Goal: Entertainment & Leisure: Consume media (video, audio)

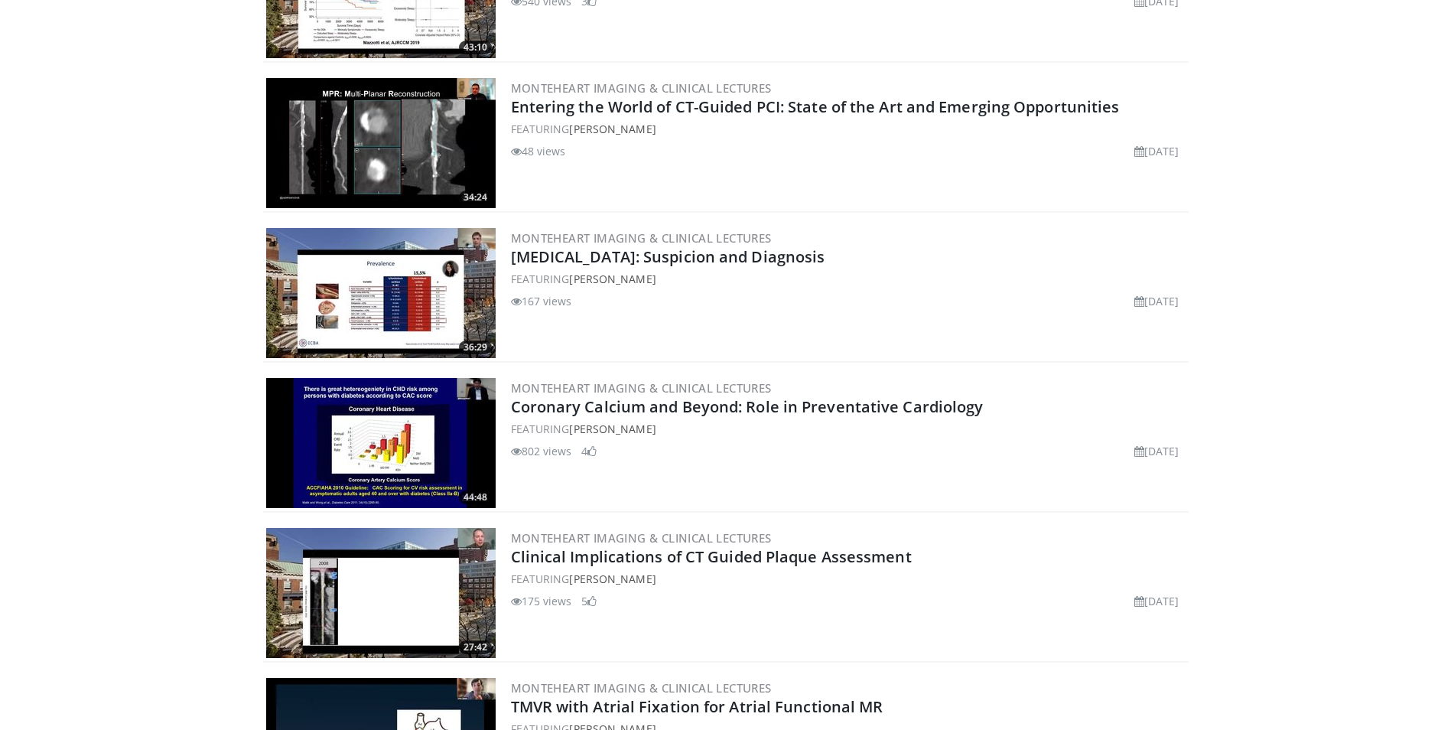
scroll to position [842, 0]
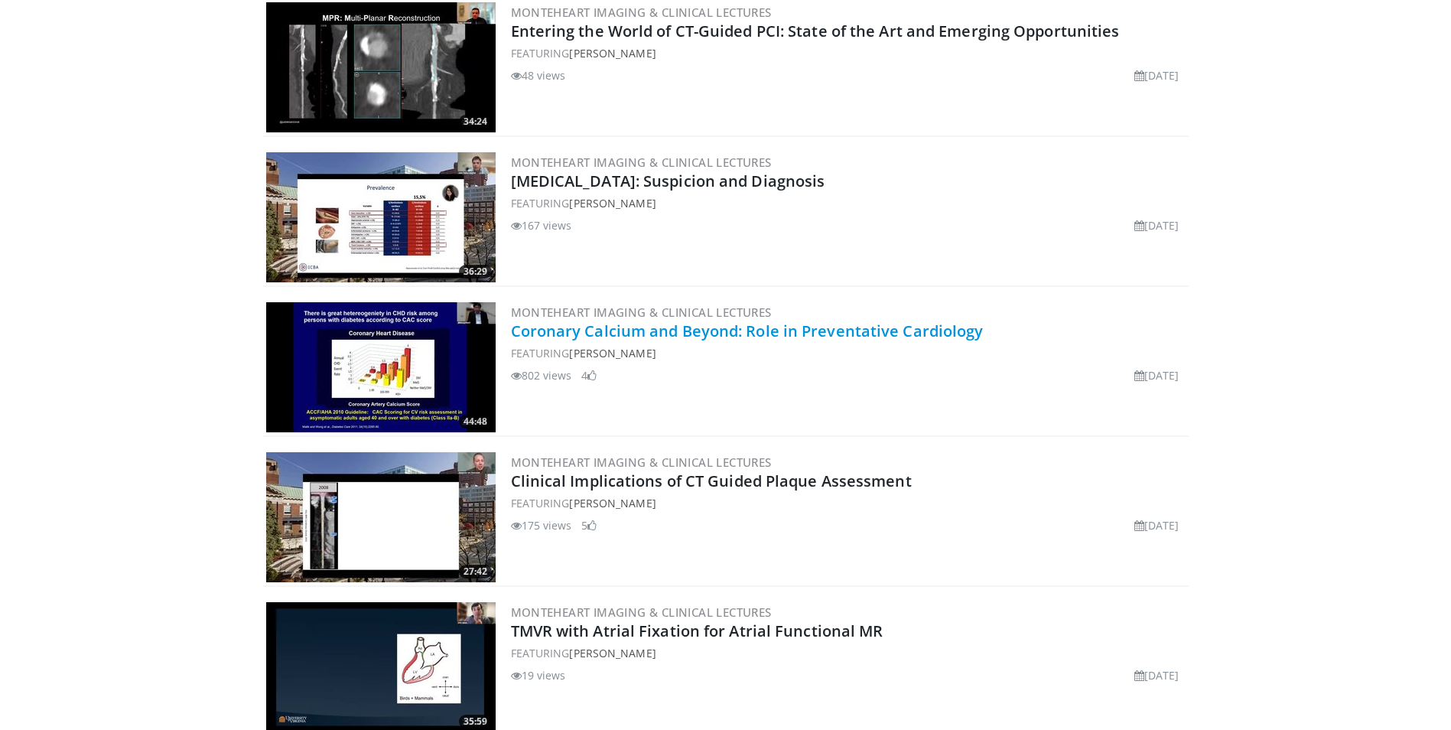
click at [844, 325] on link "Coronary Calcium and Beyond: Role in Preventative Cardiology" at bounding box center [747, 331] width 473 height 21
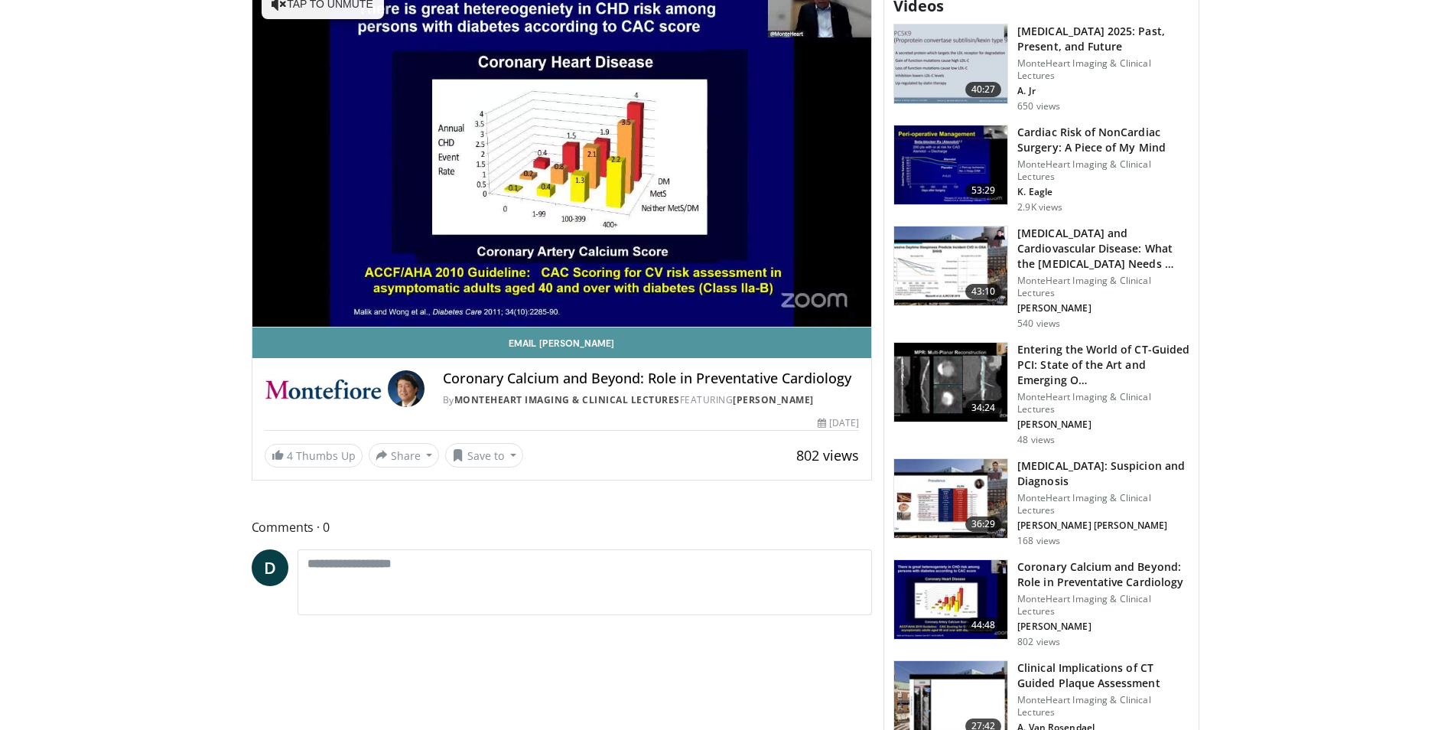
scroll to position [383, 0]
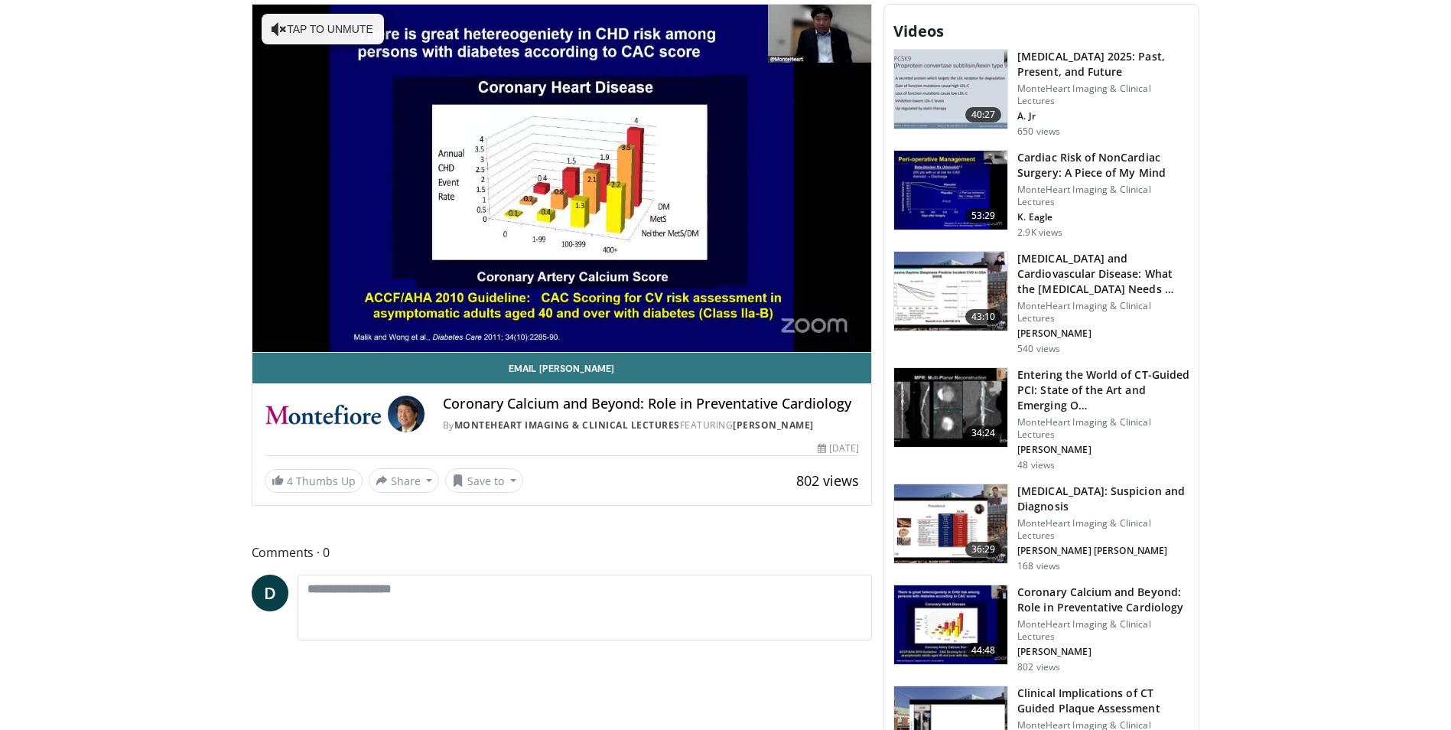
click at [960, 585] on img at bounding box center [950, 625] width 113 height 80
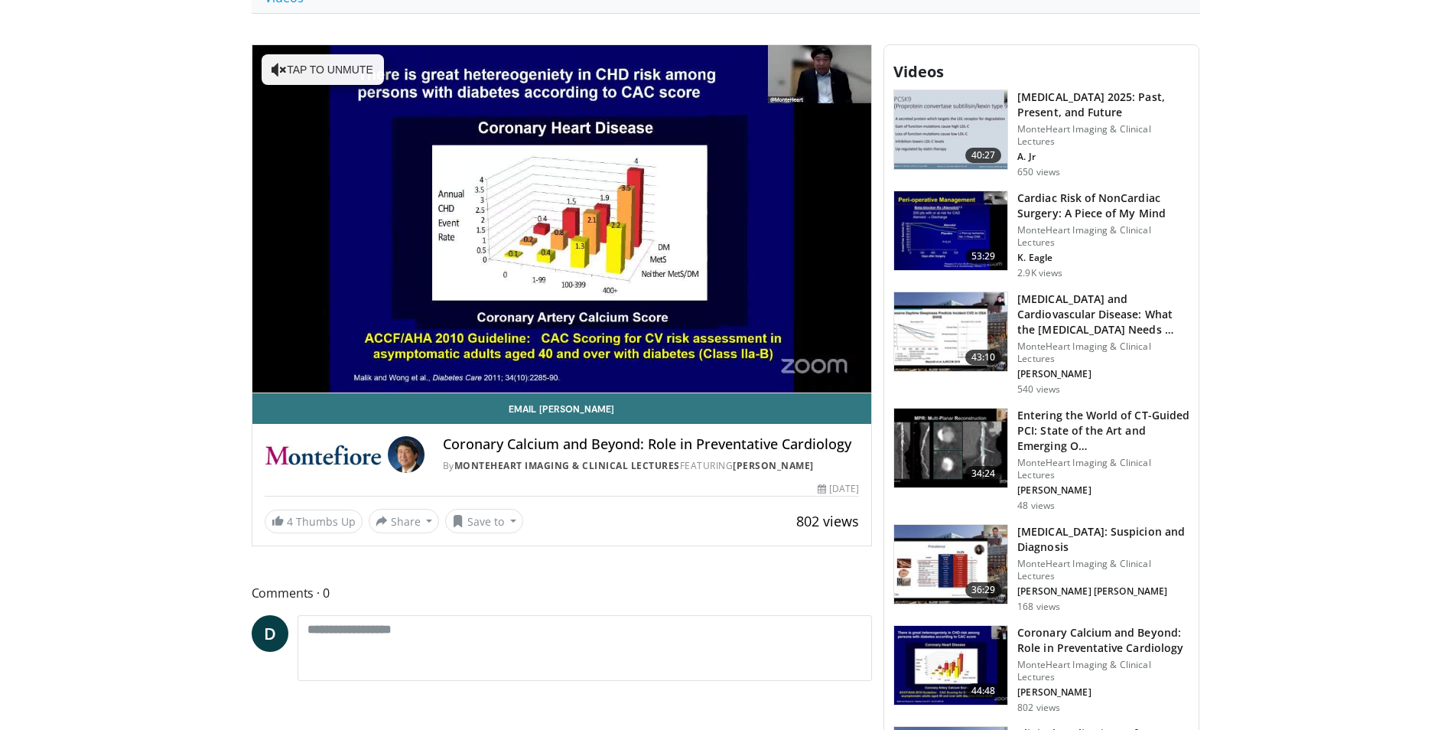
scroll to position [306, 0]
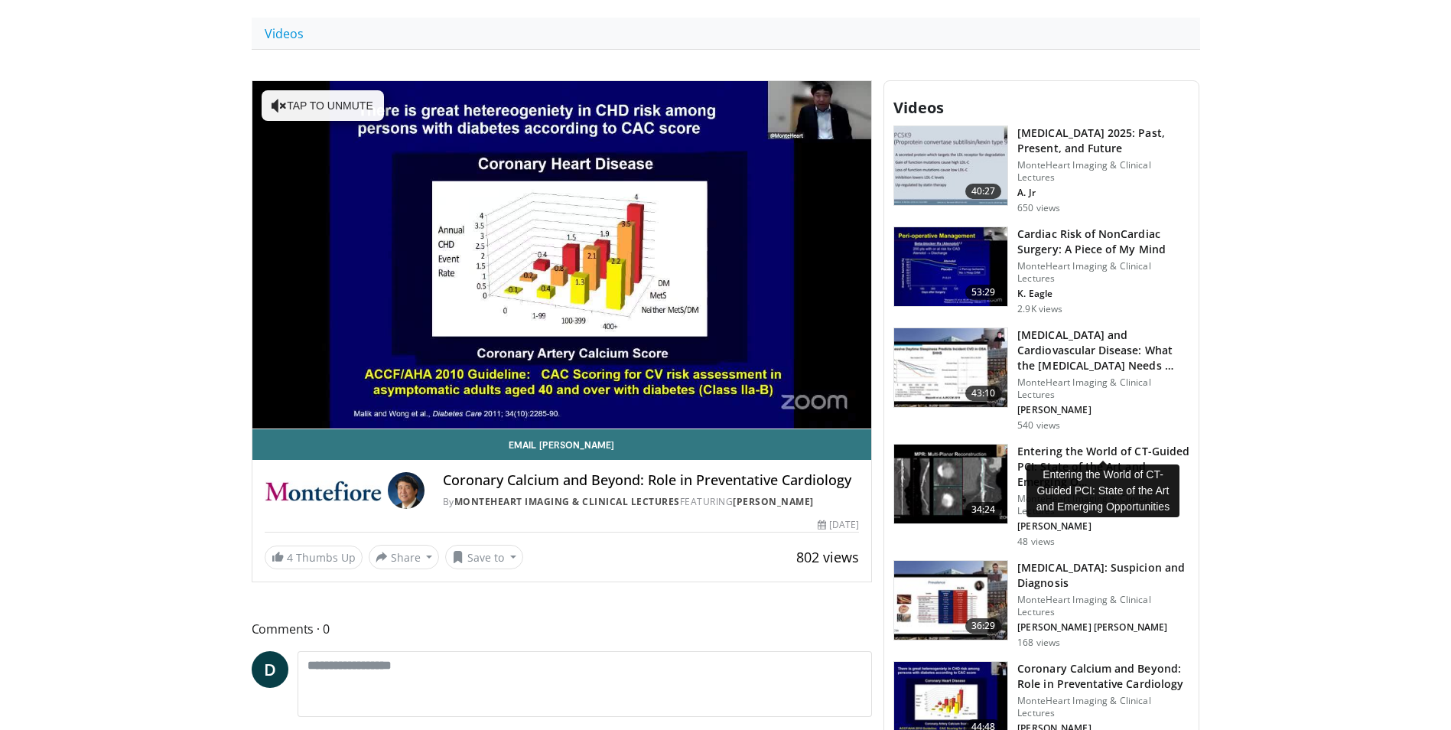
click at [1132, 444] on h3 "Entering the World of CT-Guided PCI: State of the Art and Emerging O…" at bounding box center [1103, 467] width 172 height 46
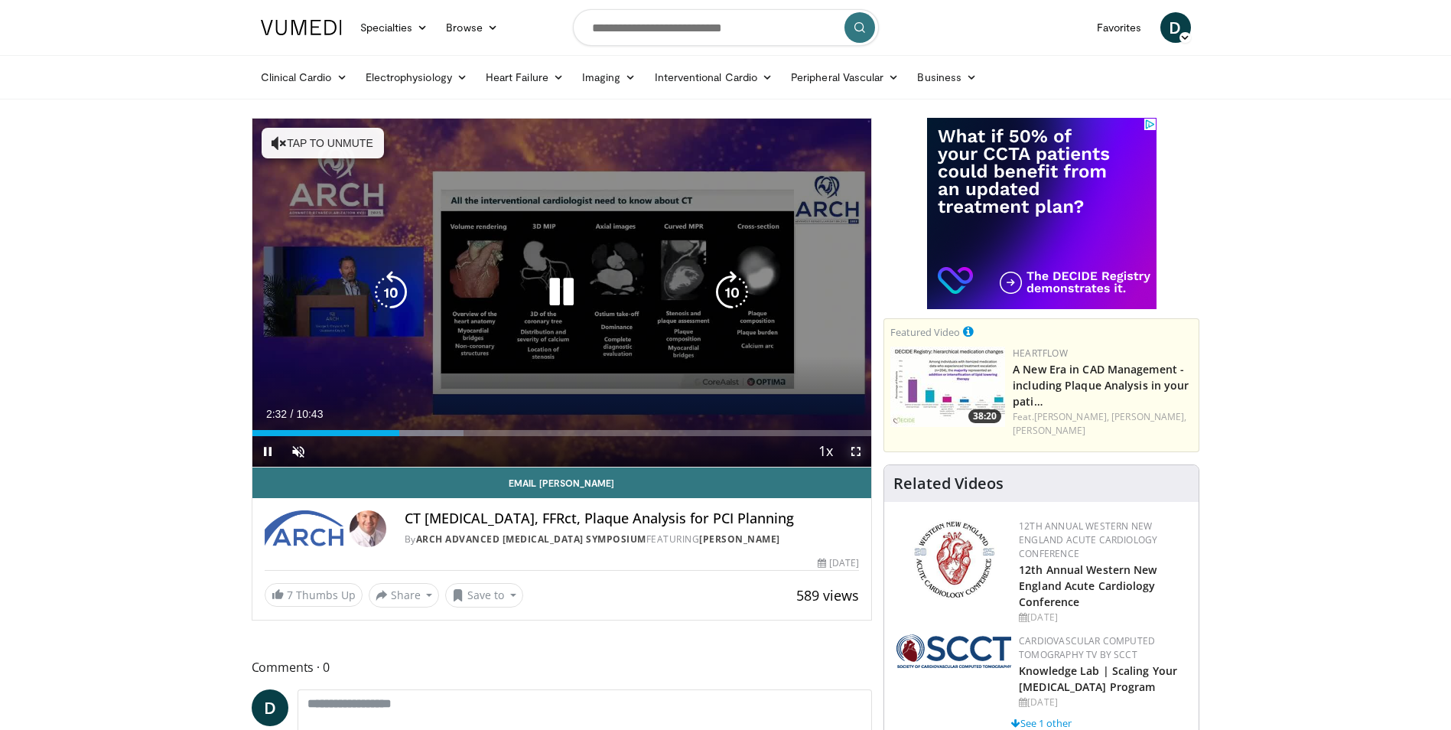
drag, startPoint x: 853, startPoint y: 452, endPoint x: 856, endPoint y: 509, distance: 56.7
click at [853, 452] on span "Video Player" at bounding box center [856, 451] width 31 height 31
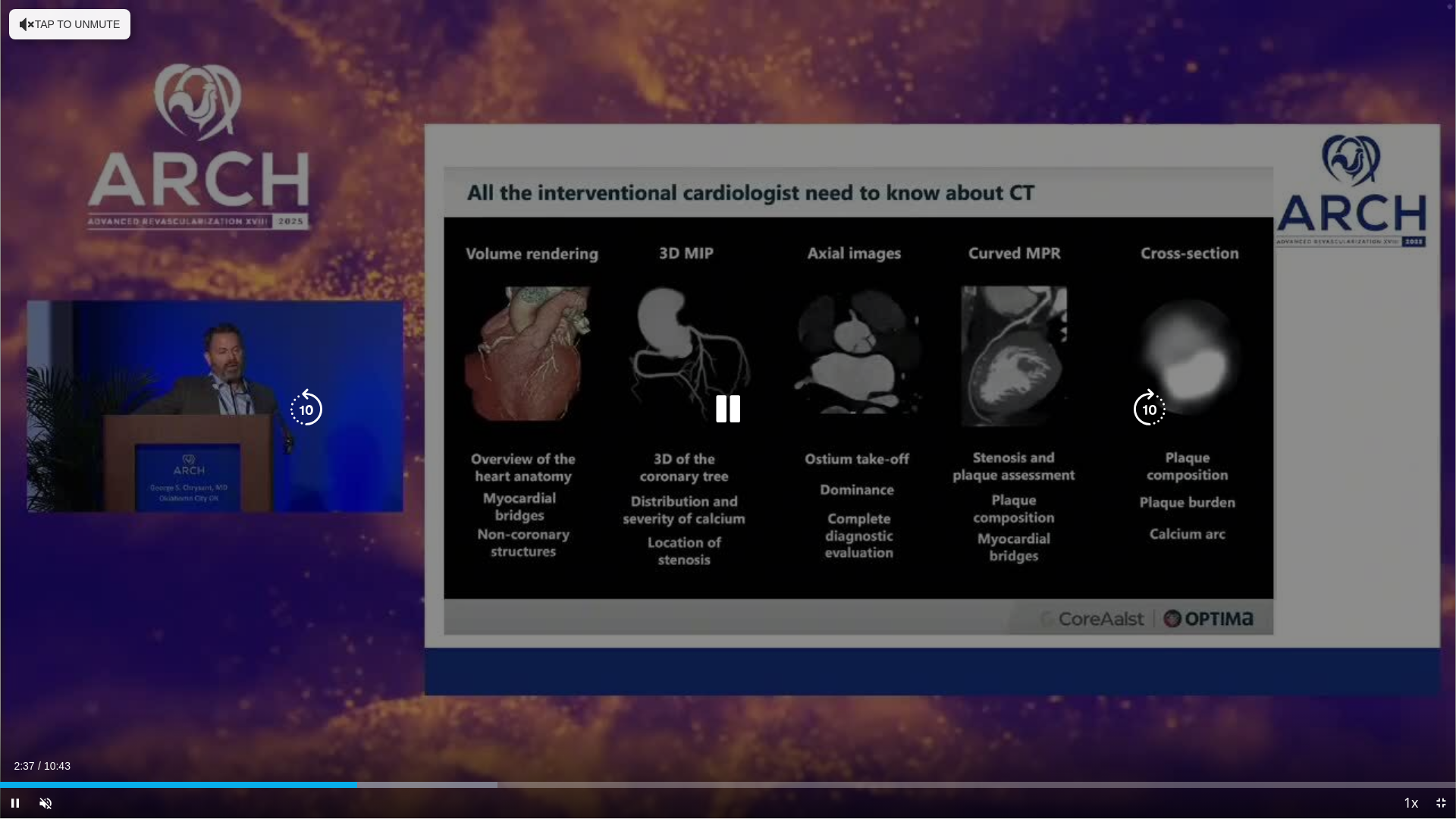
click at [273, 645] on div "10 seconds Tap to unmute" at bounding box center [728, 409] width 1456 height 818
click at [1412, 705] on div "10 seconds Tap to unmute" at bounding box center [728, 409] width 1456 height 818
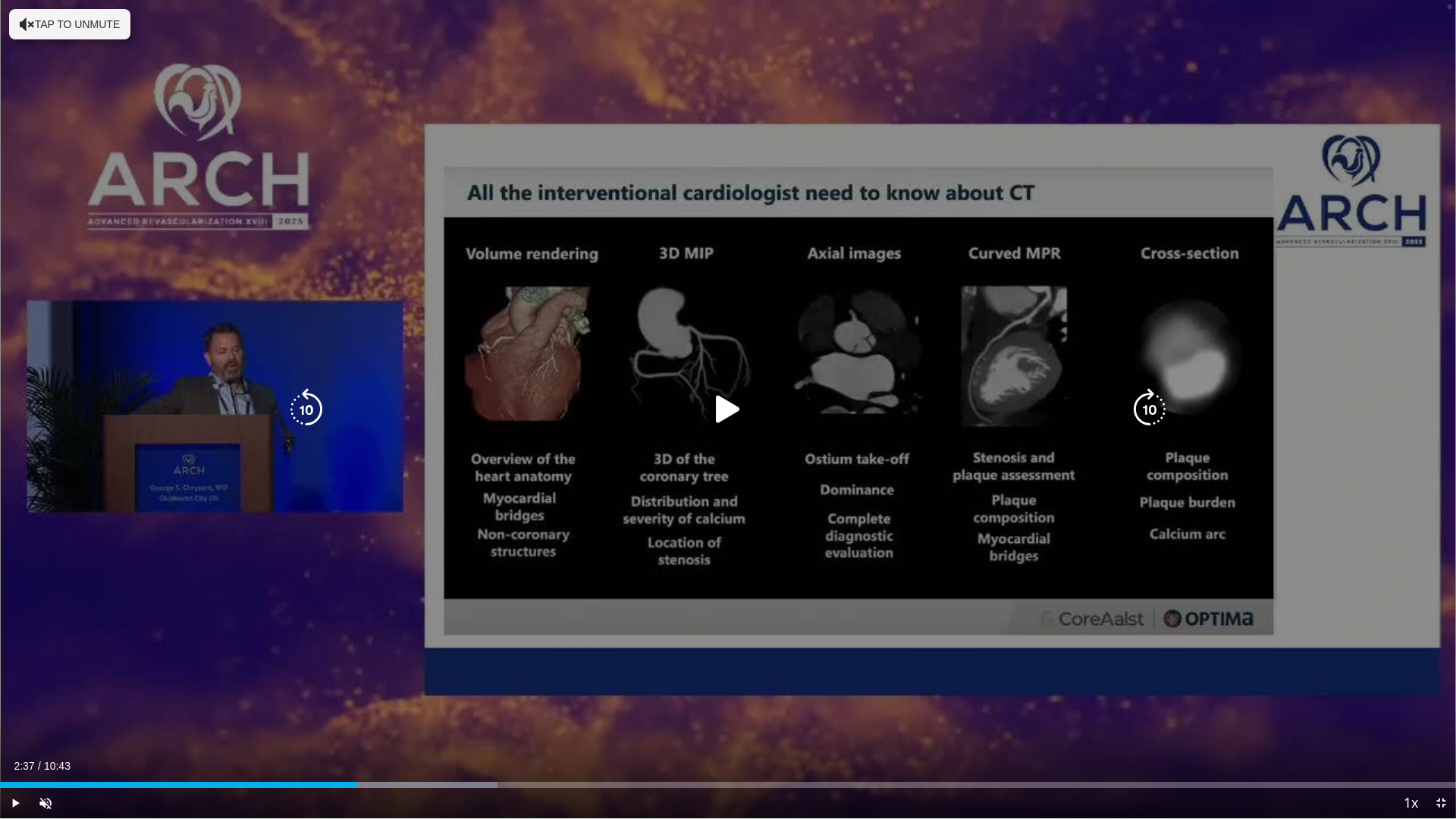
drag, startPoint x: 1419, startPoint y: 323, endPoint x: 1059, endPoint y: 377, distance: 364.0
click at [1060, 376] on div "10 seconds Tap to unmute" at bounding box center [728, 409] width 1456 height 818
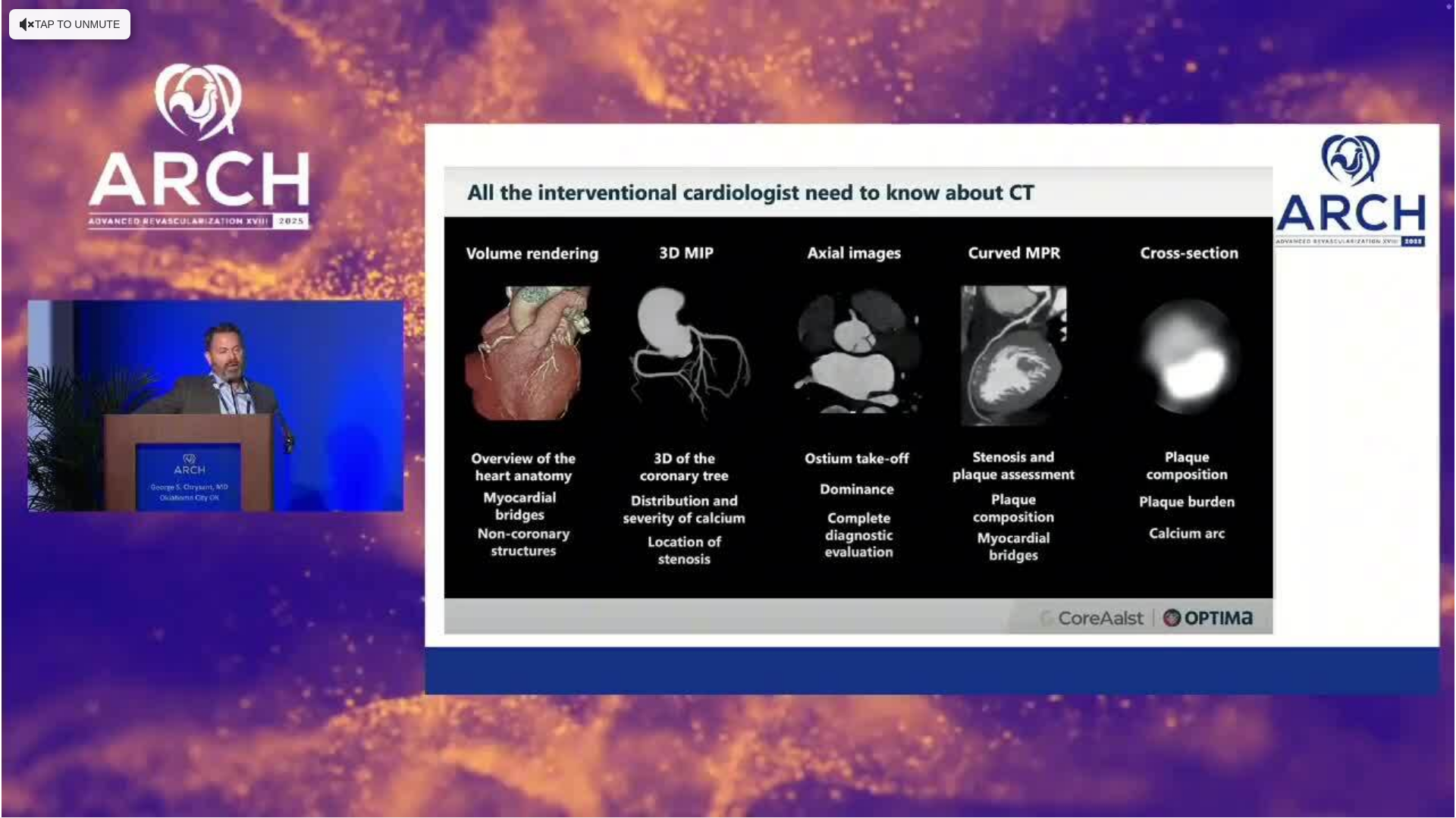
click at [18, 516] on div "10 seconds Tap to unmute" at bounding box center [728, 409] width 1456 height 818
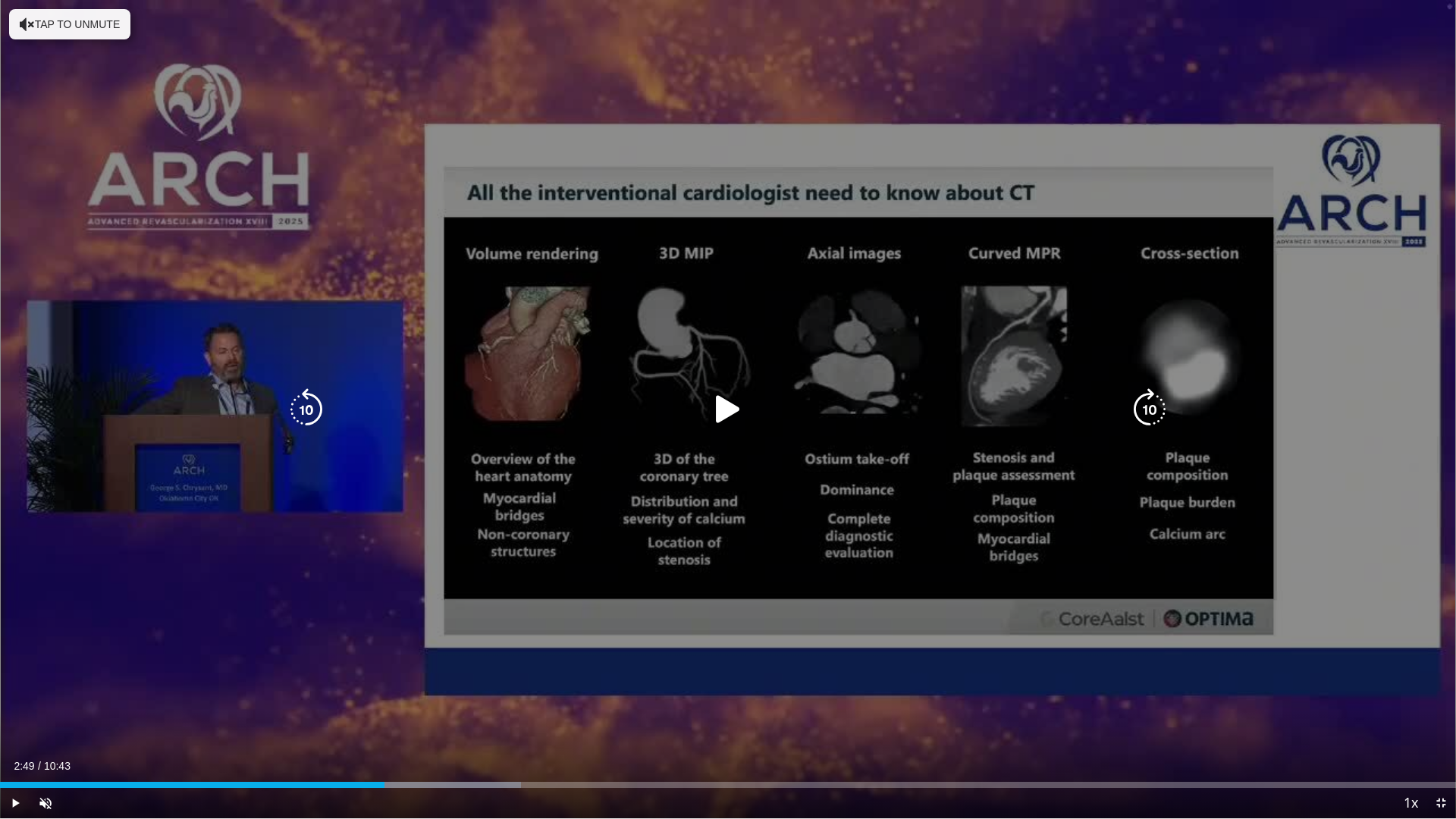
click at [18, 516] on div "10 seconds Tap to unmute" at bounding box center [728, 409] width 1456 height 818
click at [1237, 723] on div "10 seconds Tap to unmute" at bounding box center [728, 409] width 1456 height 818
click at [148, 675] on div "10 seconds Tap to unmute" at bounding box center [728, 409] width 1456 height 818
click at [102, 615] on div "10 seconds Tap to unmute" at bounding box center [728, 409] width 1456 height 818
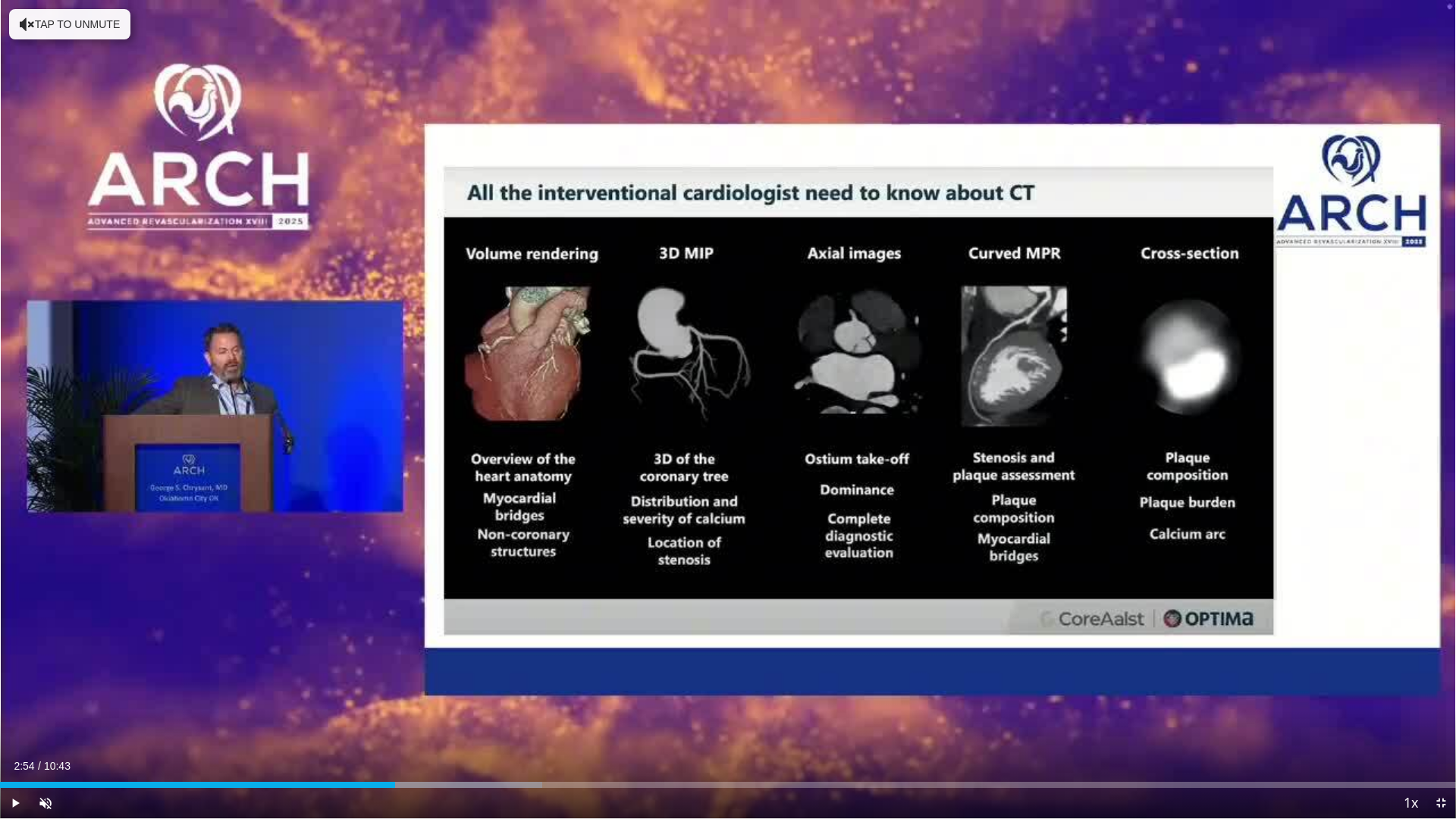
click at [13, 474] on div "10 seconds Tap to unmute" at bounding box center [728, 409] width 1456 height 818
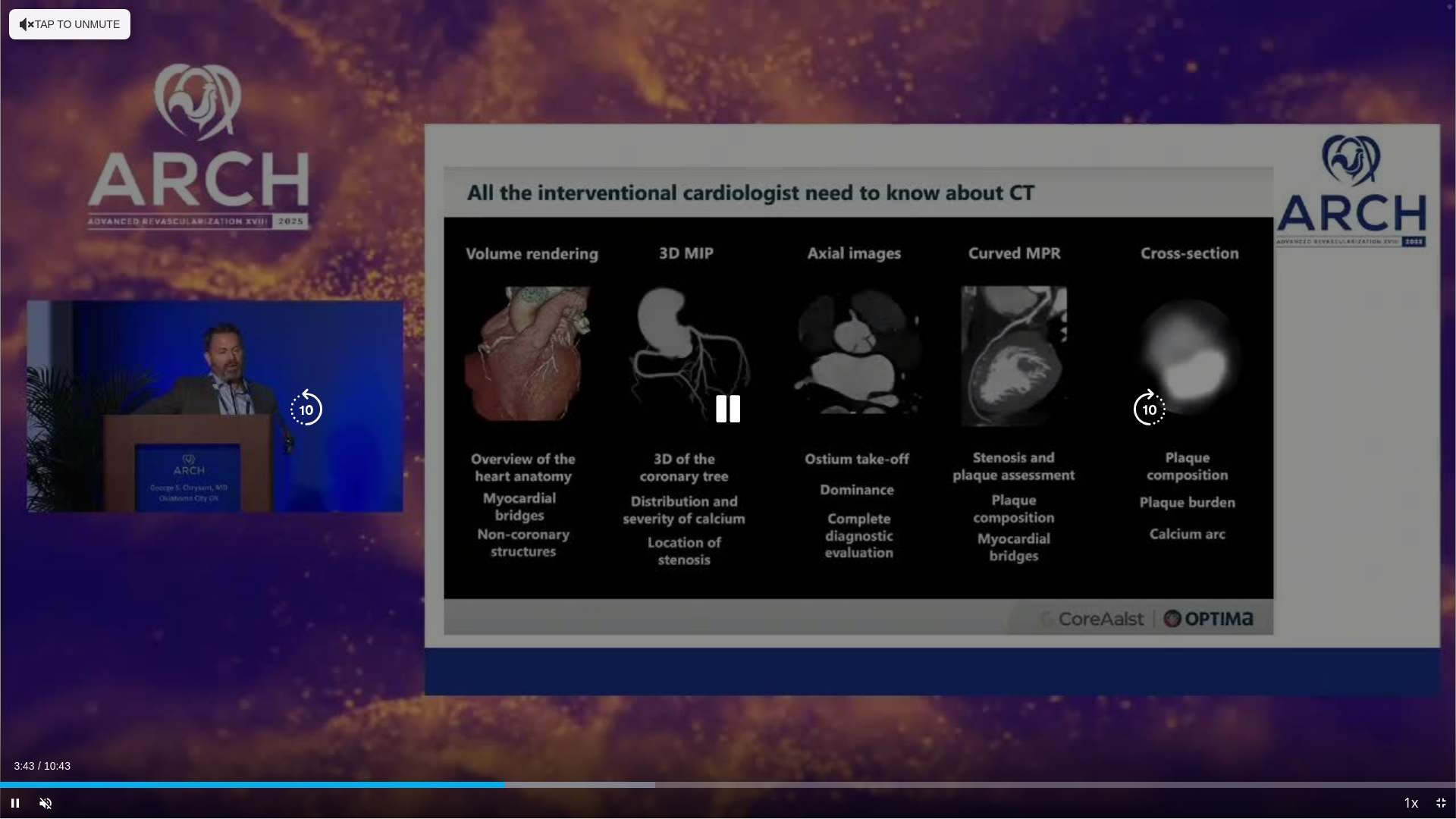
click at [660, 667] on div "10 seconds Tap to unmute" at bounding box center [728, 409] width 1456 height 818
click at [917, 652] on div "10 seconds Tap to unmute" at bounding box center [728, 409] width 1456 height 818
click at [731, 417] on icon "Video Player" at bounding box center [728, 410] width 43 height 43
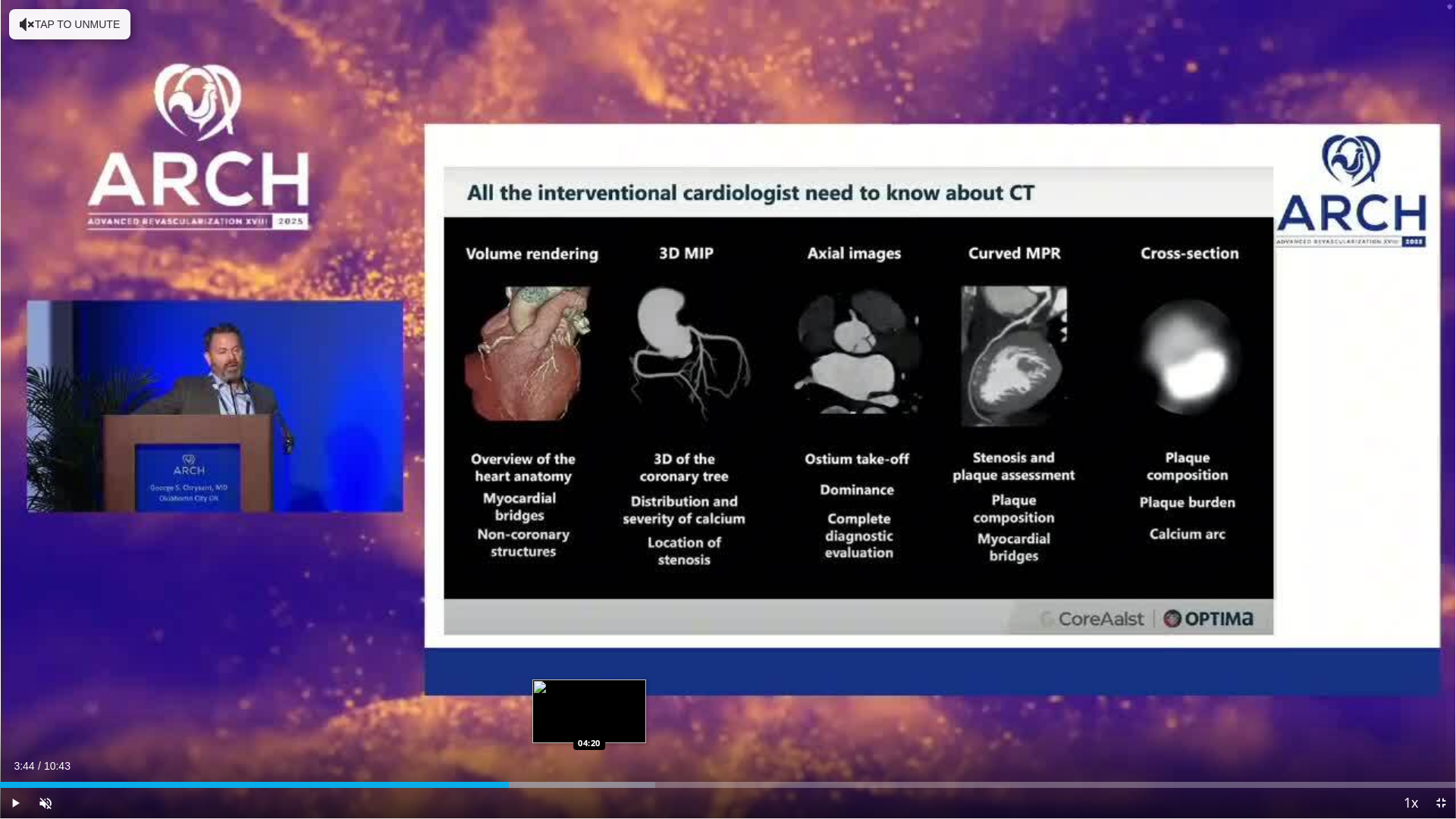
click at [589, 723] on div "Loaded : 45.02% 03:44 04:20" at bounding box center [728, 785] width 1456 height 6
click at [508, 723] on div "03:44" at bounding box center [254, 785] width 508 height 6
click at [733, 723] on div "Current Time 4:19 / Duration 10:43 Play Skip Backward Skip Forward Unmute 0% Lo…" at bounding box center [728, 803] width 1456 height 31
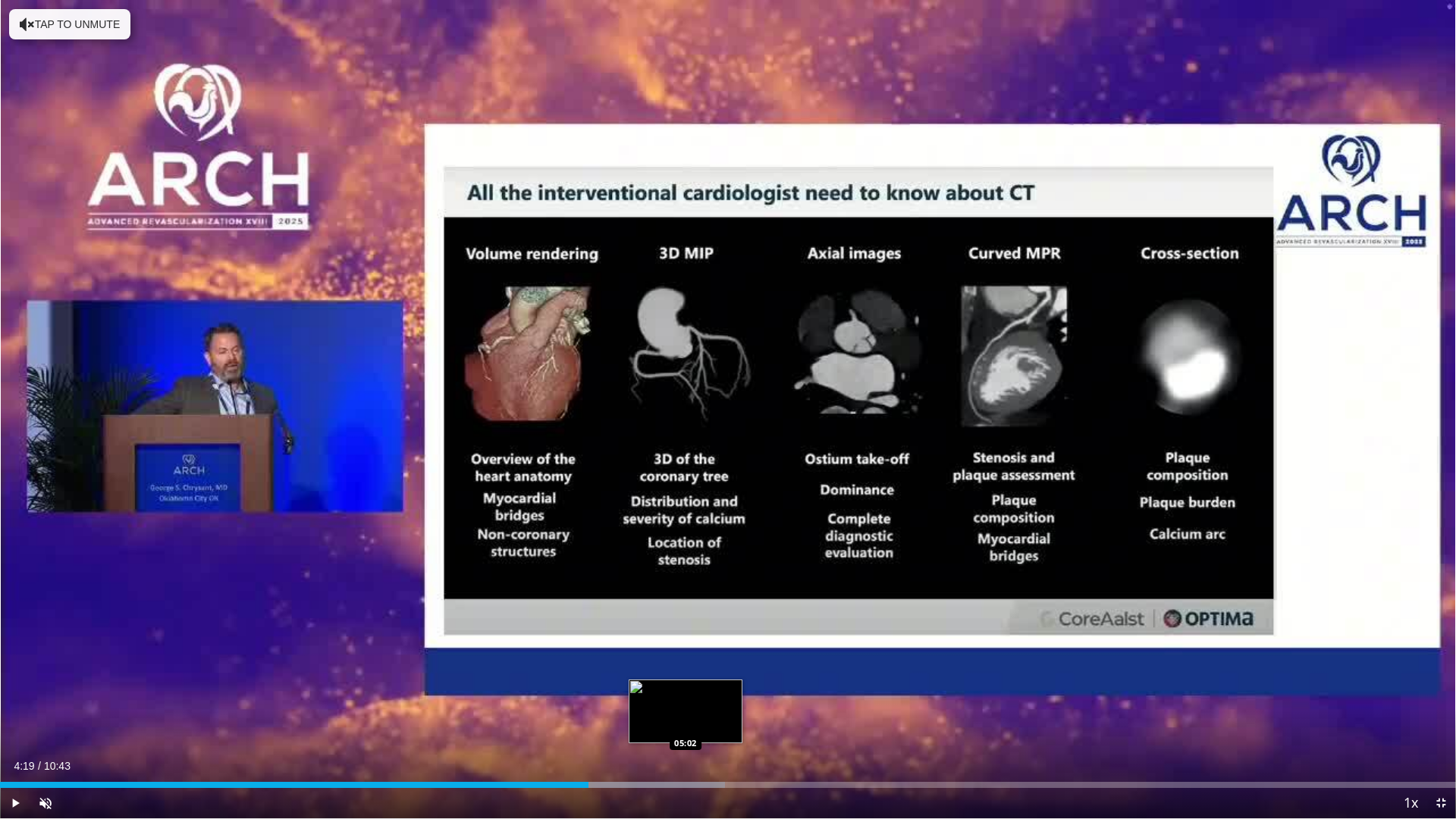
click at [686, 723] on div "Progress Bar" at bounding box center [623, 785] width 204 height 6
click at [746, 723] on div "Current Time 5:02 / Duration 10:43 Play Skip Backward Skip Forward Unmute 0% Lo…" at bounding box center [728, 803] width 1456 height 31
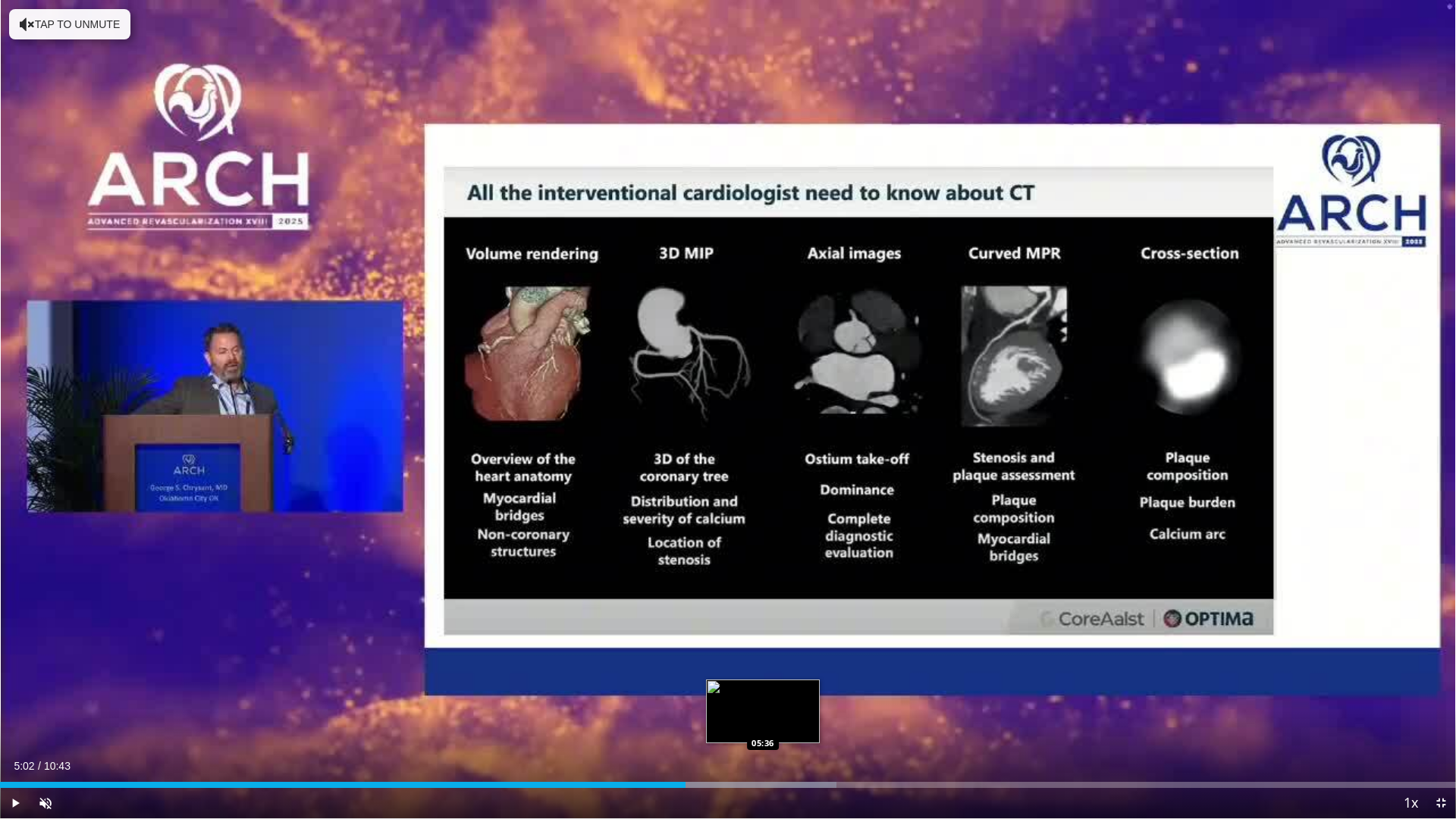
click at [763, 723] on div "Loaded : 57.44% 05:02 05:36" at bounding box center [728, 785] width 1456 height 6
click at [805, 723] on div "Progress Bar" at bounding box center [778, 785] width 162 height 6
click at [846, 723] on div "Current Time 5:55 / Duration 10:43 Play Skip Backward Skip Forward Unmute 0% Lo…" at bounding box center [728, 803] width 1456 height 31
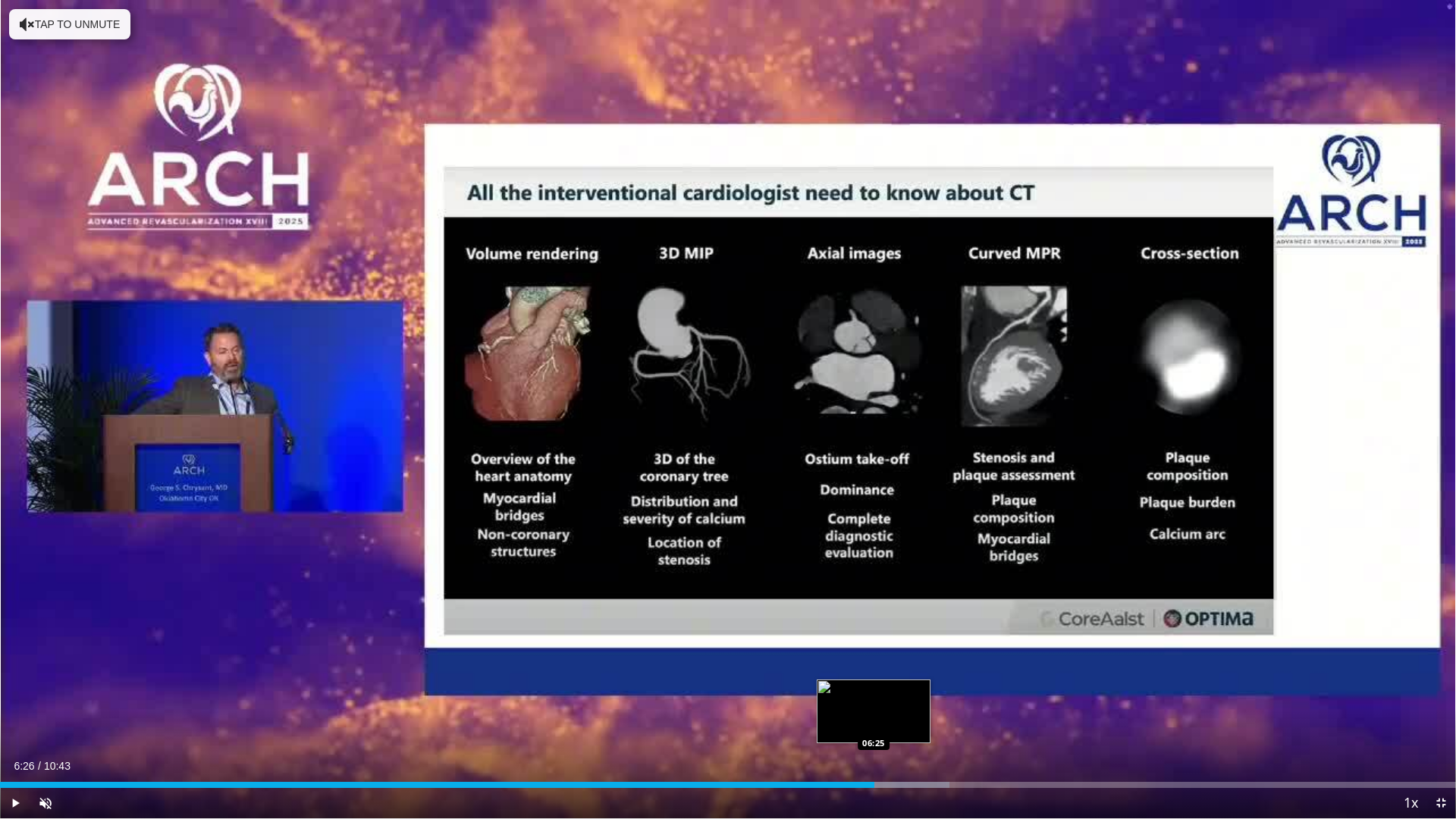
click at [874, 723] on div "Loaded : 65.21% 06:26 06:25" at bounding box center [728, 780] width 1456 height 15
click at [935, 723] on div "Loaded : 68.43% 06:52 06:52" at bounding box center [728, 785] width 1456 height 6
click at [992, 723] on div "Current Time 6:52 / Duration 10:43 Play Skip Backward Skip Forward Unmute 0% Lo…" at bounding box center [728, 803] width 1456 height 31
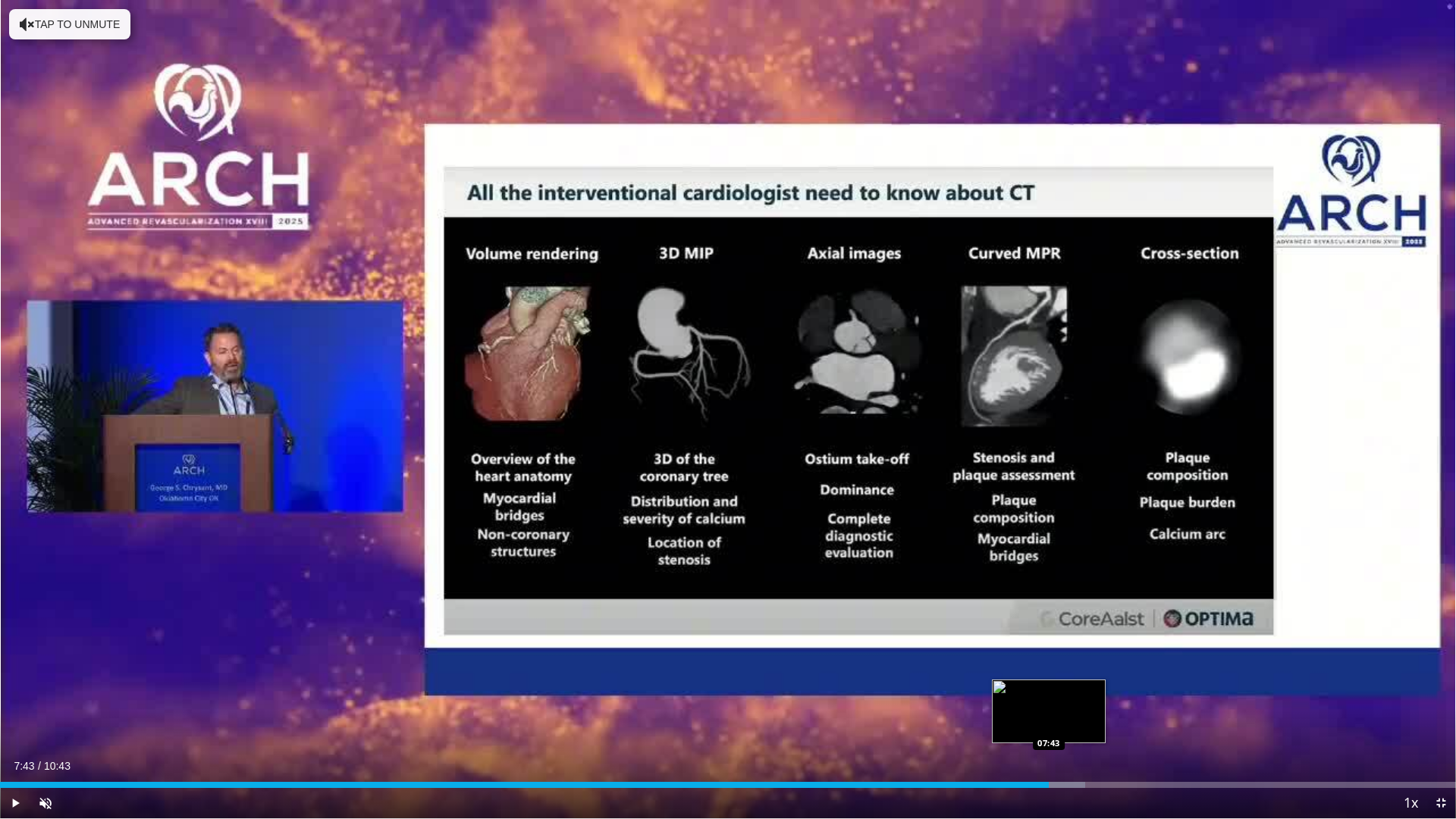
click at [1049, 723] on div "Progress Bar" at bounding box center [976, 785] width 215 height 6
click at [1120, 723] on div "Current Time 7:43 / Duration 10:43 Play Skip Backward Skip Forward Unmute 0% Lo…" at bounding box center [728, 803] width 1456 height 31
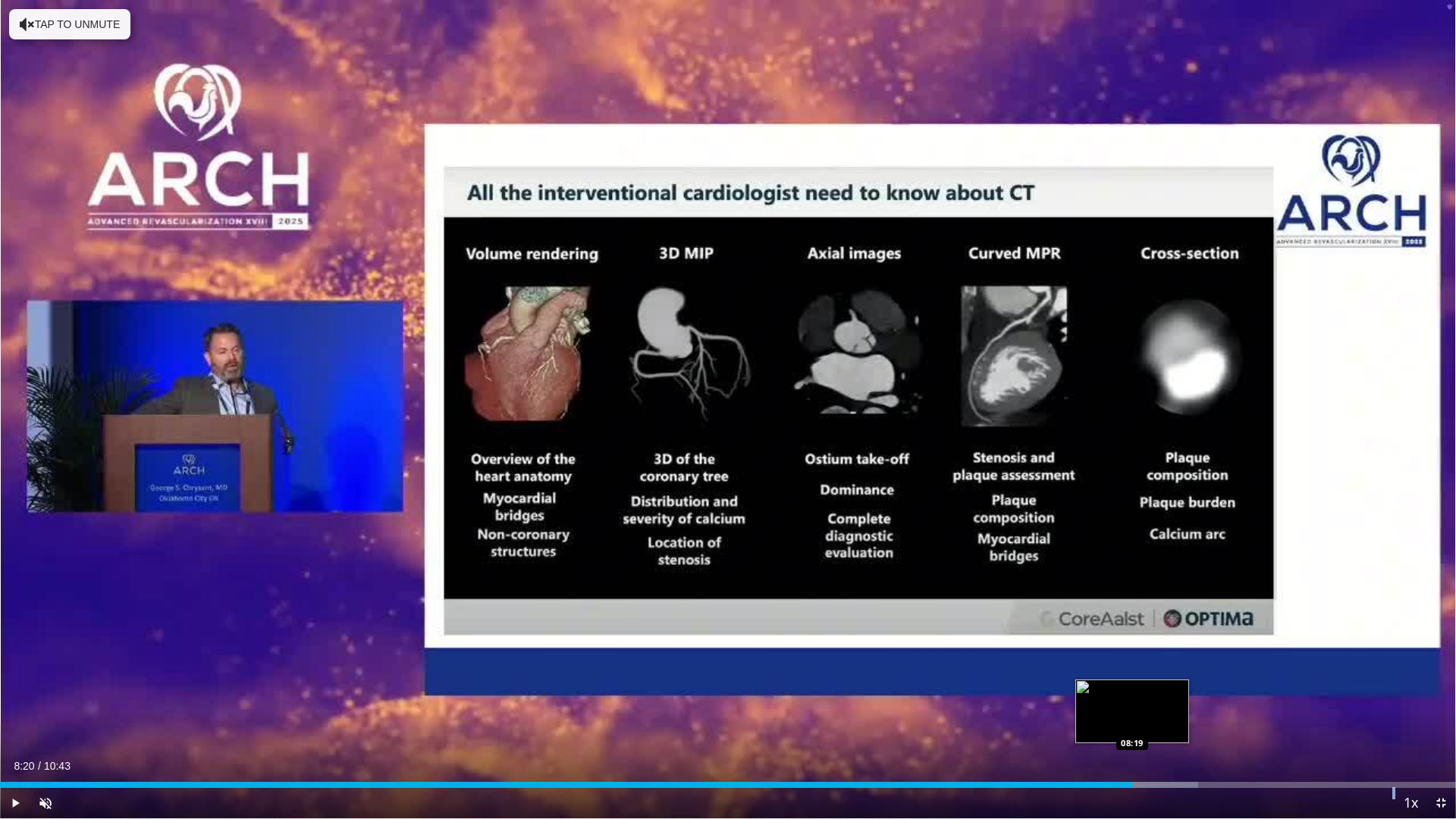
click at [1133, 723] on div "Progress Bar" at bounding box center [1089, 785] width 215 height 6
drag, startPoint x: 1133, startPoint y: 784, endPoint x: 1141, endPoint y: 783, distance: 8.1
click at [1134, 723] on div "Progress Bar" at bounding box center [1089, 785] width 215 height 6
click at [1208, 723] on div "Progress Bar" at bounding box center [1209, 785] width 2 height 6
click at [1208, 723] on div "Progress Bar" at bounding box center [1145, 785] width 154 height 6
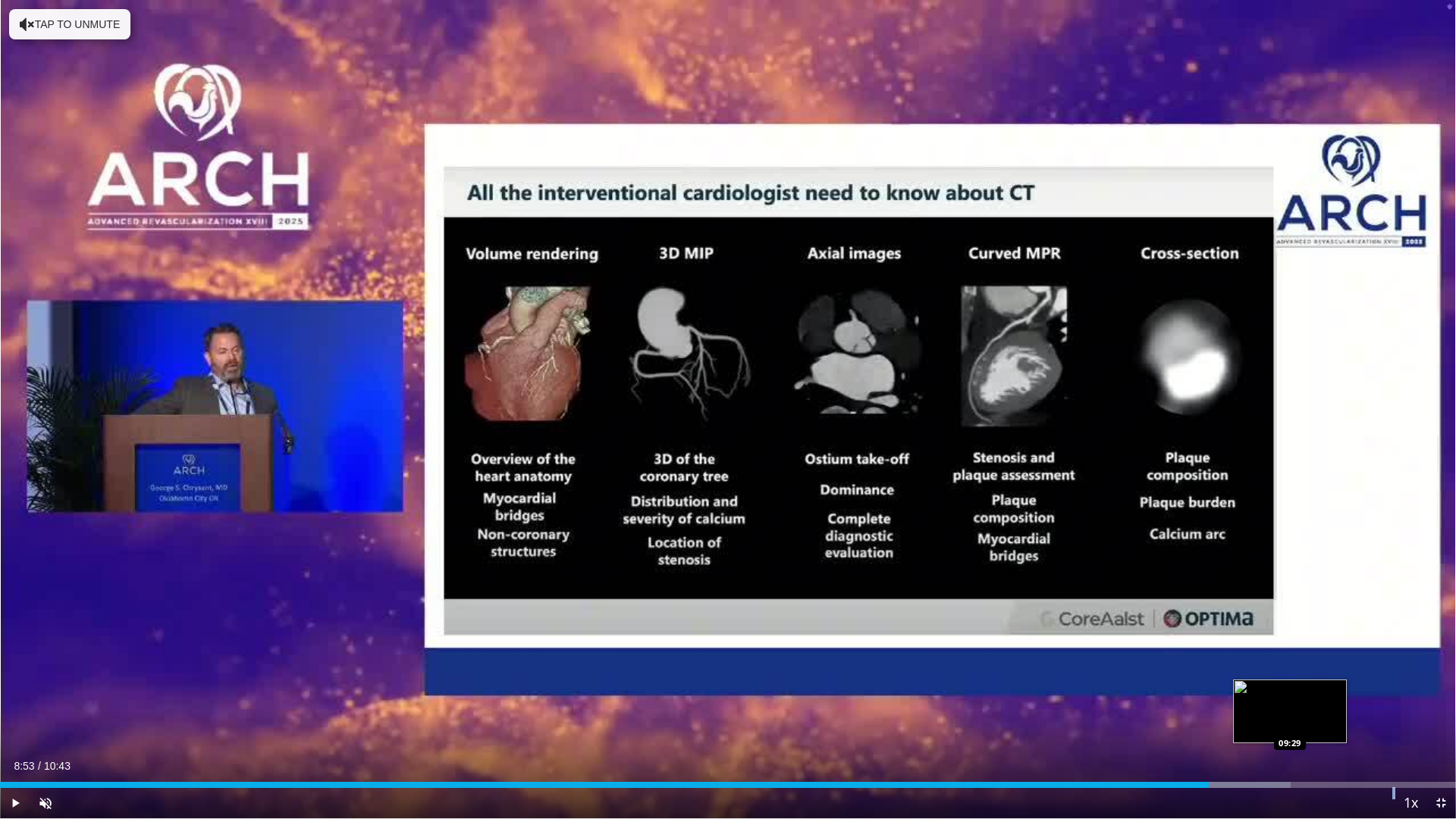
click at [1289, 723] on div "Loaded : 88.65% 08:53 09:29" at bounding box center [728, 780] width 1456 height 15
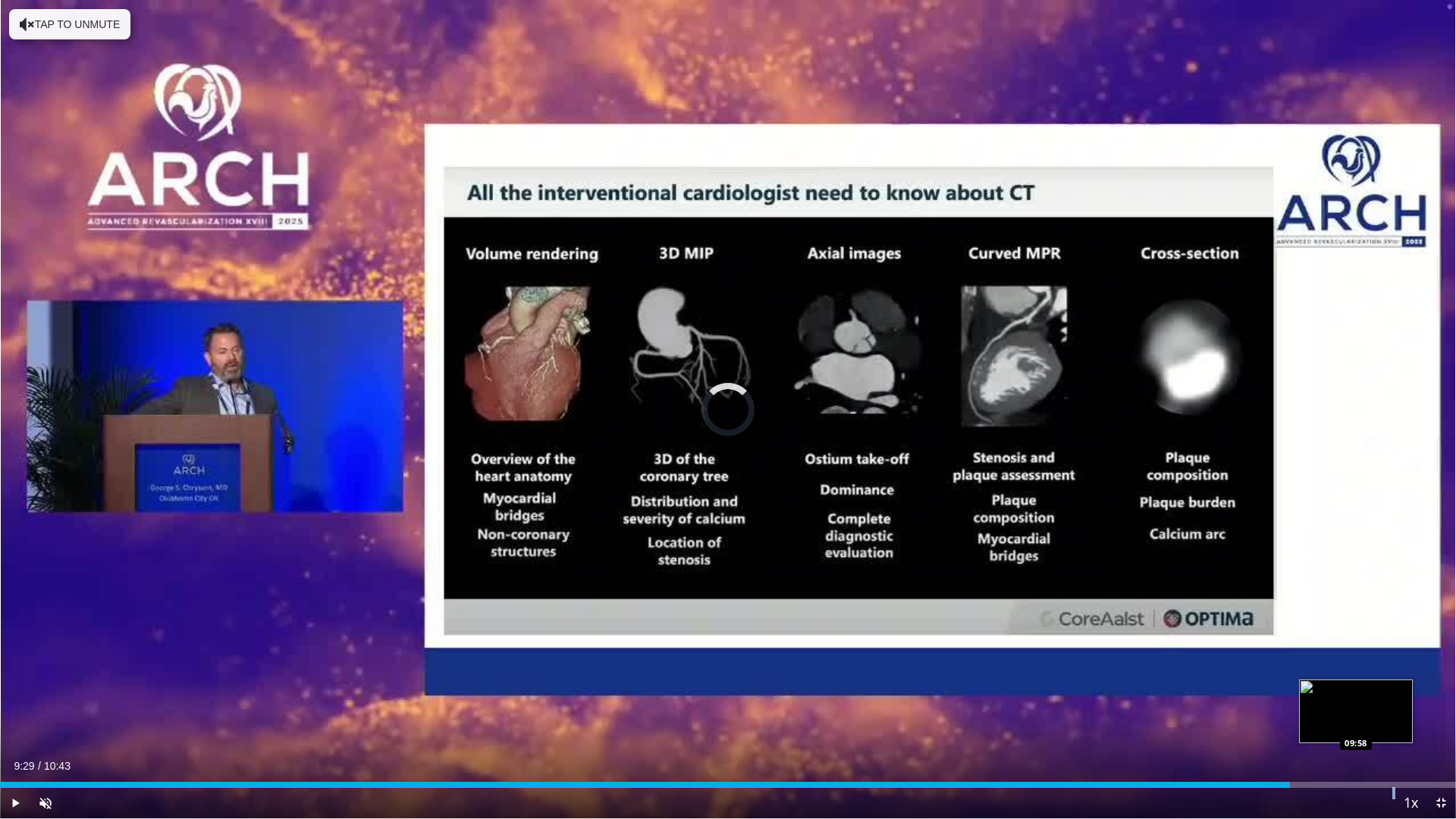
click at [1356, 723] on div "Loaded : 0.00% 09:29 09:58" at bounding box center [728, 785] width 1456 height 6
click at [1417, 723] on div "Loaded : 93.31% 09:58 10:25" at bounding box center [728, 785] width 1456 height 6
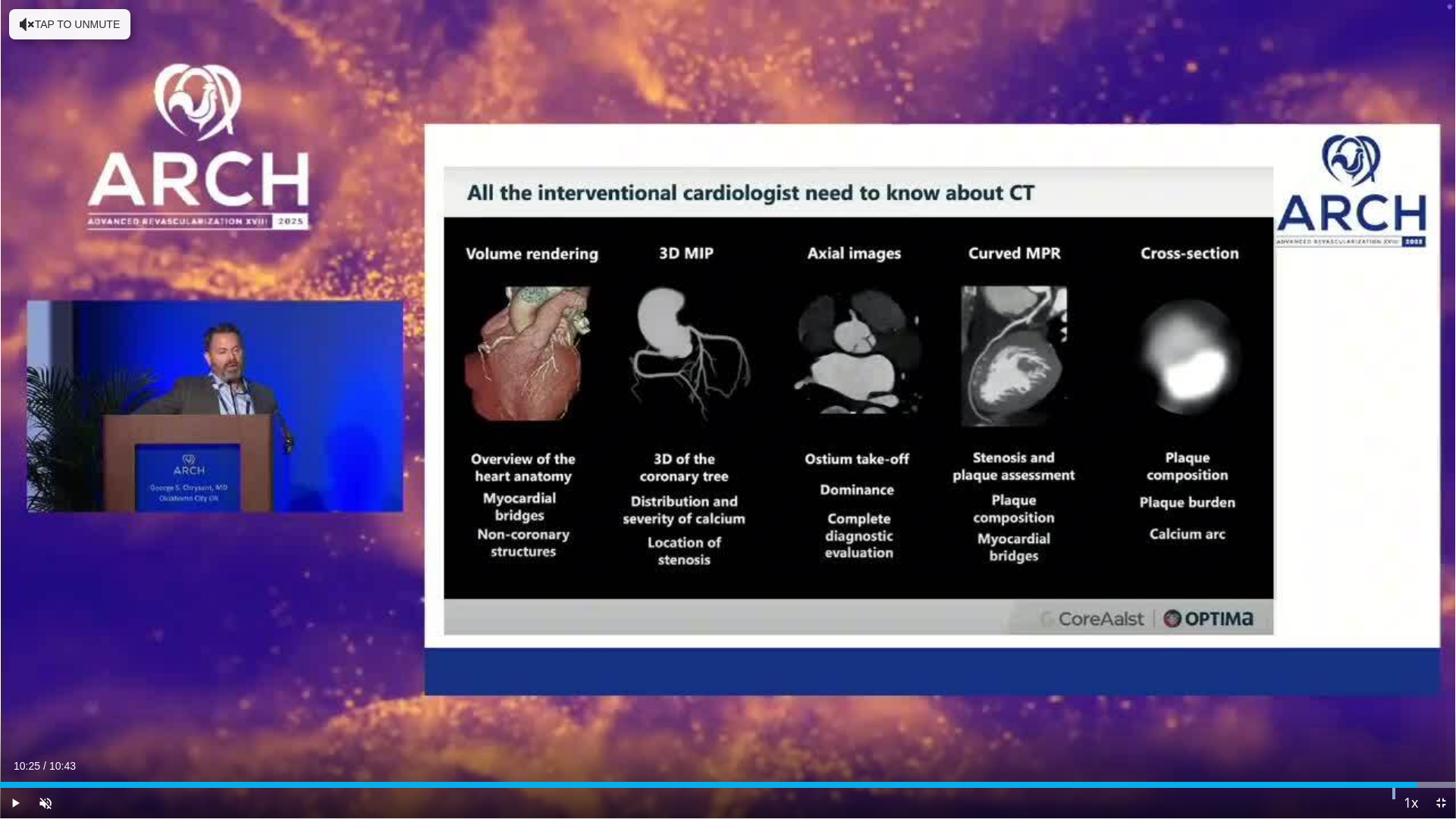
click at [1380, 723] on div "Current Time 10:25 / Duration 10:43 Play Skip Backward Skip Forward Unmute 0% L…" at bounding box center [728, 803] width 1456 height 31
click at [1391, 723] on div "10:25" at bounding box center [709, 785] width 1417 height 6
click at [1391, 723] on div "Loaded : 100.00% 10:25 10:14" at bounding box center [728, 785] width 1456 height 6
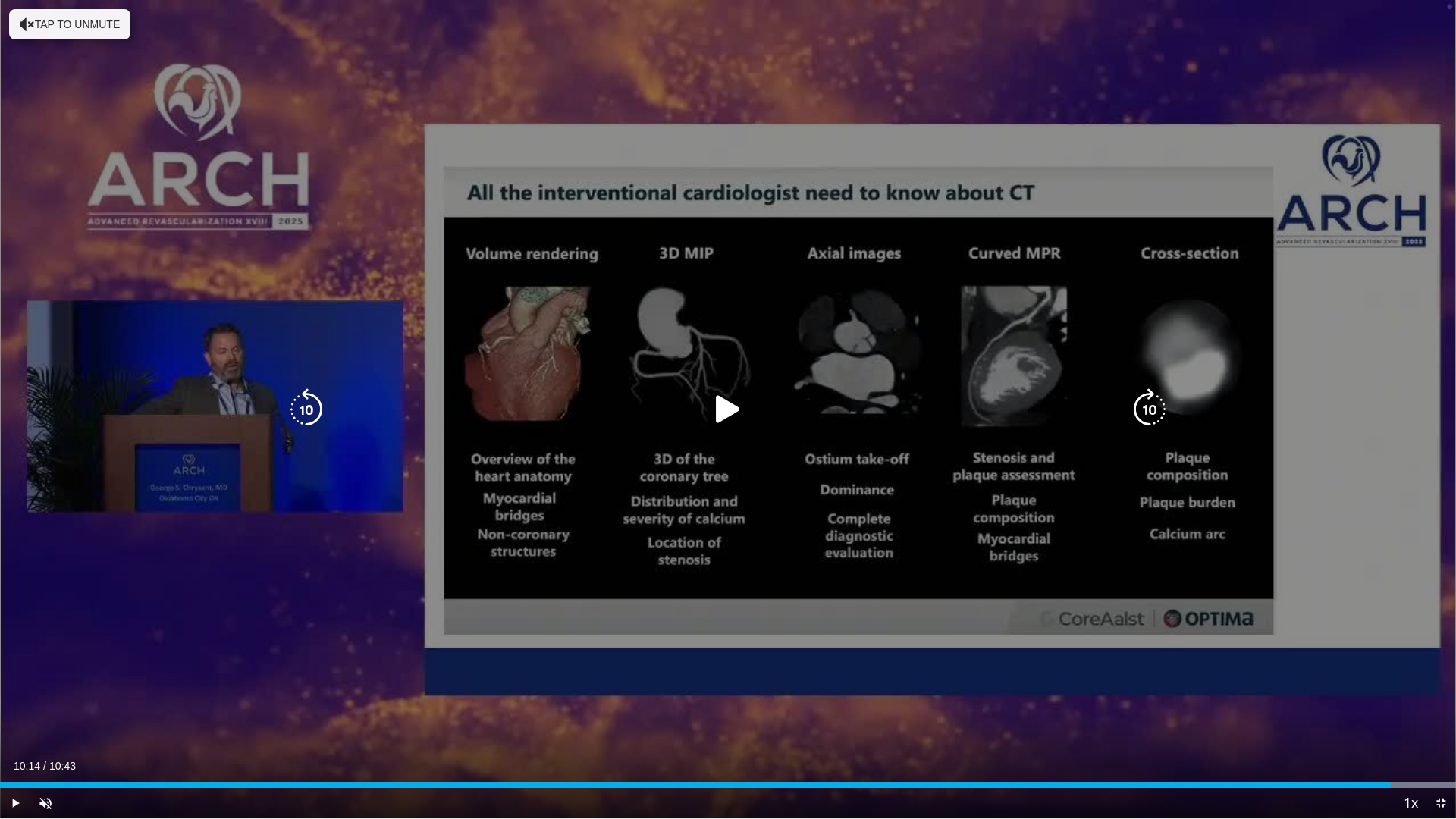
click at [719, 412] on icon "Video Player" at bounding box center [728, 410] width 43 height 43
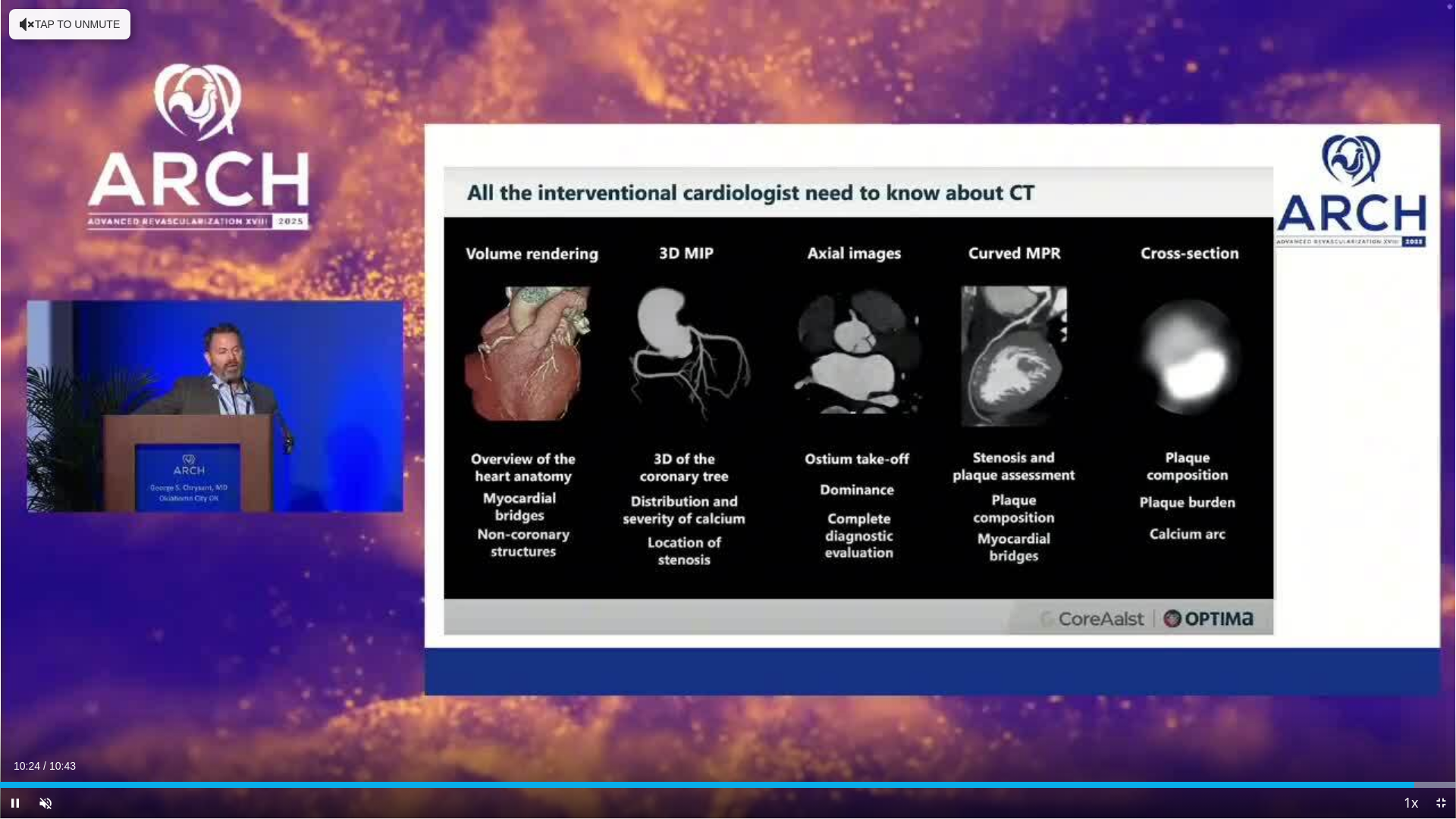
click at [934, 723] on div "Current Time 10:24 / Duration 10:43 Pause Skip Backward Skip Forward Unmute 0% …" at bounding box center [728, 803] width 1456 height 31
click at [979, 723] on div "Loaded : 100.00% 10:25 07:11" at bounding box center [728, 785] width 1456 height 6
click at [1096, 723] on div "Current Time 7:13 / Duration 10:43 Pause Skip Backward Skip Forward Unmute 0% L…" at bounding box center [728, 803] width 1456 height 31
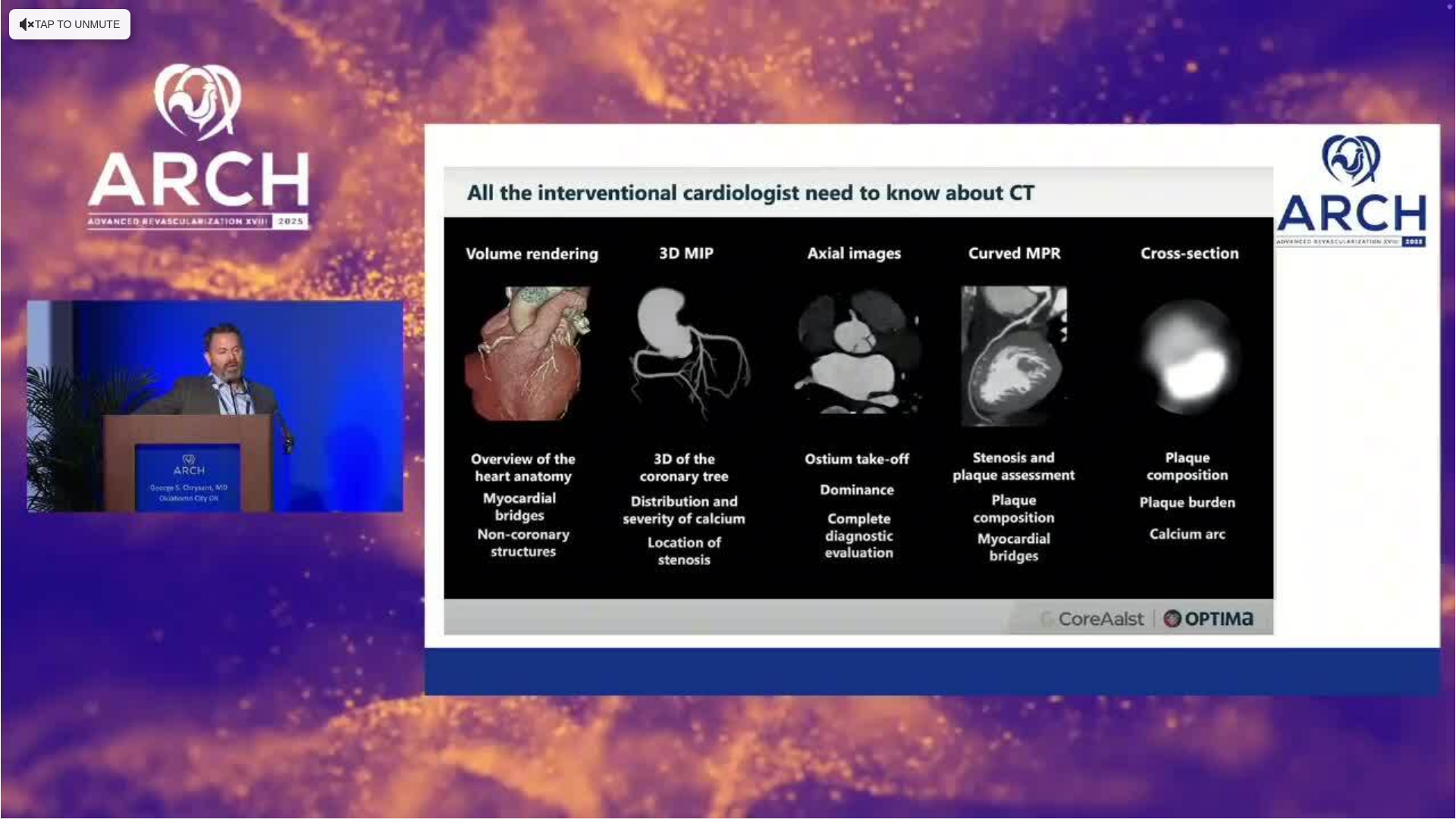
click at [1096, 723] on div "10 seconds Tap to unmute" at bounding box center [728, 409] width 1456 height 818
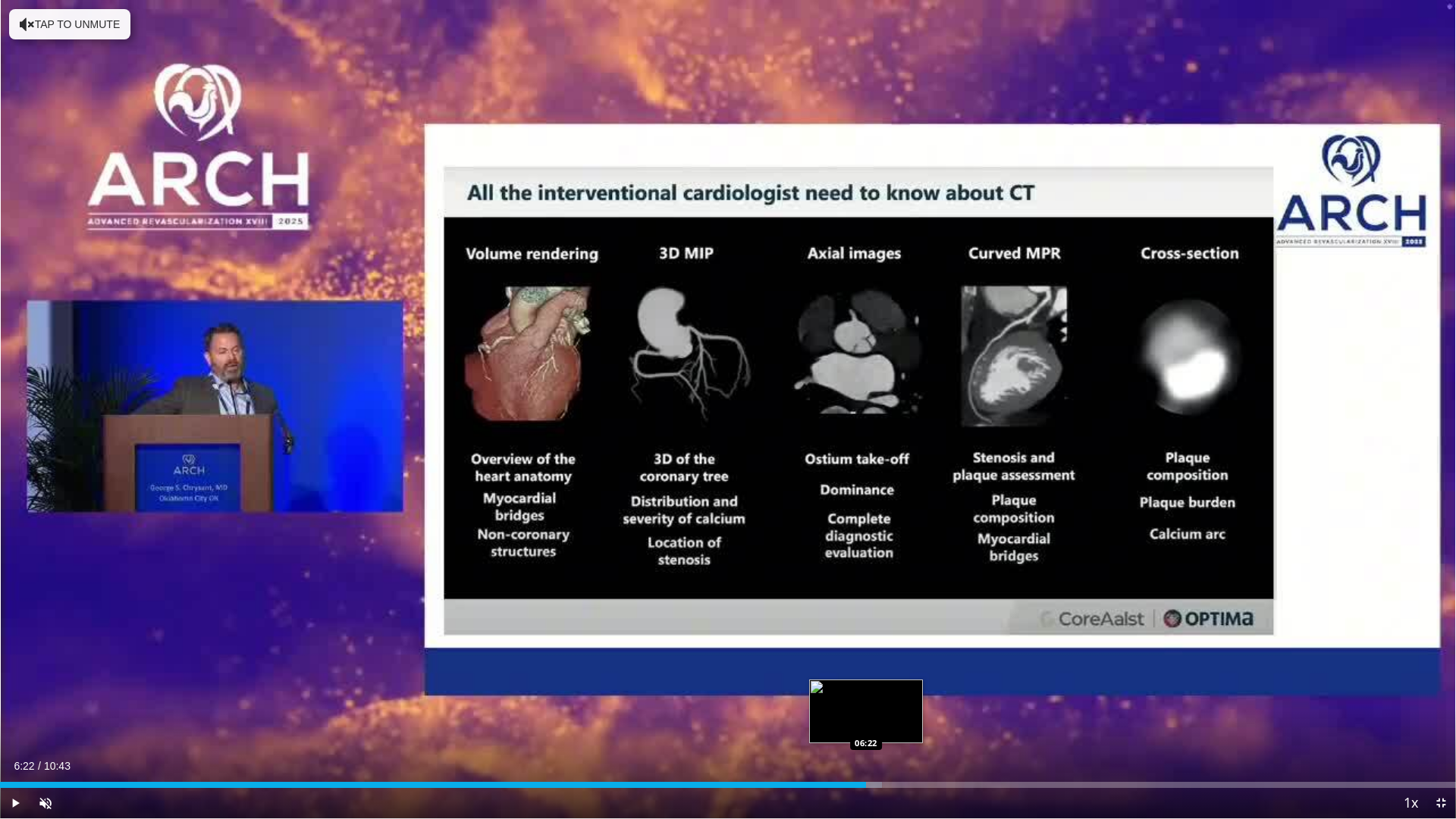
click at [866, 723] on div "06:22" at bounding box center [433, 785] width 866 height 6
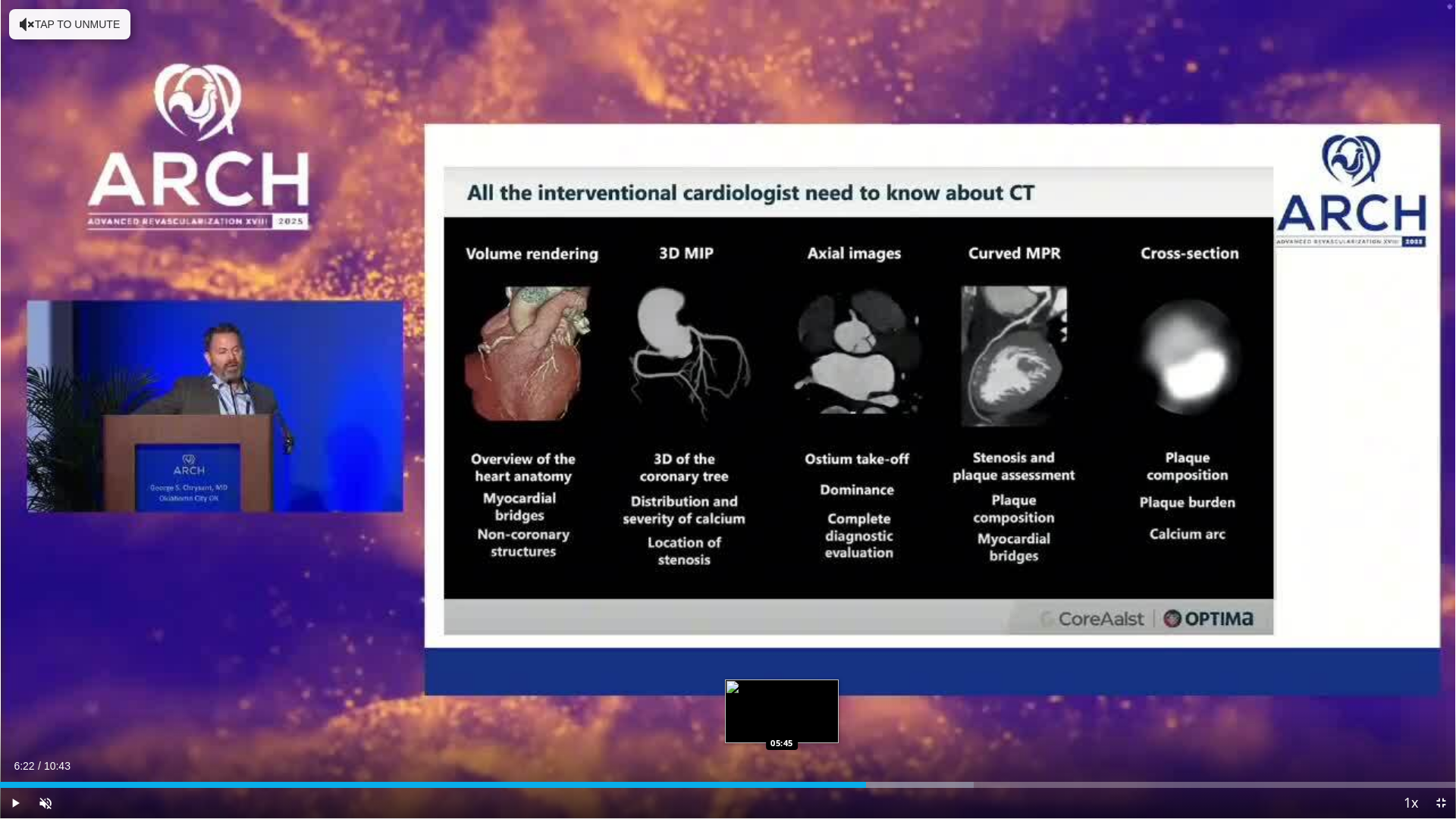
click at [782, 723] on div "Loaded : 66.87% 06:22 05:45" at bounding box center [728, 780] width 1456 height 15
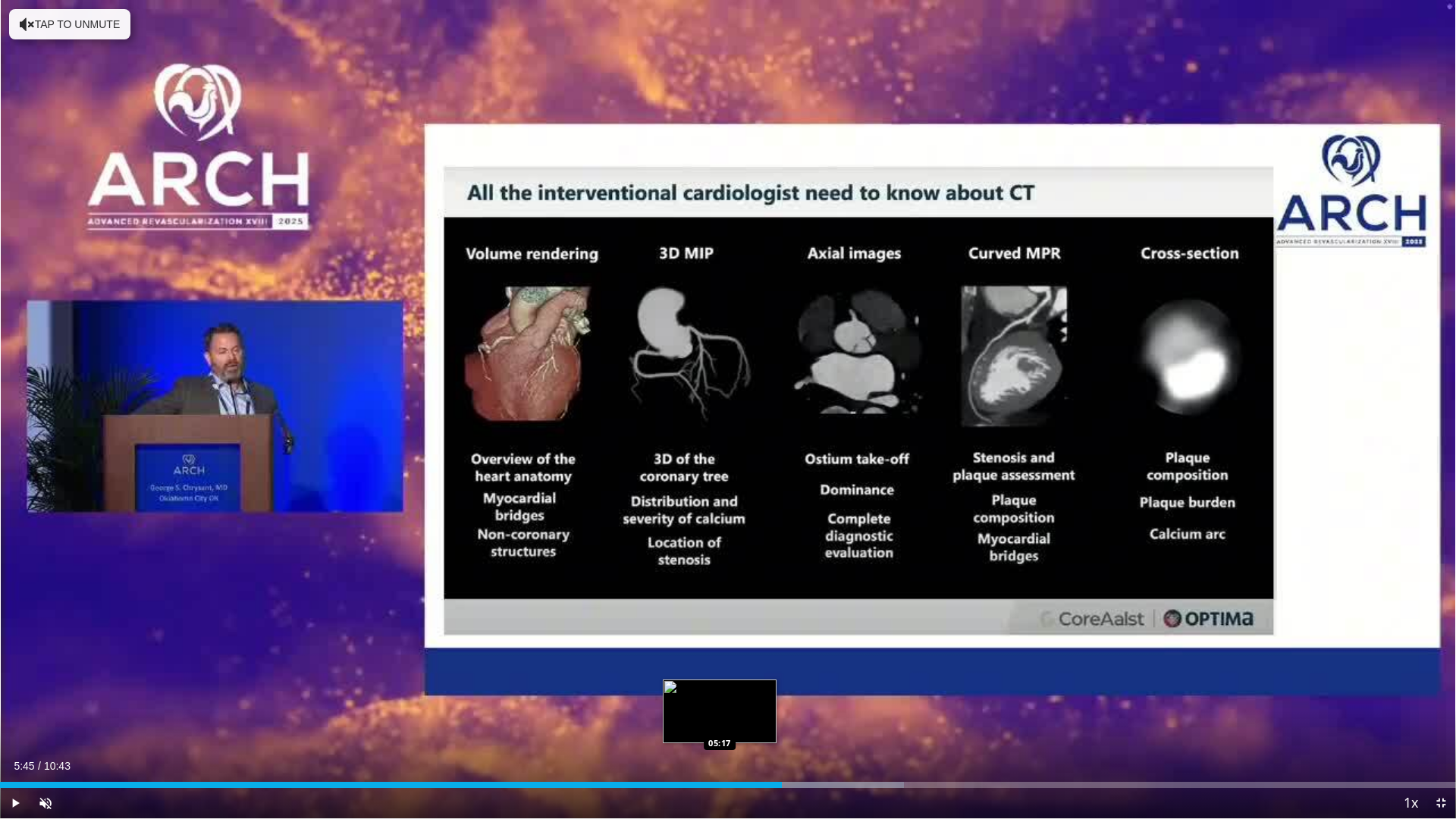
click at [720, 723] on div "Loaded : 62.10% 05:45 05:17" at bounding box center [728, 780] width 1456 height 15
click at [663, 723] on div "Loaded : 59.00% 05:17 04:52" at bounding box center [728, 785] width 1456 height 6
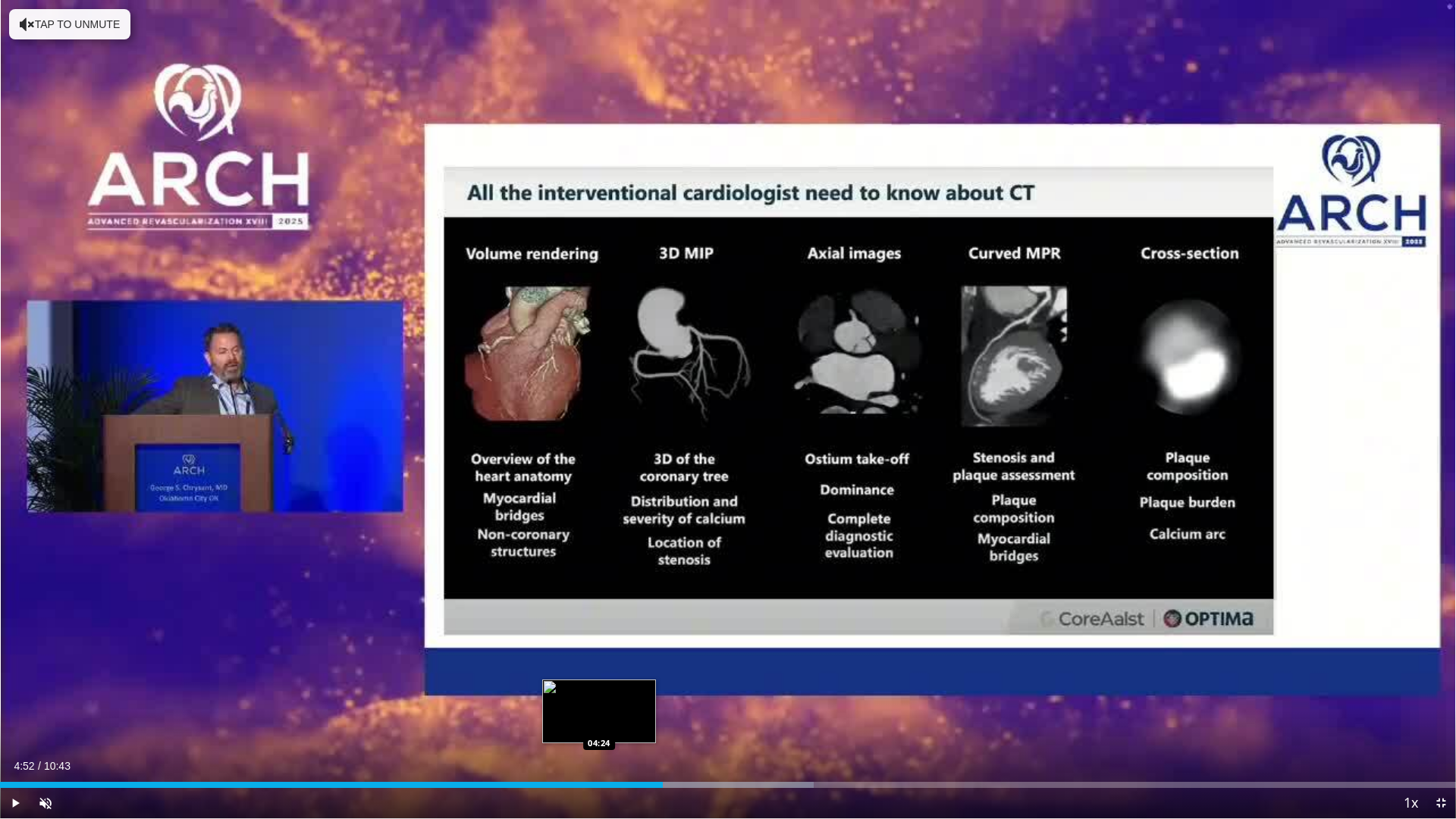
click at [599, 723] on div "04:52" at bounding box center [331, 785] width 663 height 6
click at [599, 723] on div "Loaded : 55.89% 04:52 04:24" at bounding box center [728, 785] width 1456 height 6
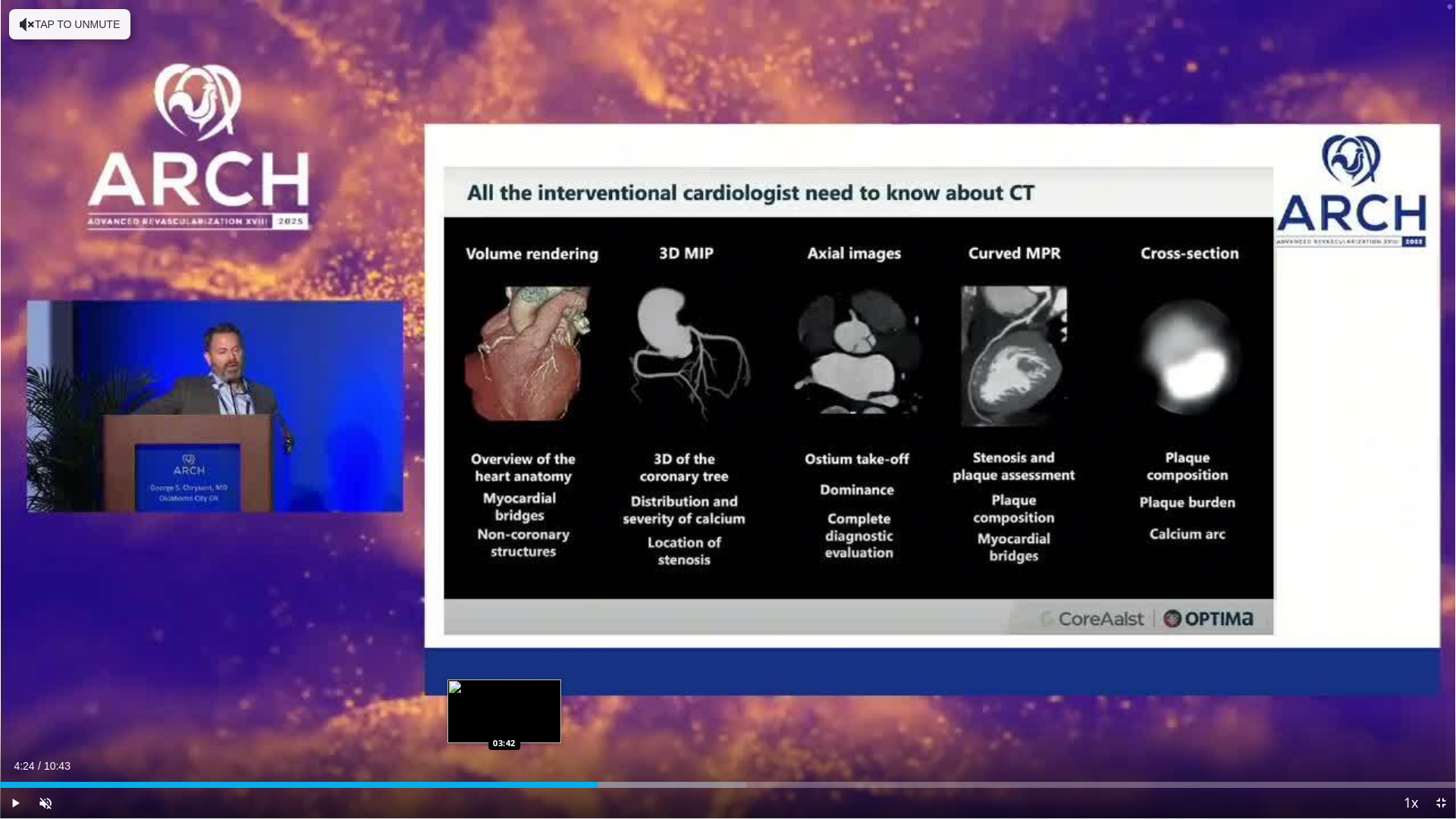
click at [504, 723] on div "04:24" at bounding box center [299, 785] width 599 height 6
click at [451, 723] on div "03:42" at bounding box center [252, 785] width 504 height 6
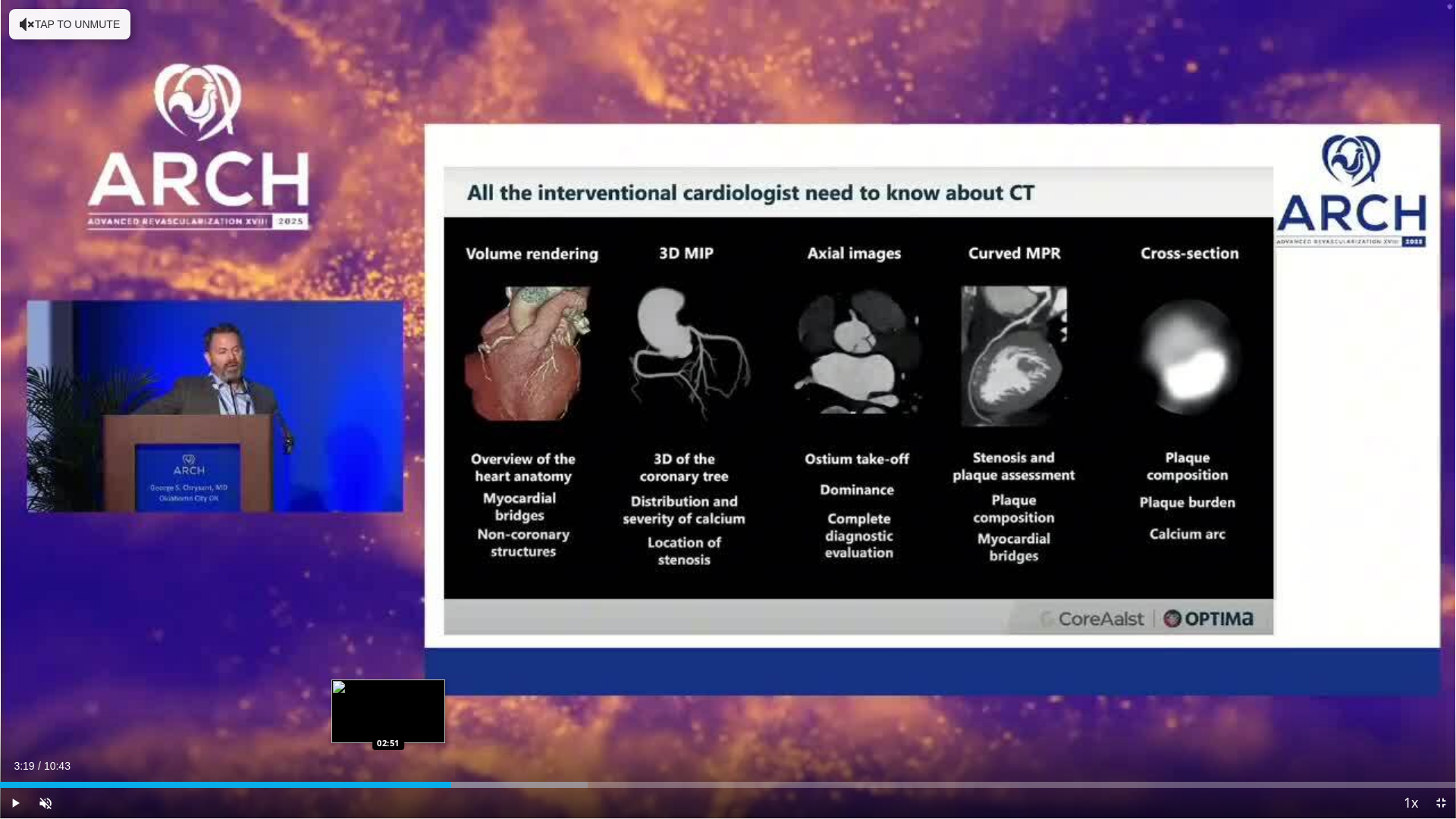
click at [389, 723] on div "03:19" at bounding box center [225, 785] width 451 height 6
click at [353, 723] on div "02:51" at bounding box center [194, 785] width 389 height 6
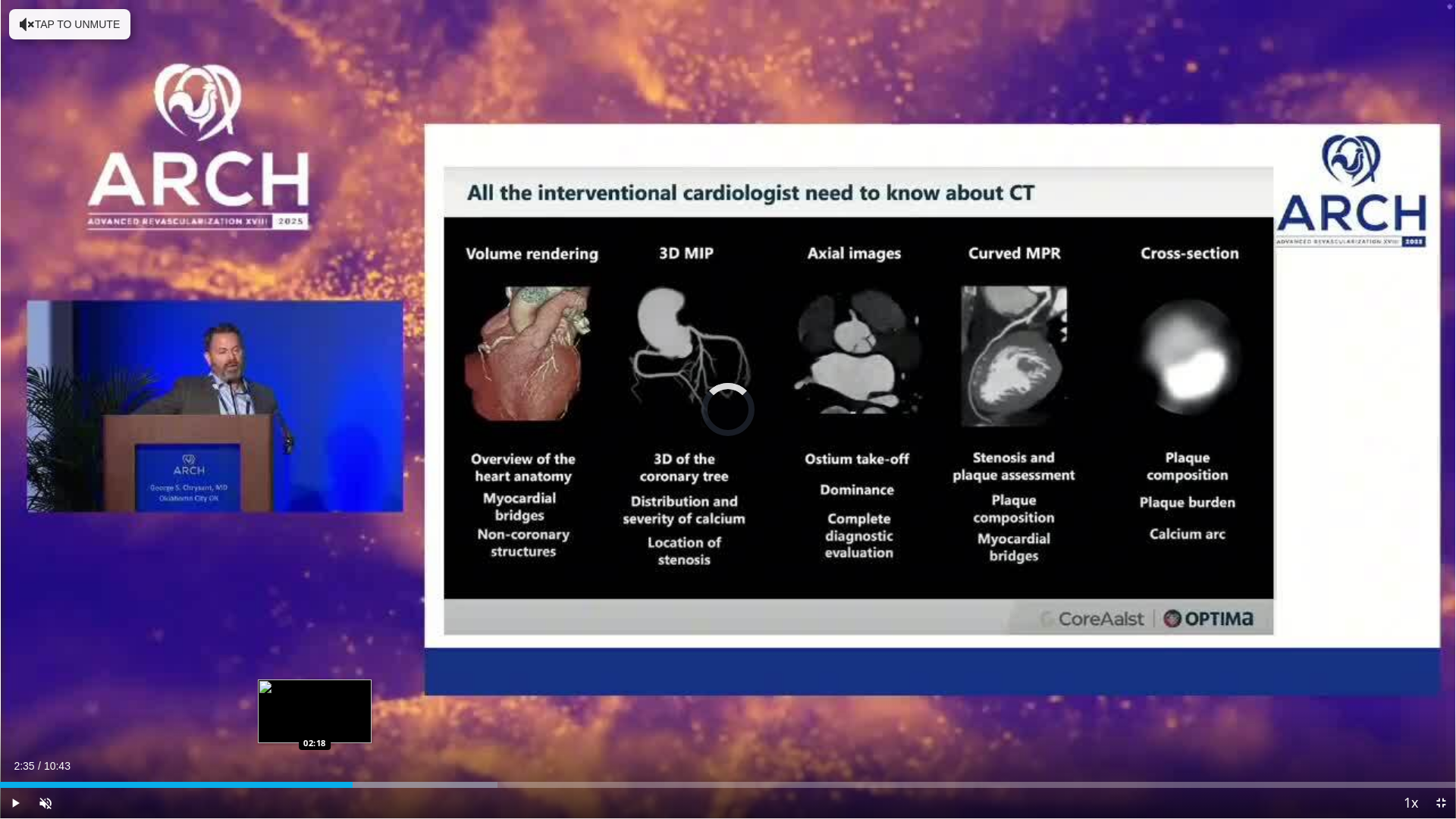
click at [314, 723] on div "Loaded : 34.15% 02:35 02:18" at bounding box center [728, 780] width 1456 height 15
click at [285, 723] on div "Loaded : 31.05% 02:18 02:06" at bounding box center [728, 780] width 1456 height 15
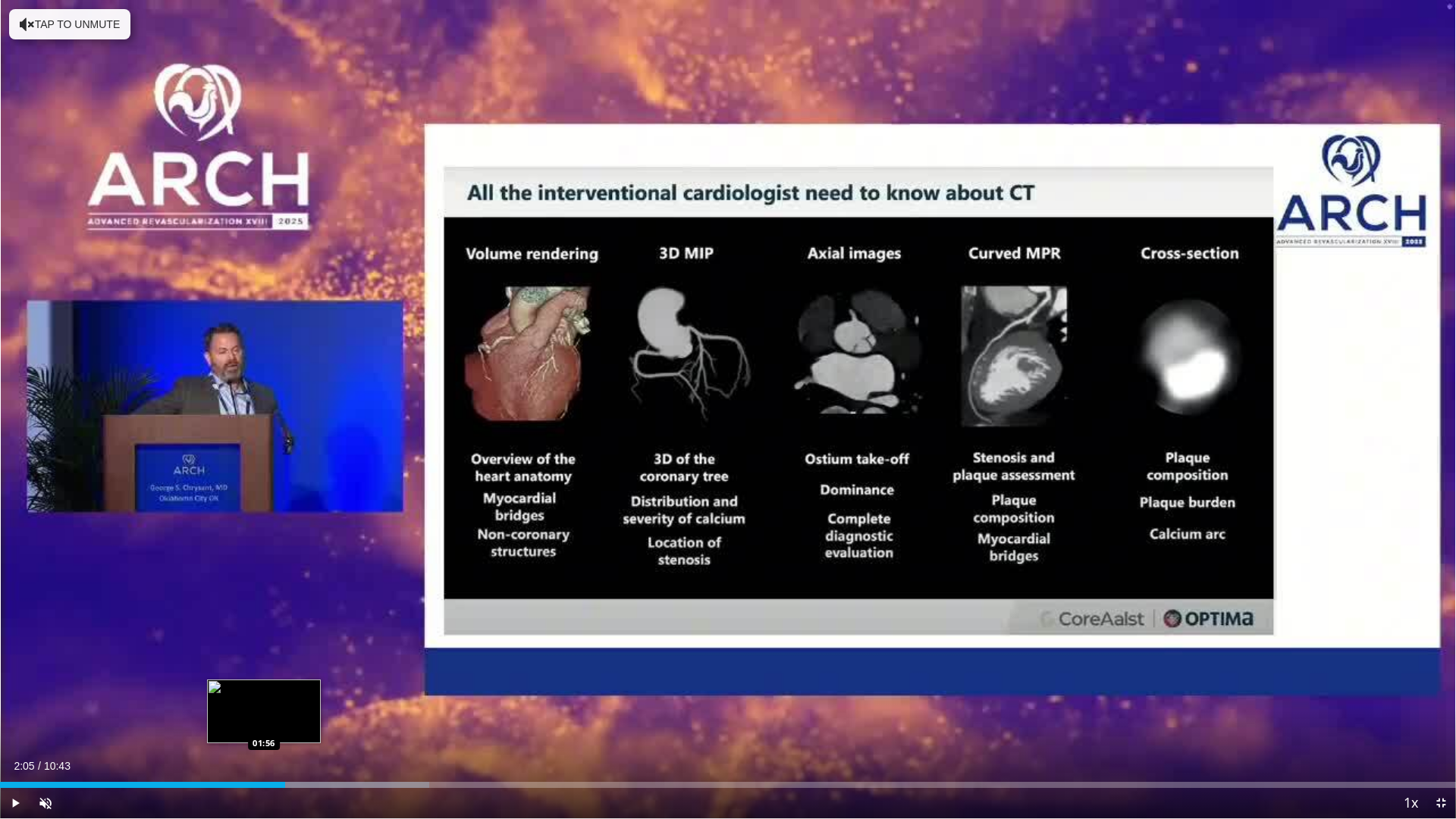
click at [263, 723] on div "Loaded : 29.49% 02:05 01:56" at bounding box center [728, 780] width 1456 height 15
click at [230, 723] on div "Loaded : 27.94% 01:56 01:42" at bounding box center [728, 780] width 1456 height 15
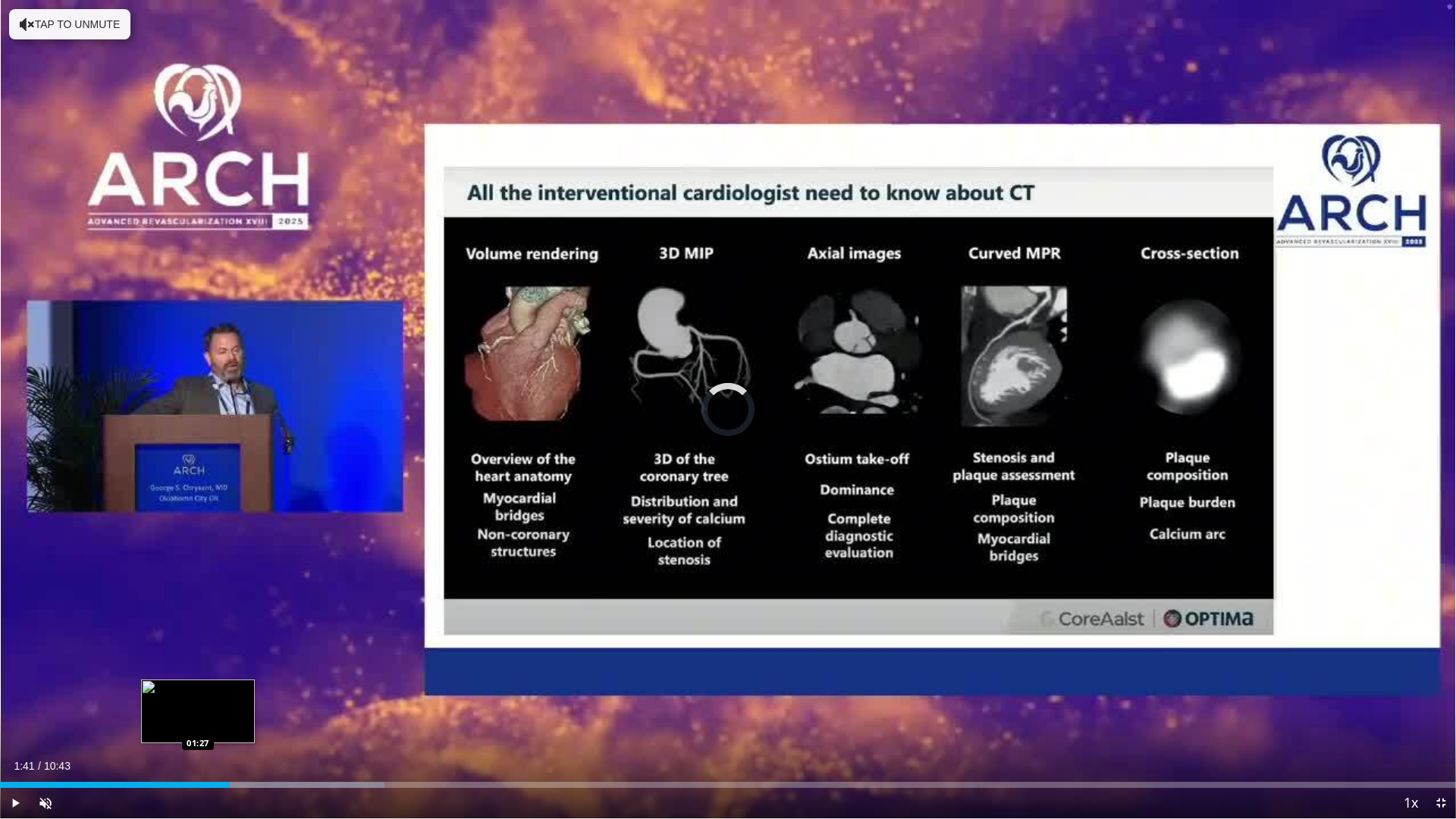
click at [198, 723] on div "Loaded : 26.39% 01:41 01:27" at bounding box center [728, 780] width 1456 height 15
click at [150, 723] on div "01:27" at bounding box center [99, 785] width 198 height 6
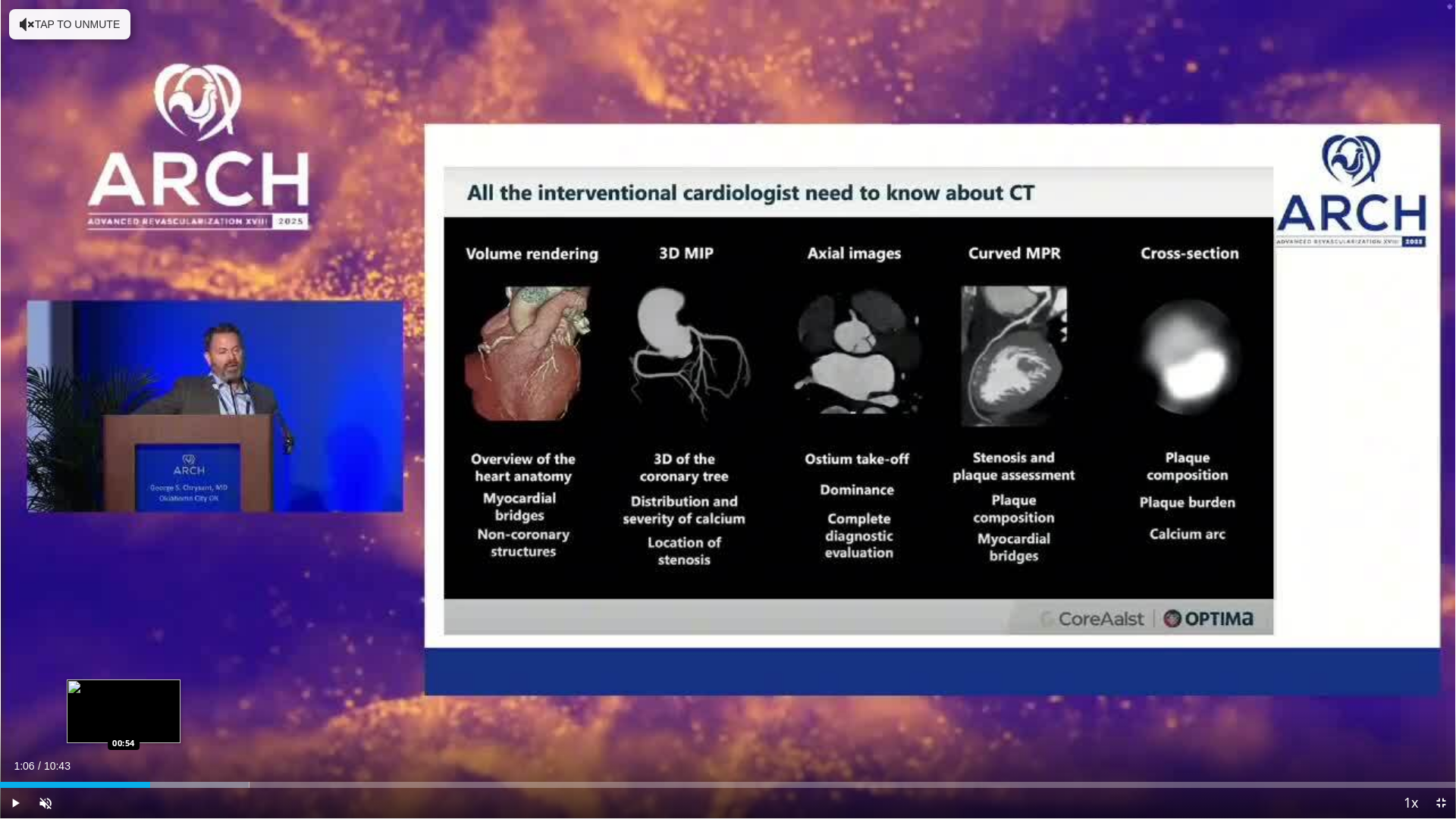
click at [118, 723] on div "01:06" at bounding box center [74, 785] width 150 height 6
click at [118, 723] on div "Loaded : 20.18% 00:51 00:52" at bounding box center [728, 785] width 1456 height 6
click at [97, 723] on div "00:51" at bounding box center [58, 785] width 118 height 6
click at [76, 723] on div "00:42" at bounding box center [49, 785] width 97 height 6
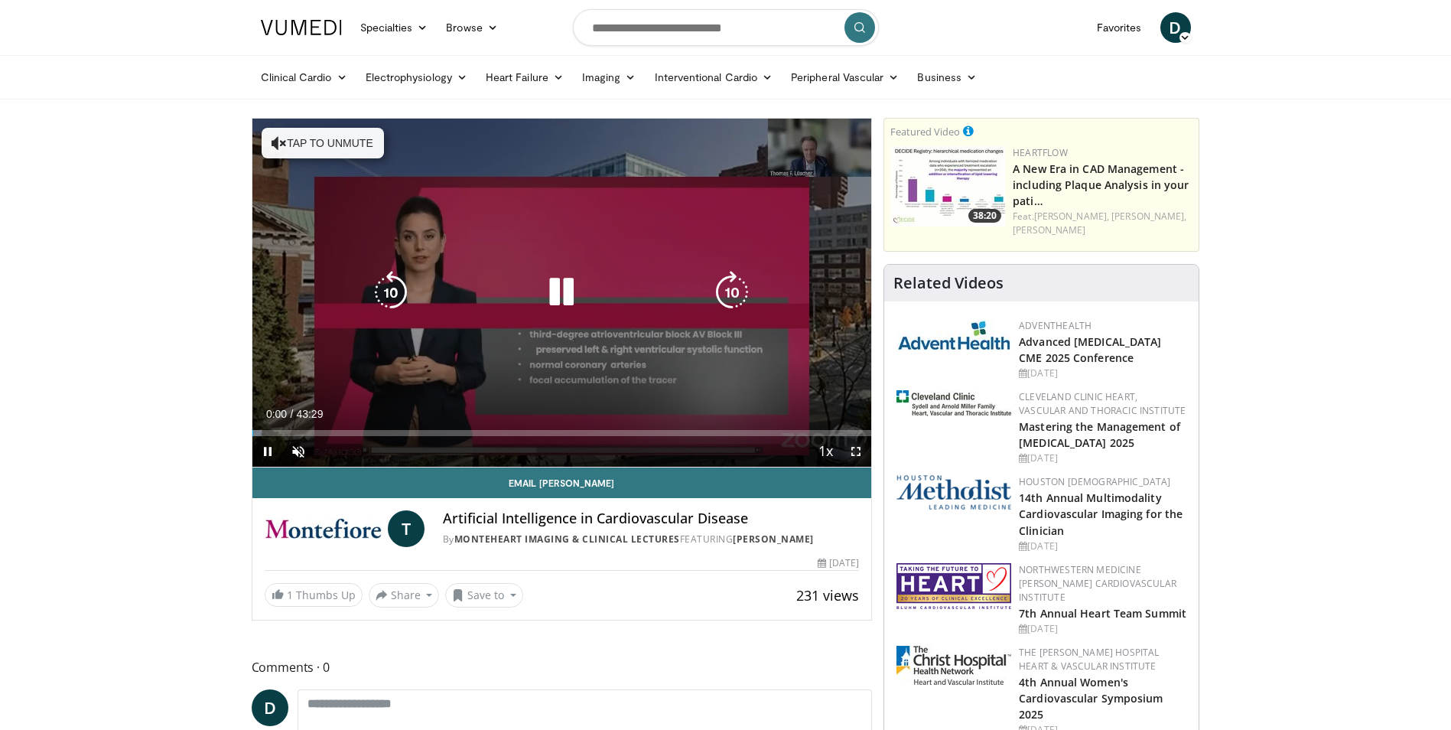
drag, startPoint x: 851, startPoint y: 450, endPoint x: 854, endPoint y: 506, distance: 56.7
click at [851, 450] on span "Video Player" at bounding box center [856, 451] width 31 height 31
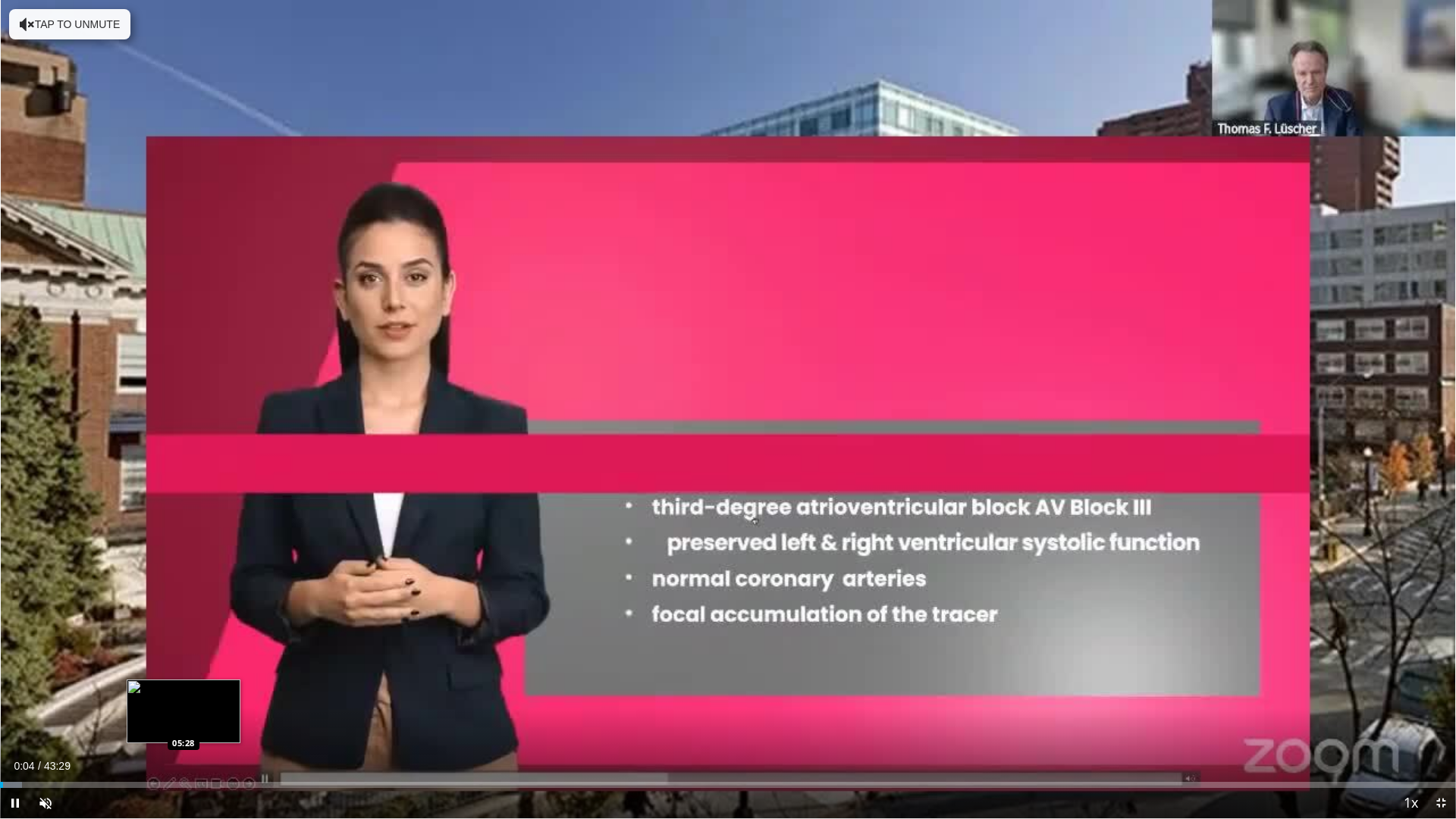
click at [183, 723] on div "Loaded : 1.53% 00:05 05:28" at bounding box center [728, 785] width 1456 height 6
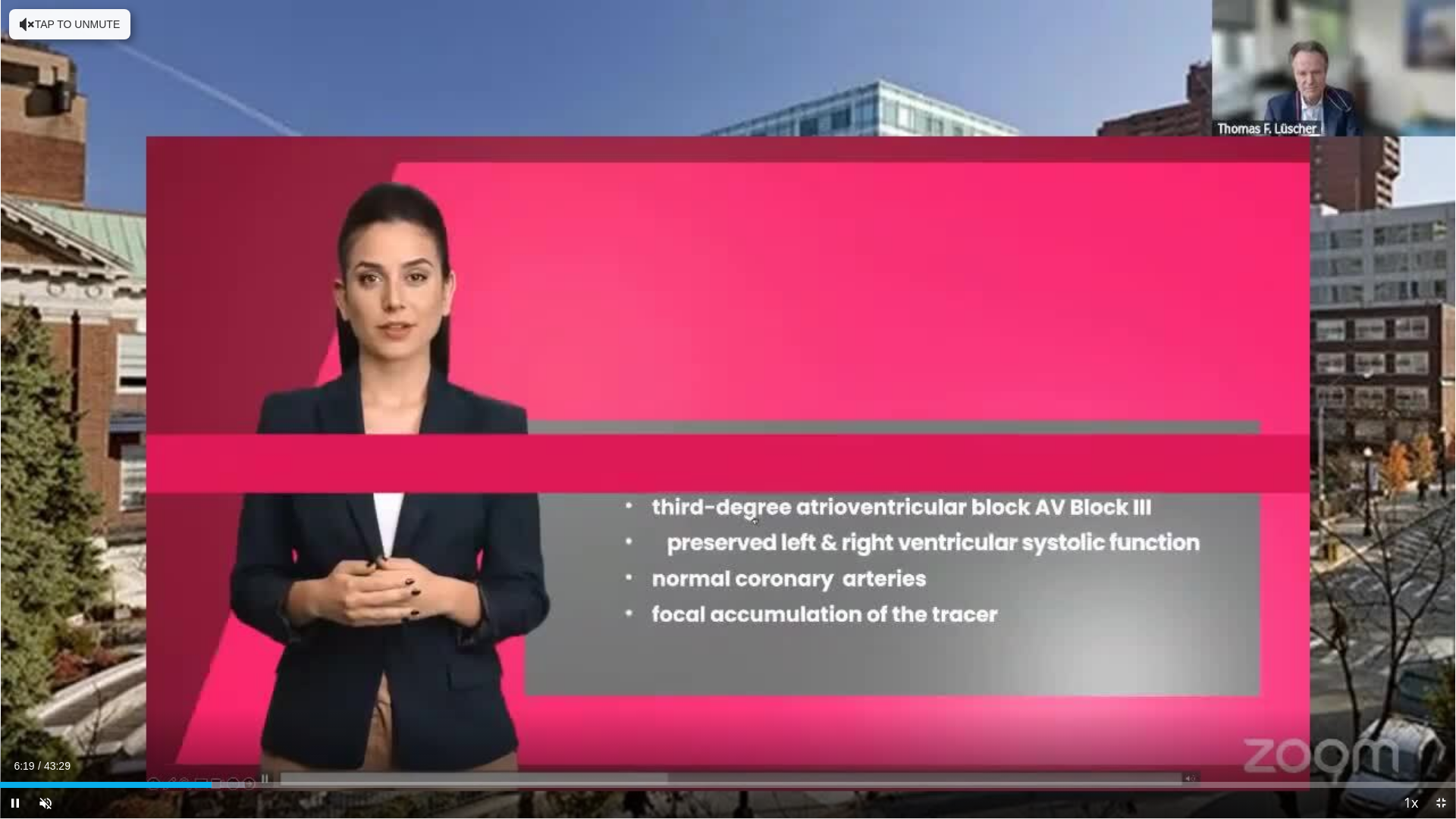
click at [1432, 723] on span "Video Player" at bounding box center [1440, 803] width 31 height 31
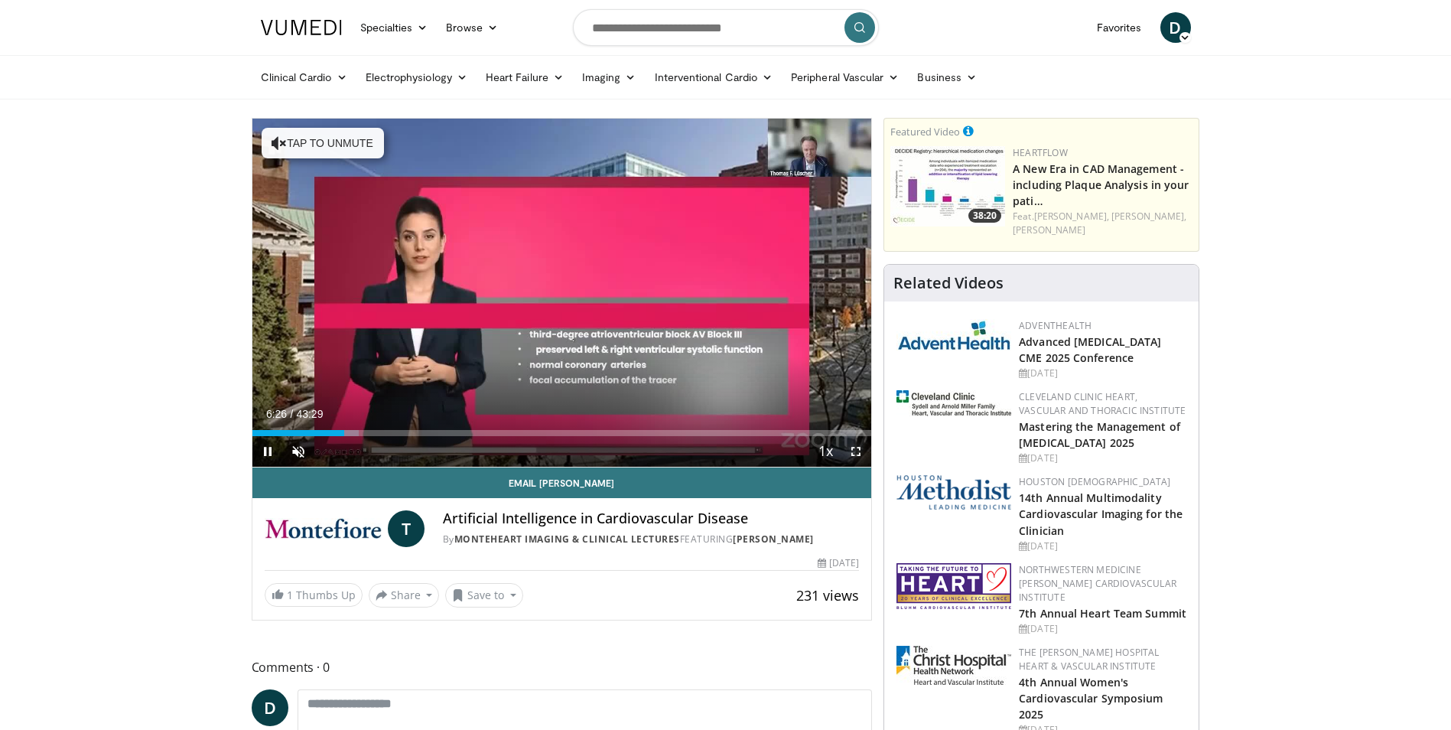
click at [851, 450] on span "Video Player" at bounding box center [856, 451] width 31 height 31
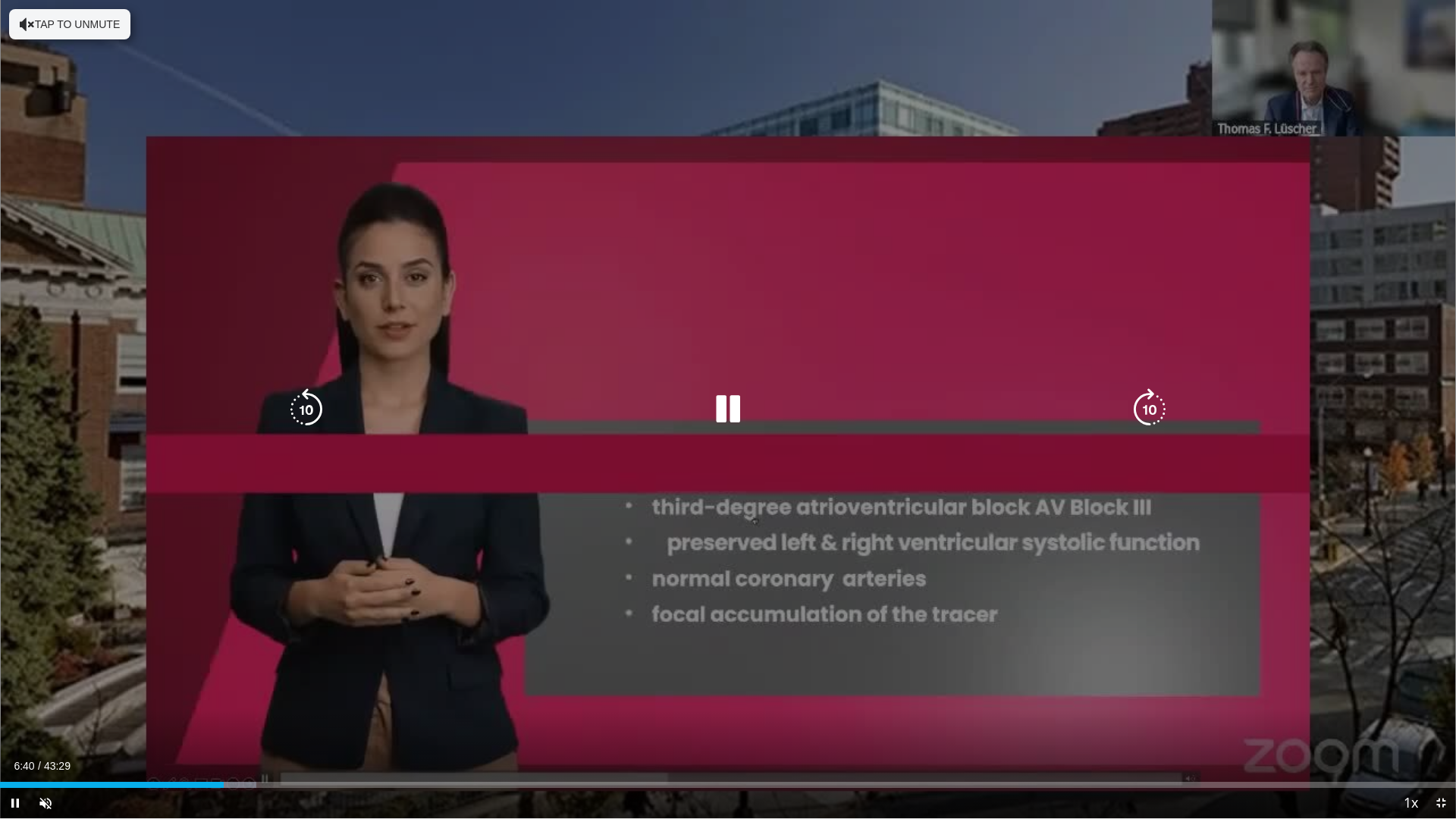
click at [1119, 47] on div "10 seconds Tap to unmute" at bounding box center [728, 409] width 1456 height 818
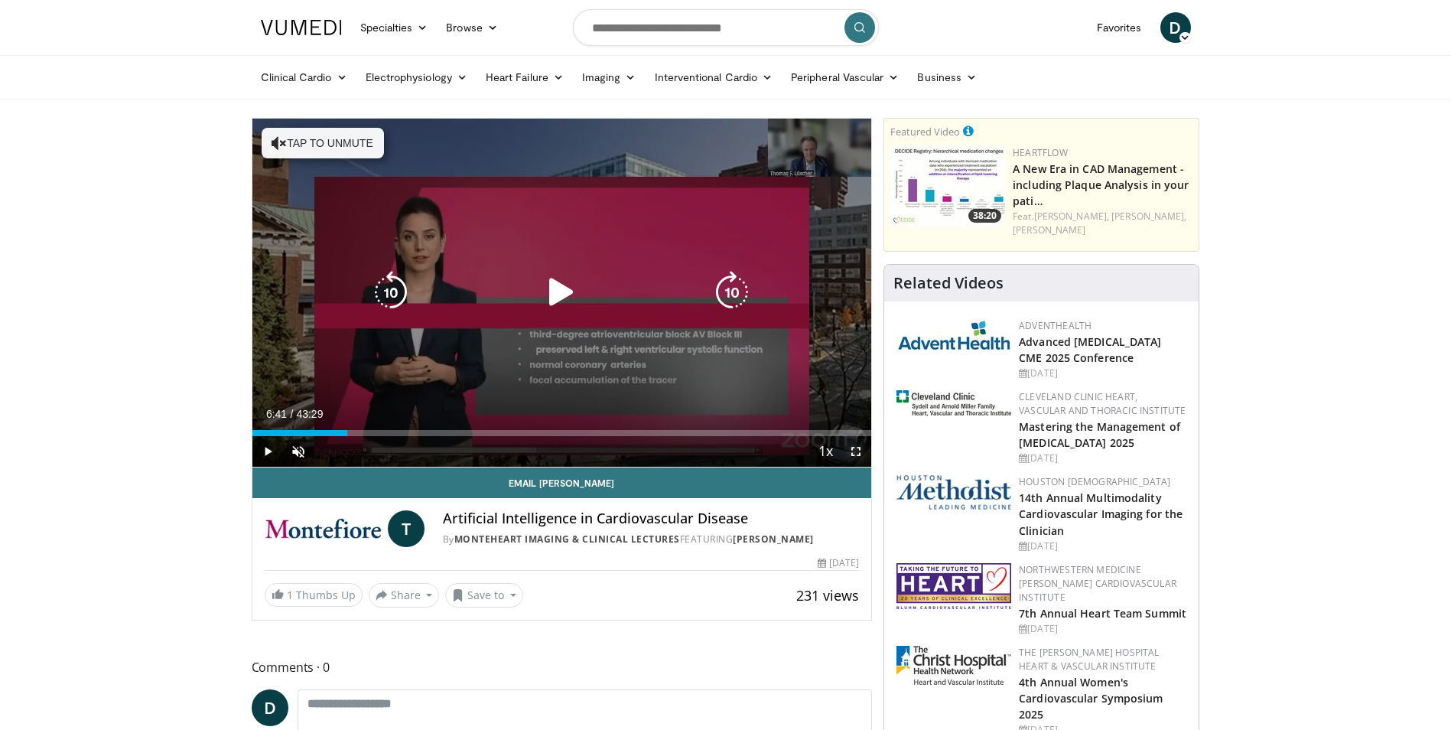
drag, startPoint x: 852, startPoint y: 448, endPoint x: 855, endPoint y: 504, distance: 56.7
click at [852, 448] on span "Video Player" at bounding box center [856, 451] width 31 height 31
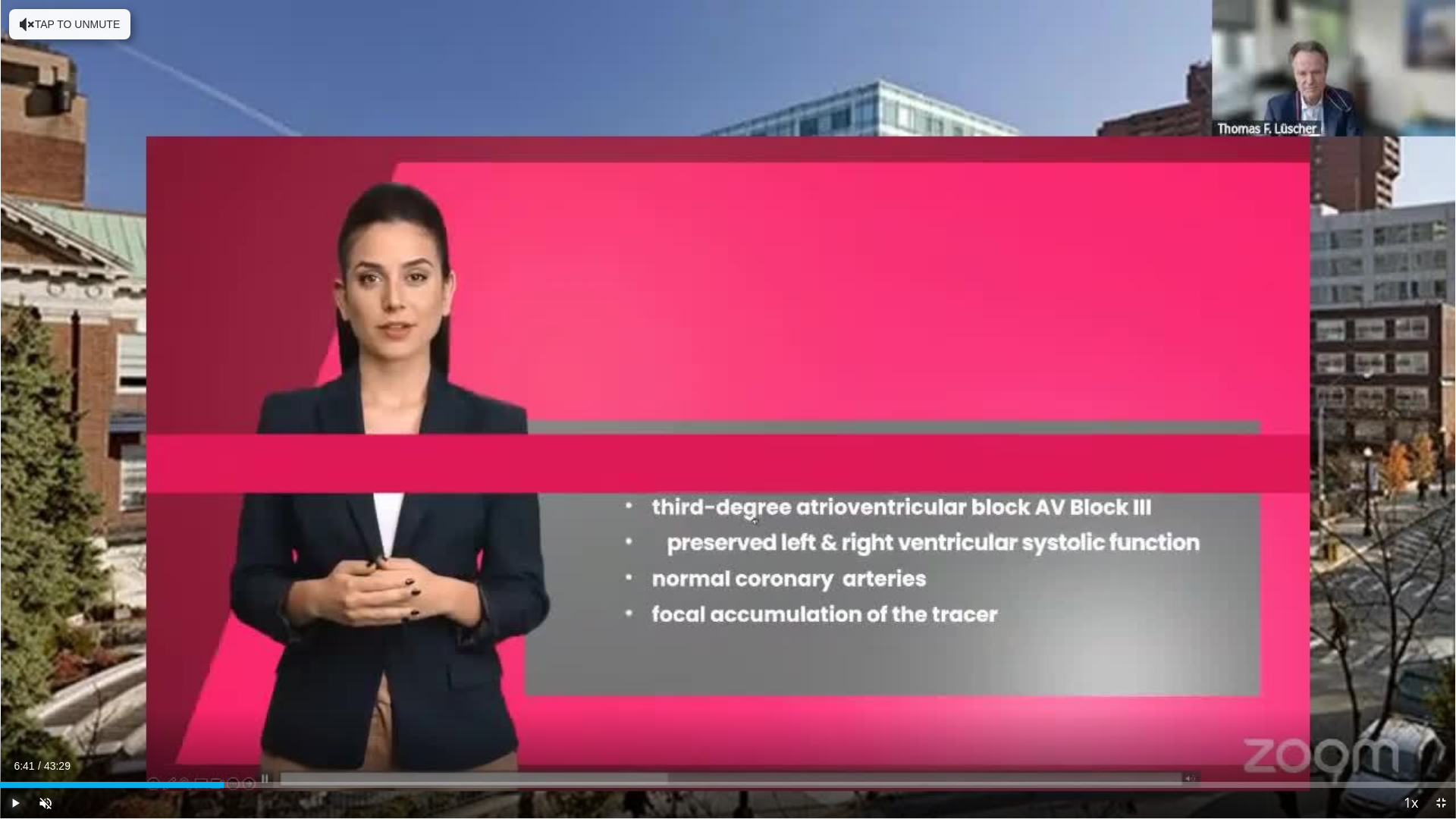
click at [2, 723] on span "Video Player" at bounding box center [15, 803] width 31 height 31
click at [2, 723] on div "10 seconds Tap to unmute" at bounding box center [728, 409] width 1456 height 818
drag, startPoint x: 2, startPoint y: 811, endPoint x: 100, endPoint y: 812, distance: 98.0
click at [100, 723] on div "Current Time 6:41 / Duration 43:29 Play Skip Backward Skip Forward Unmute Loade…" at bounding box center [728, 803] width 1456 height 31
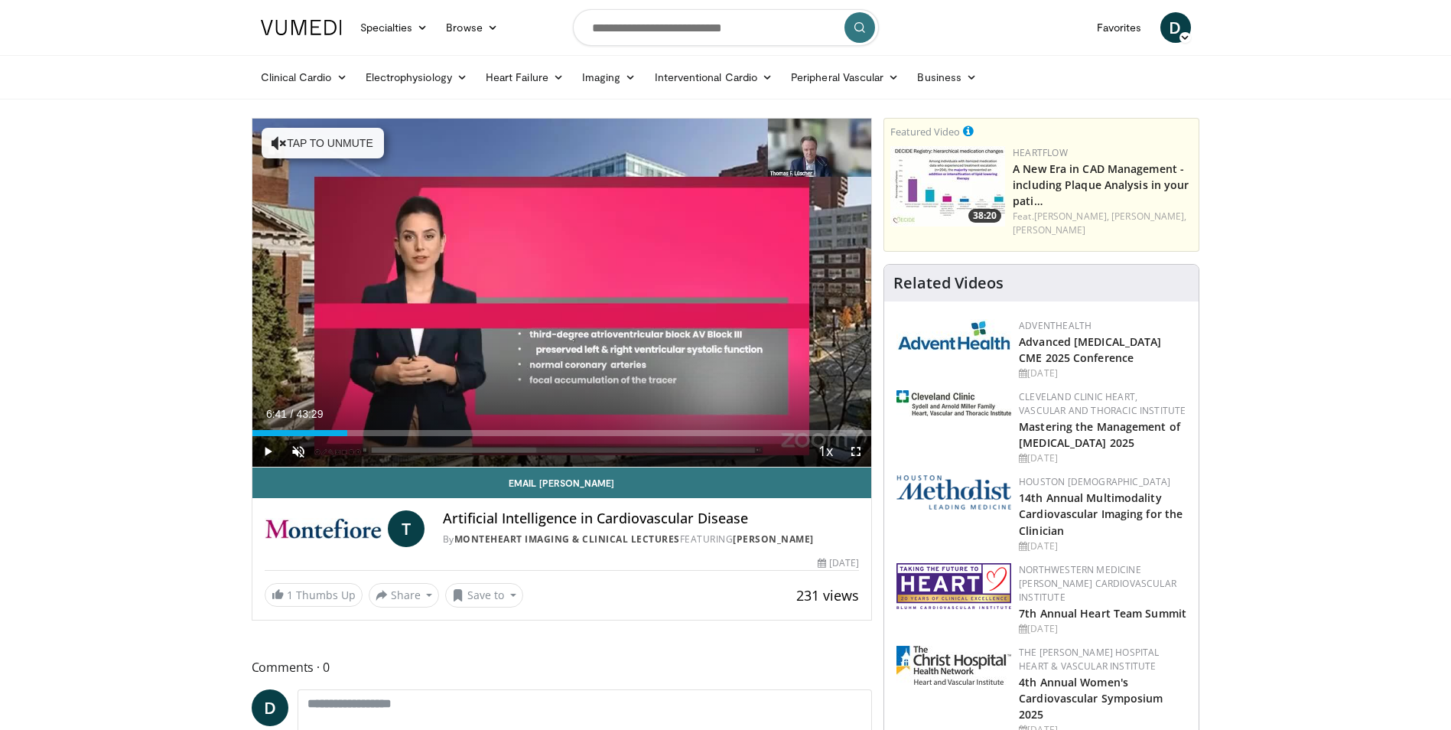
click at [1175, 39] on span "D" at bounding box center [1176, 27] width 31 height 31
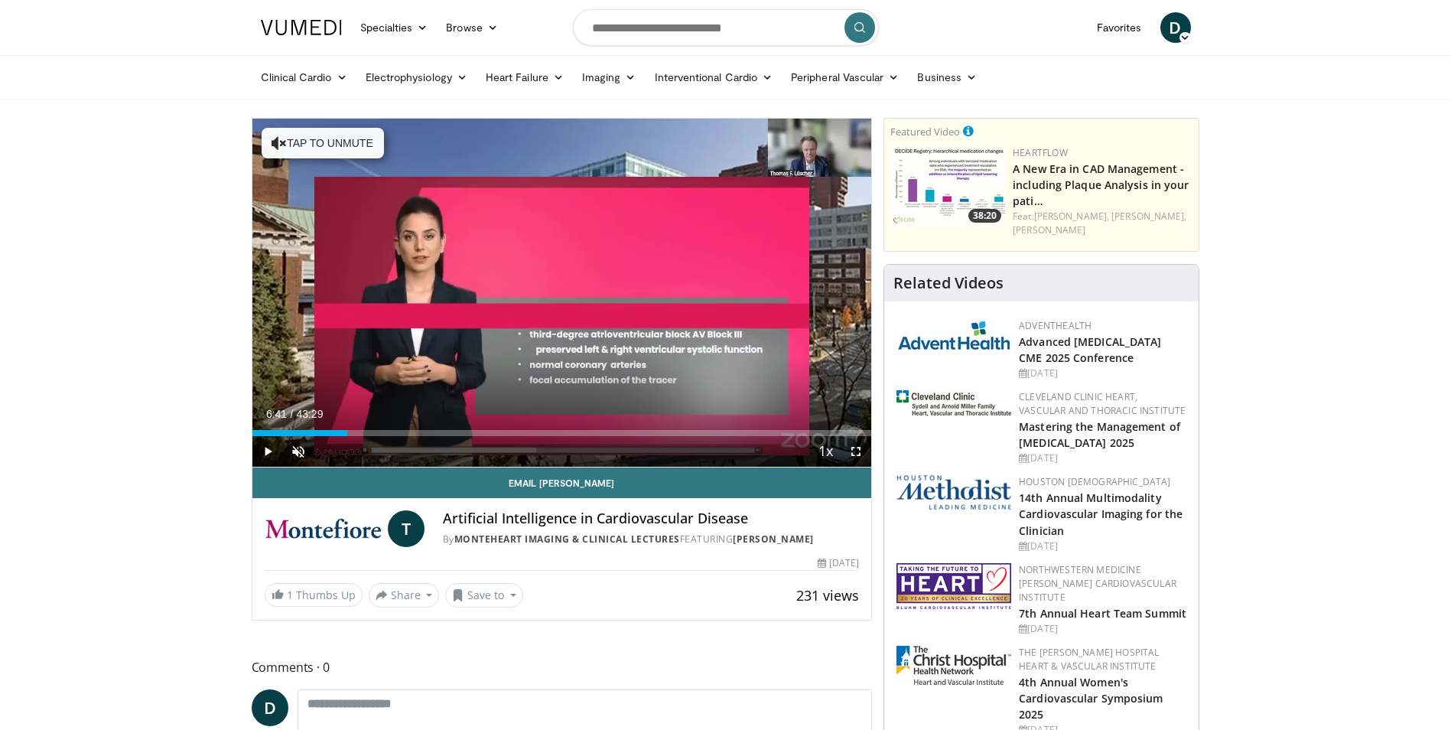
click at [1177, 29] on span "D" at bounding box center [1176, 27] width 31 height 31
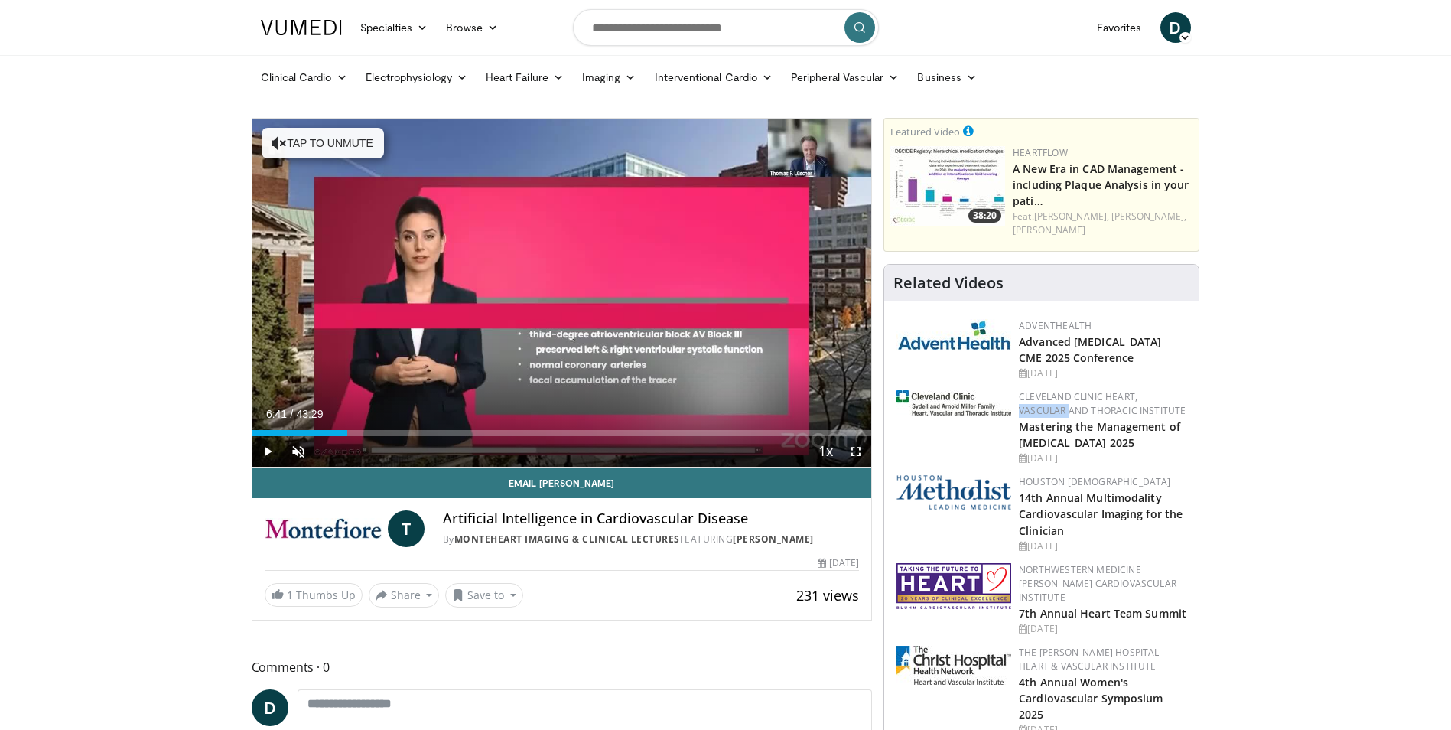
click at [1167, 30] on span "D" at bounding box center [1176, 27] width 31 height 31
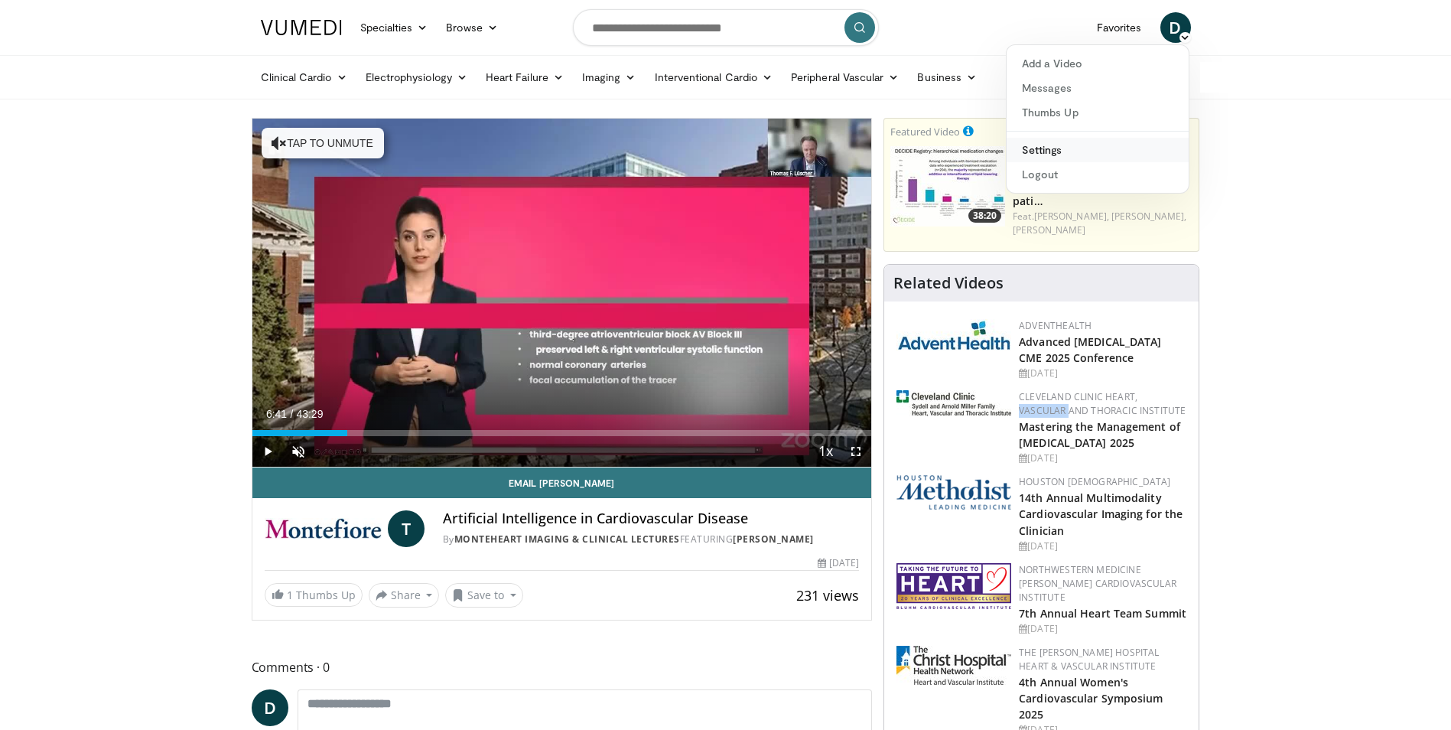
click at [1042, 148] on link "Settings" at bounding box center [1098, 150] width 182 height 24
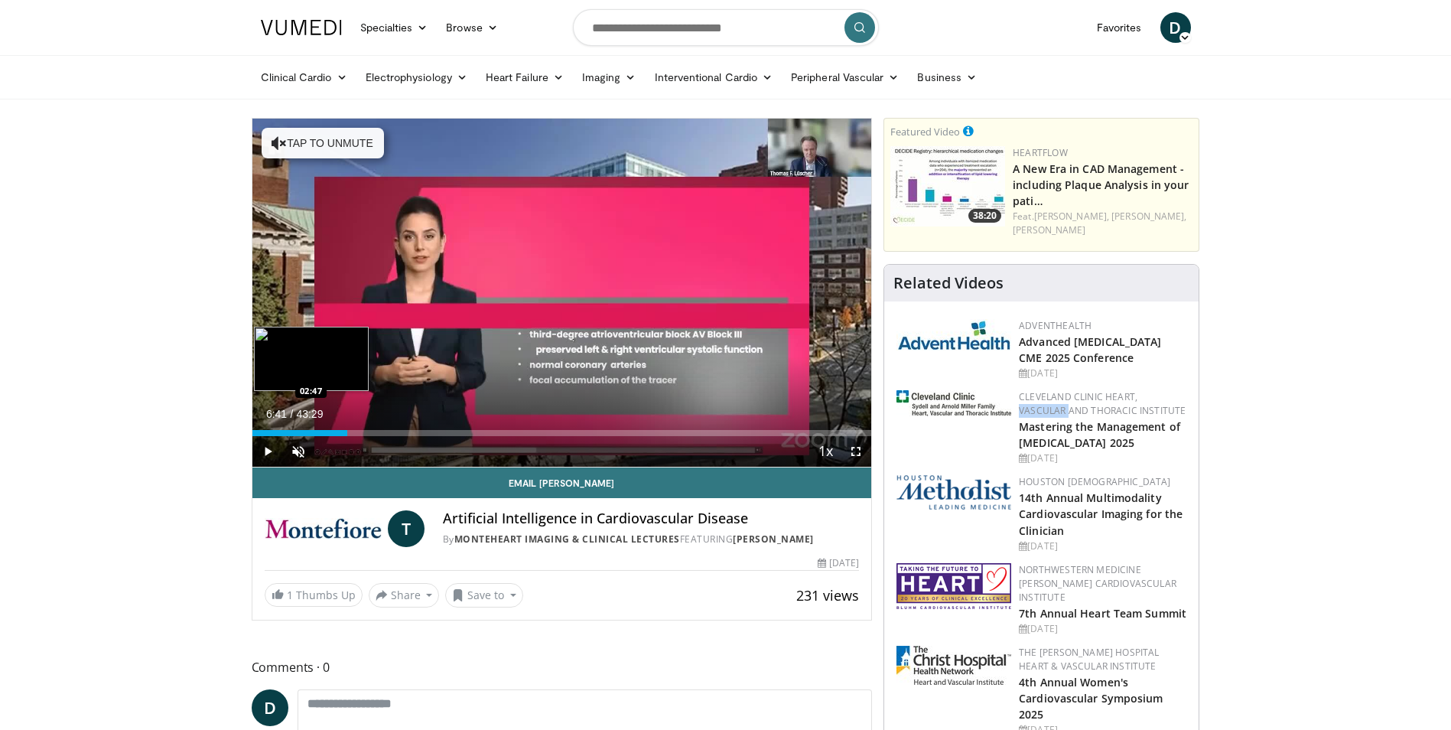
click at [291, 428] on div "Loaded : 0.00% 06:41 02:47" at bounding box center [562, 429] width 620 height 15
click at [298, 435] on div "Loaded : 8.80% 02:47 03:16" at bounding box center [562, 433] width 620 height 6
click at [306, 435] on div "Progress Bar" at bounding box center [301, 433] width 19 height 6
click at [306, 435] on div "Progress Bar" at bounding box center [302, 433] width 21 height 6
click at [311, 434] on div "Loaded : 10.73% 03:45 04:11" at bounding box center [562, 433] width 620 height 6
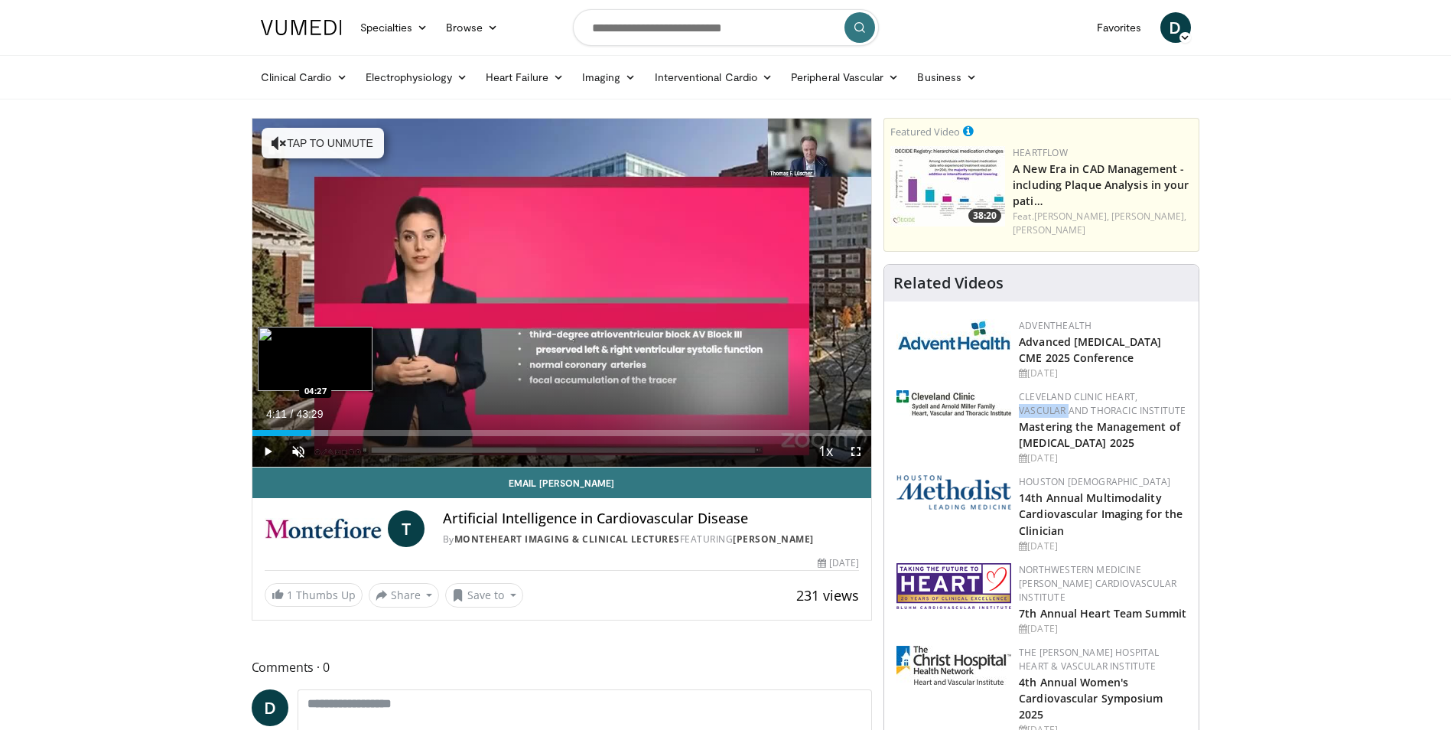
click at [315, 434] on div "Progress Bar" at bounding box center [315, 433] width 23 height 6
click at [317, 434] on div "Loaded : 12.63% 04:27 04:37" at bounding box center [562, 433] width 620 height 6
click at [321, 434] on div "Progress Bar" at bounding box center [321, 433] width 21 height 6
click at [322, 435] on div "Loaded : 13.42% 04:49 04:56" at bounding box center [562, 433] width 620 height 6
click at [853, 454] on span "Video Player" at bounding box center [856, 451] width 31 height 31
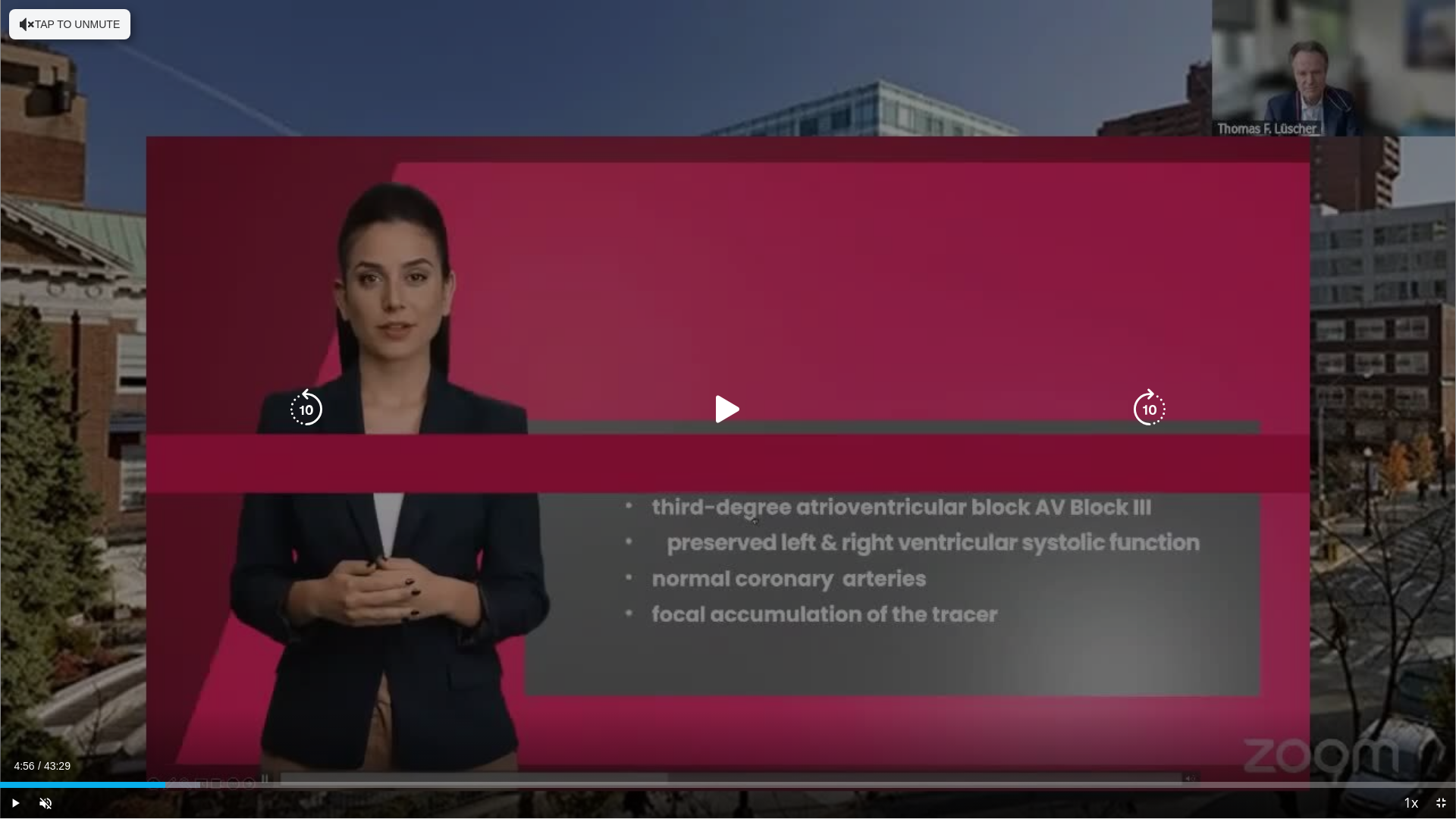
click at [721, 411] on icon "Video Player" at bounding box center [728, 410] width 43 height 43
click at [689, 117] on div "10 seconds Tap to unmute" at bounding box center [728, 409] width 1456 height 818
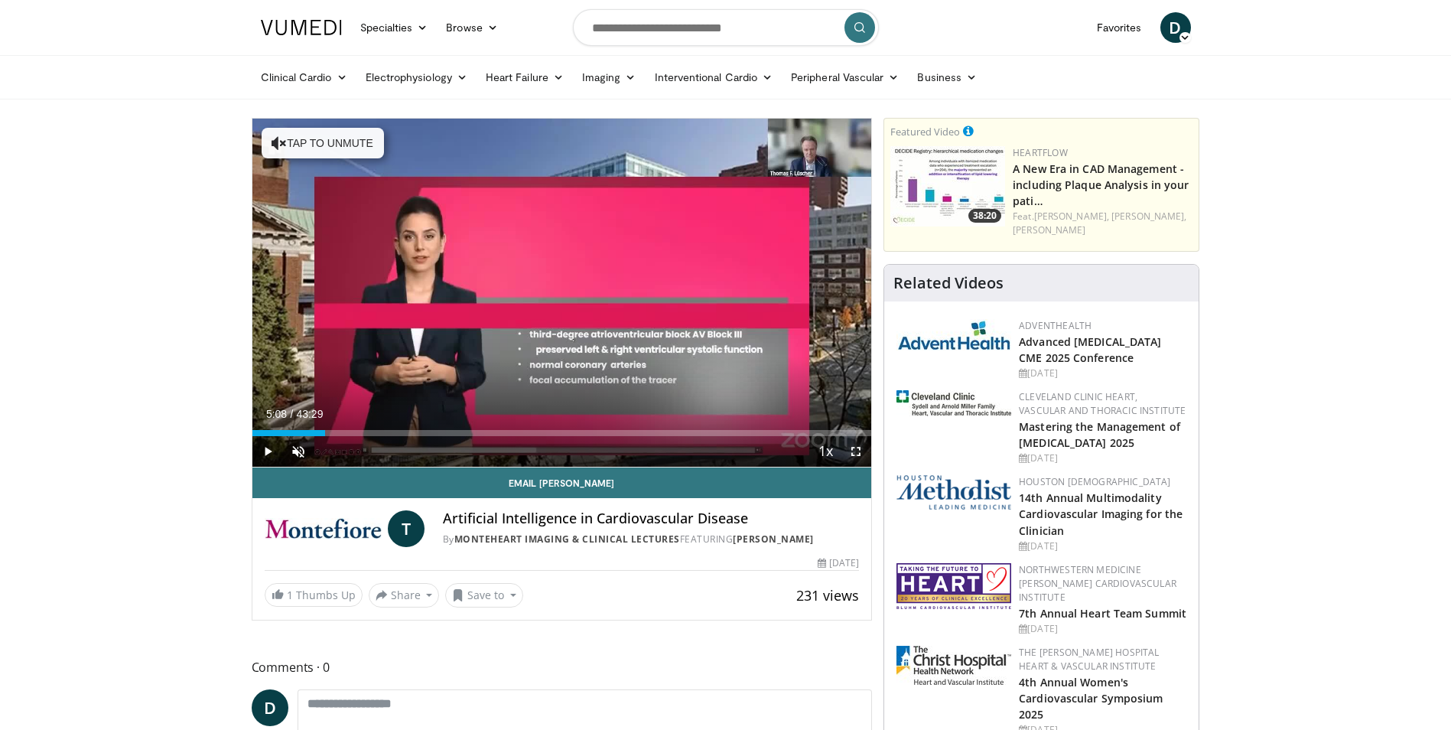
drag, startPoint x: 855, startPoint y: 451, endPoint x: 859, endPoint y: 508, distance: 56.7
click at [856, 451] on span "Video Player" at bounding box center [856, 451] width 31 height 31
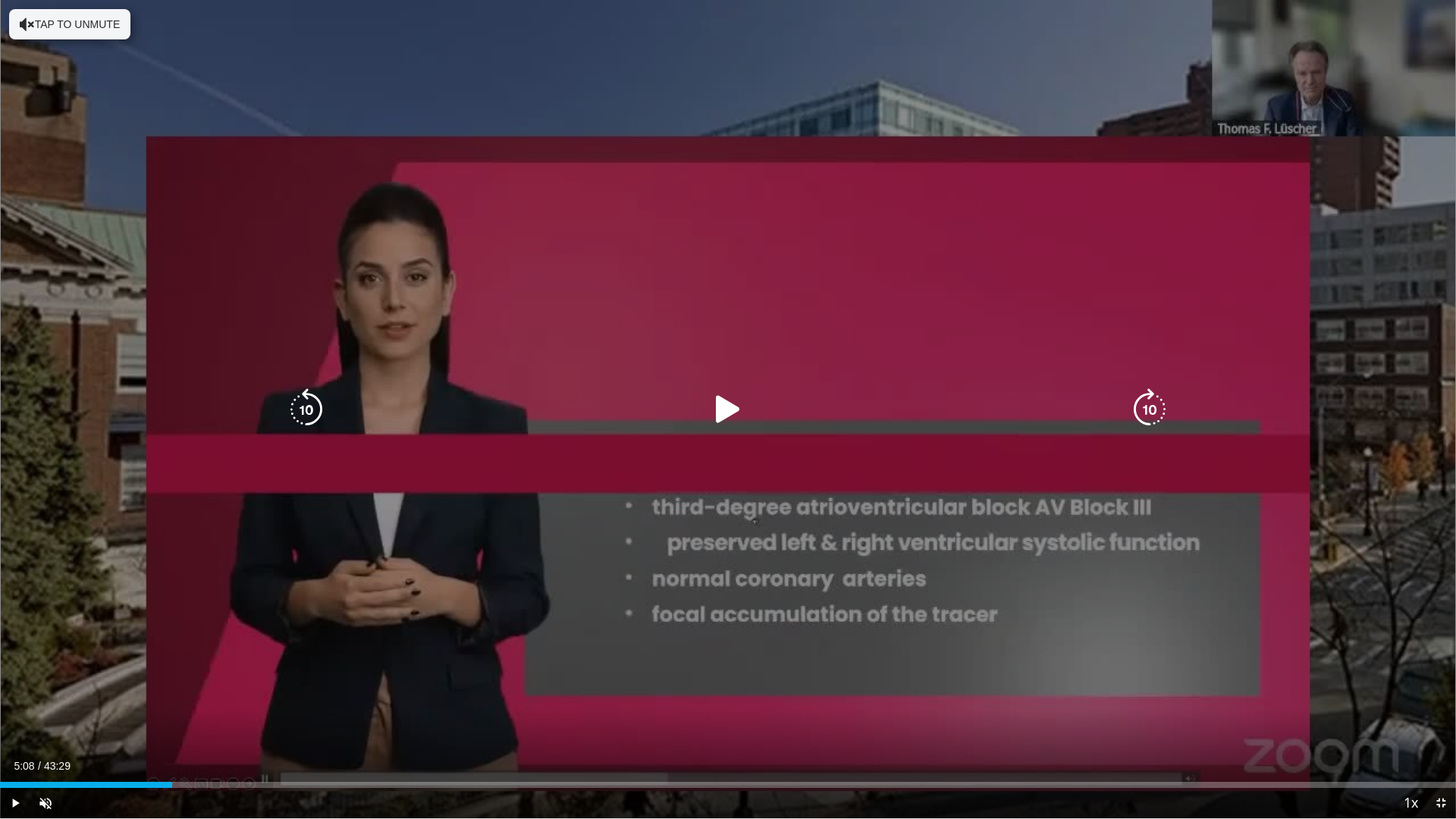
click at [727, 411] on icon "Video Player" at bounding box center [728, 410] width 43 height 43
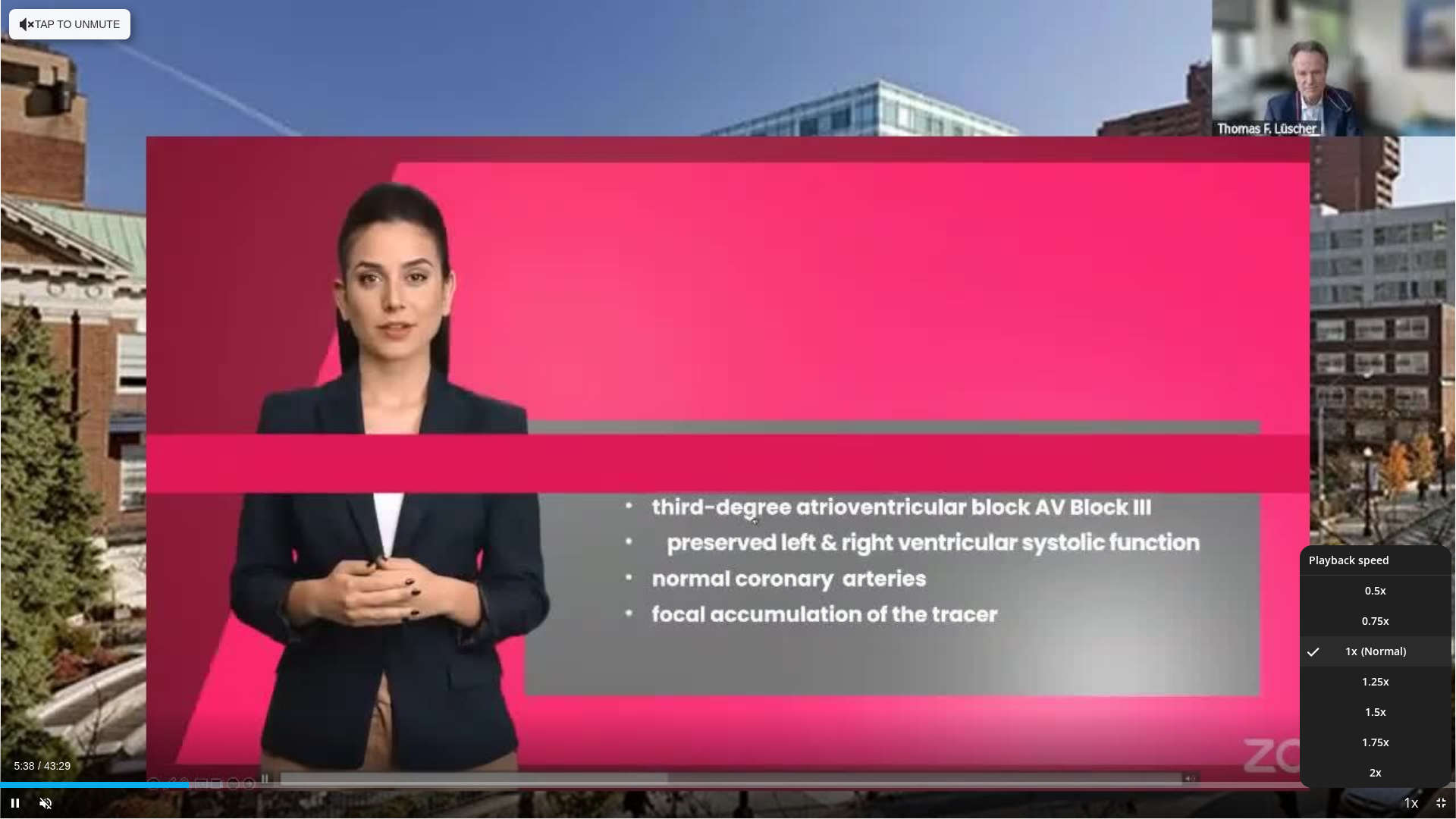
click at [1417, 723] on span "Video Player" at bounding box center [1409, 804] width 21 height 31
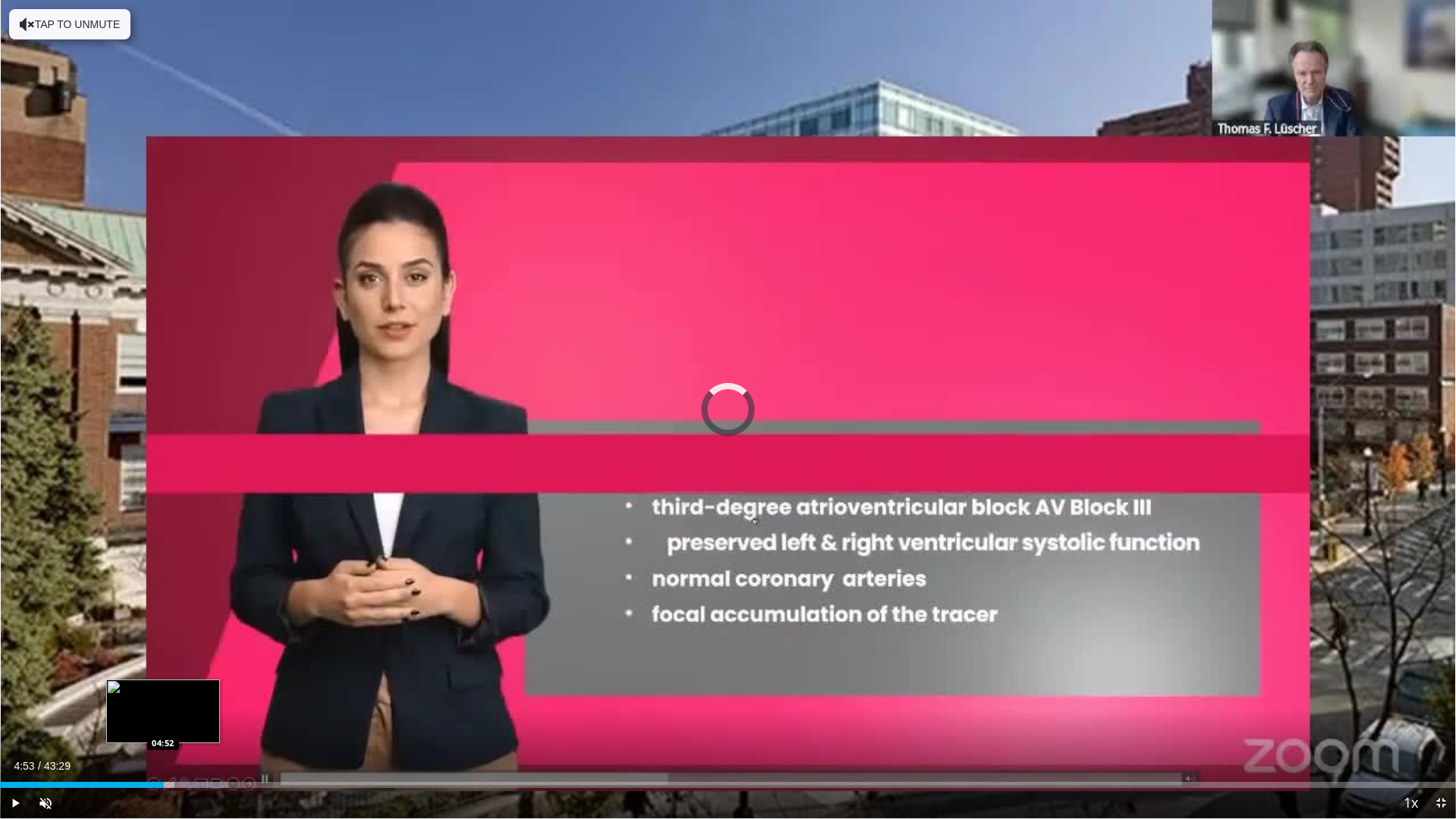
click at [164, 723] on div "Loaded : 15.69% 05:47 04:52" at bounding box center [728, 785] width 1456 height 6
click at [1437, 723] on span "Video Player" at bounding box center [1440, 803] width 31 height 31
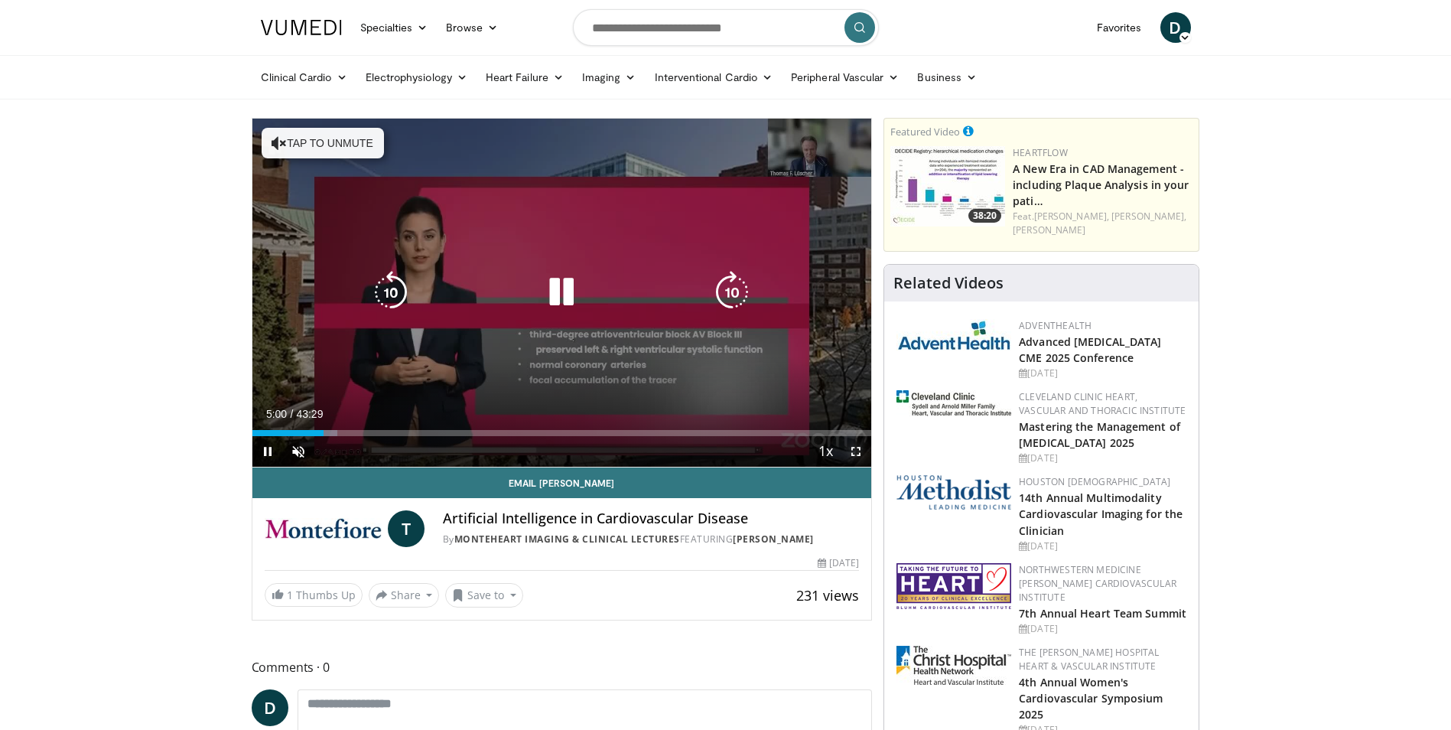
drag, startPoint x: 855, startPoint y: 451, endPoint x: 858, endPoint y: 507, distance: 56.7
click at [855, 451] on span "Video Player" at bounding box center [856, 451] width 31 height 31
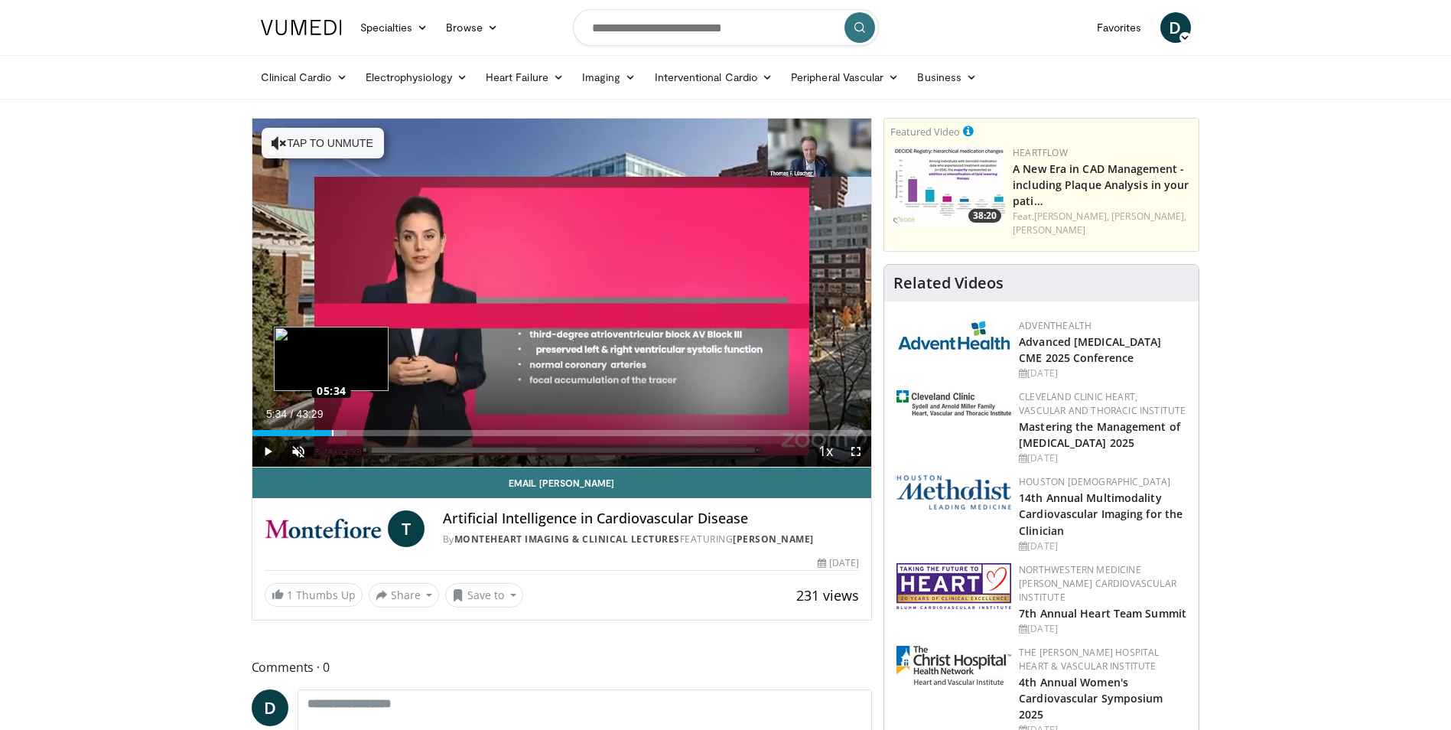
click at [331, 431] on div "Loaded : 15.31% 05:34 05:34" at bounding box center [562, 433] width 620 height 6
click at [336, 433] on div "Progress Bar" at bounding box center [337, 433] width 19 height 6
click at [857, 452] on span "Video Player" at bounding box center [856, 451] width 31 height 31
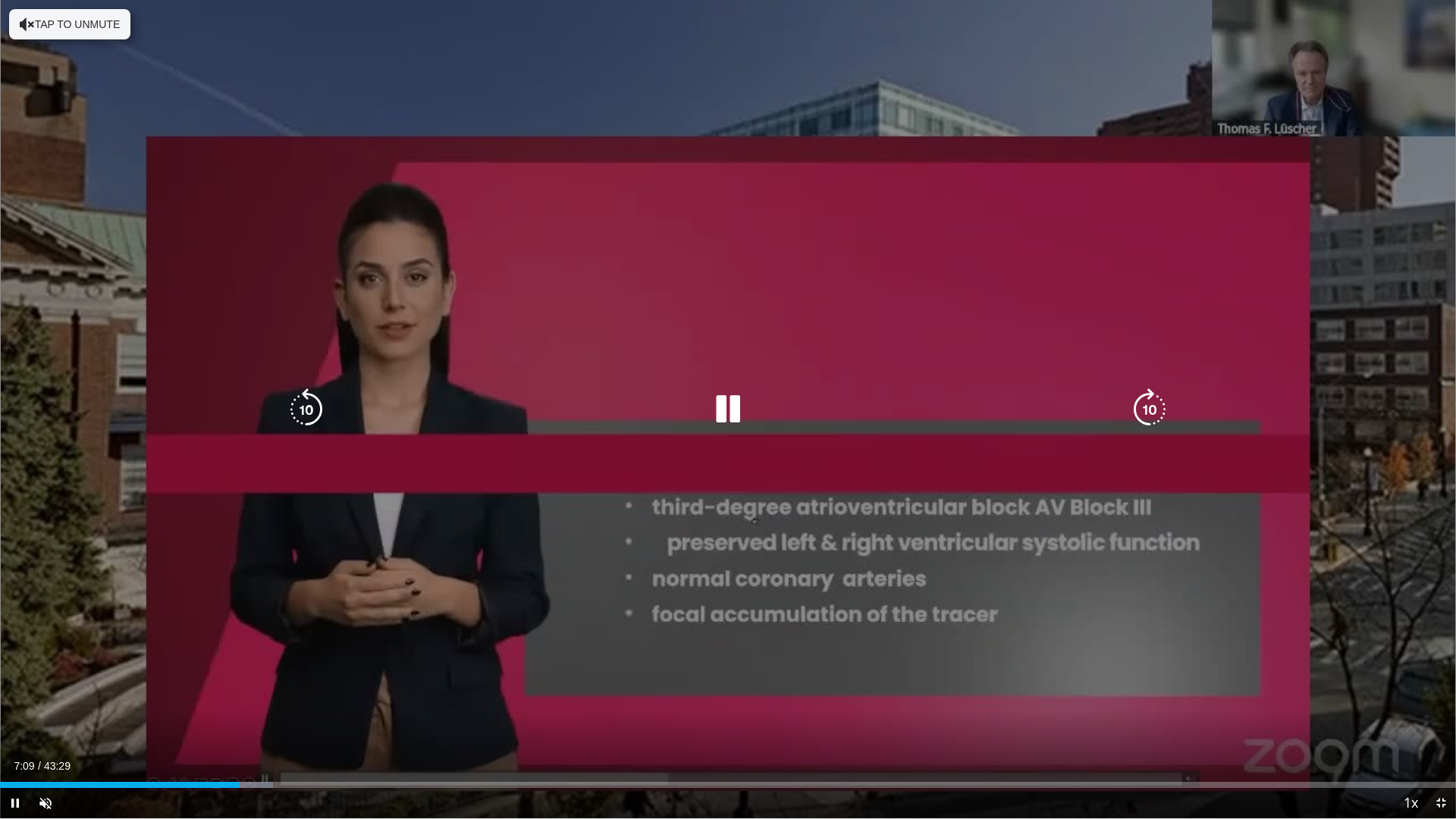
click at [620, 501] on div "10 seconds Tap to unmute" at bounding box center [728, 409] width 1456 height 818
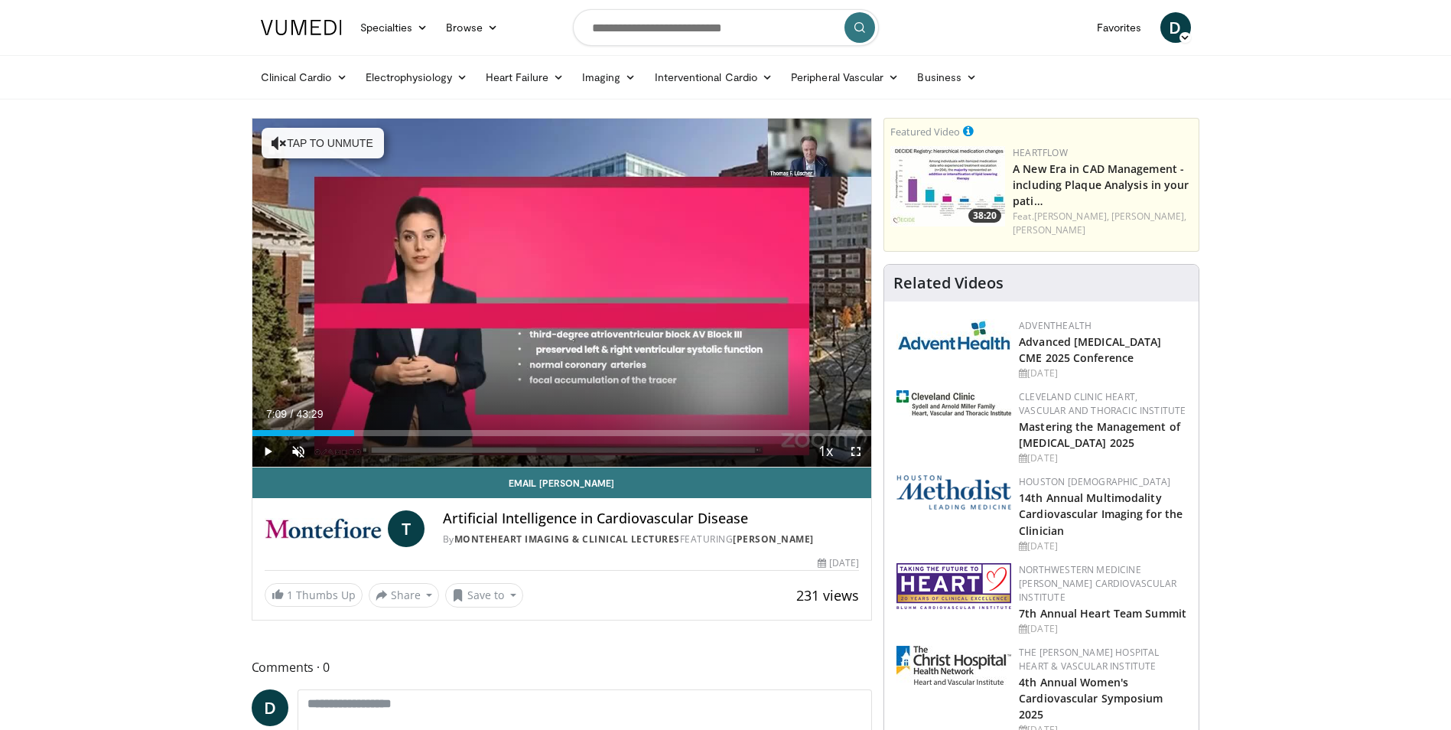
click at [855, 451] on span "Video Player" at bounding box center [856, 451] width 31 height 31
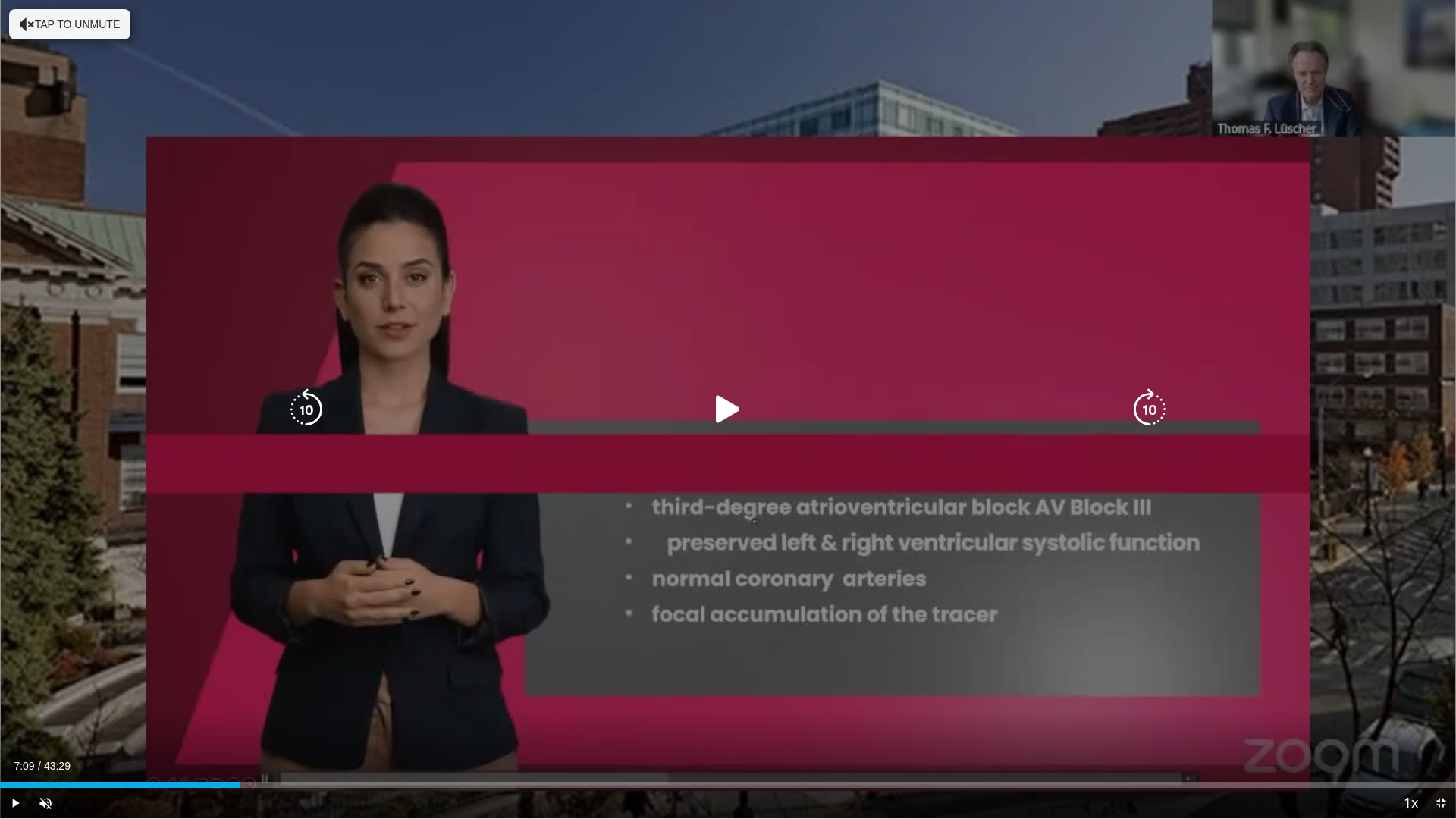
click at [729, 411] on icon "Video Player" at bounding box center [728, 410] width 43 height 43
click at [737, 384] on div "10 seconds Tap to unmute" at bounding box center [728, 409] width 1456 height 818
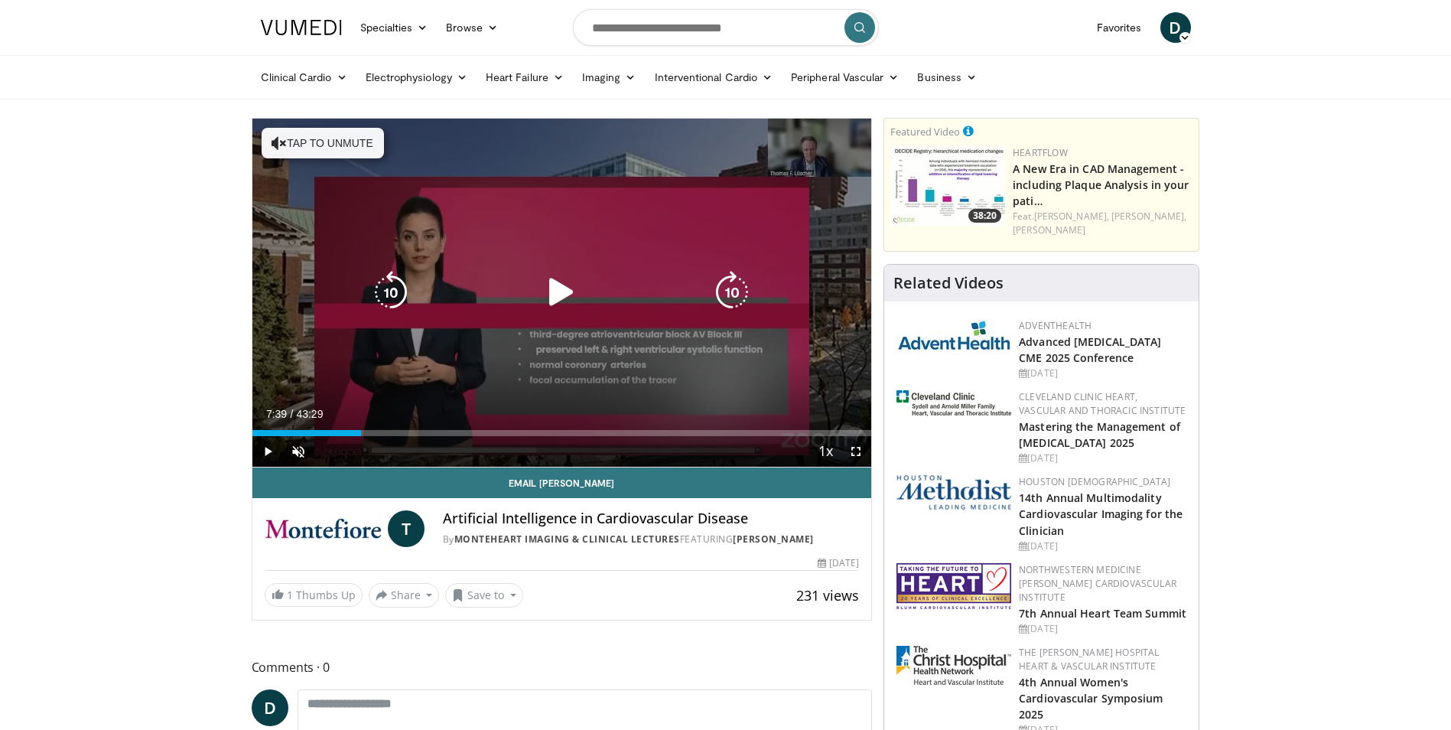
click at [563, 290] on icon "Video Player" at bounding box center [561, 292] width 43 height 43
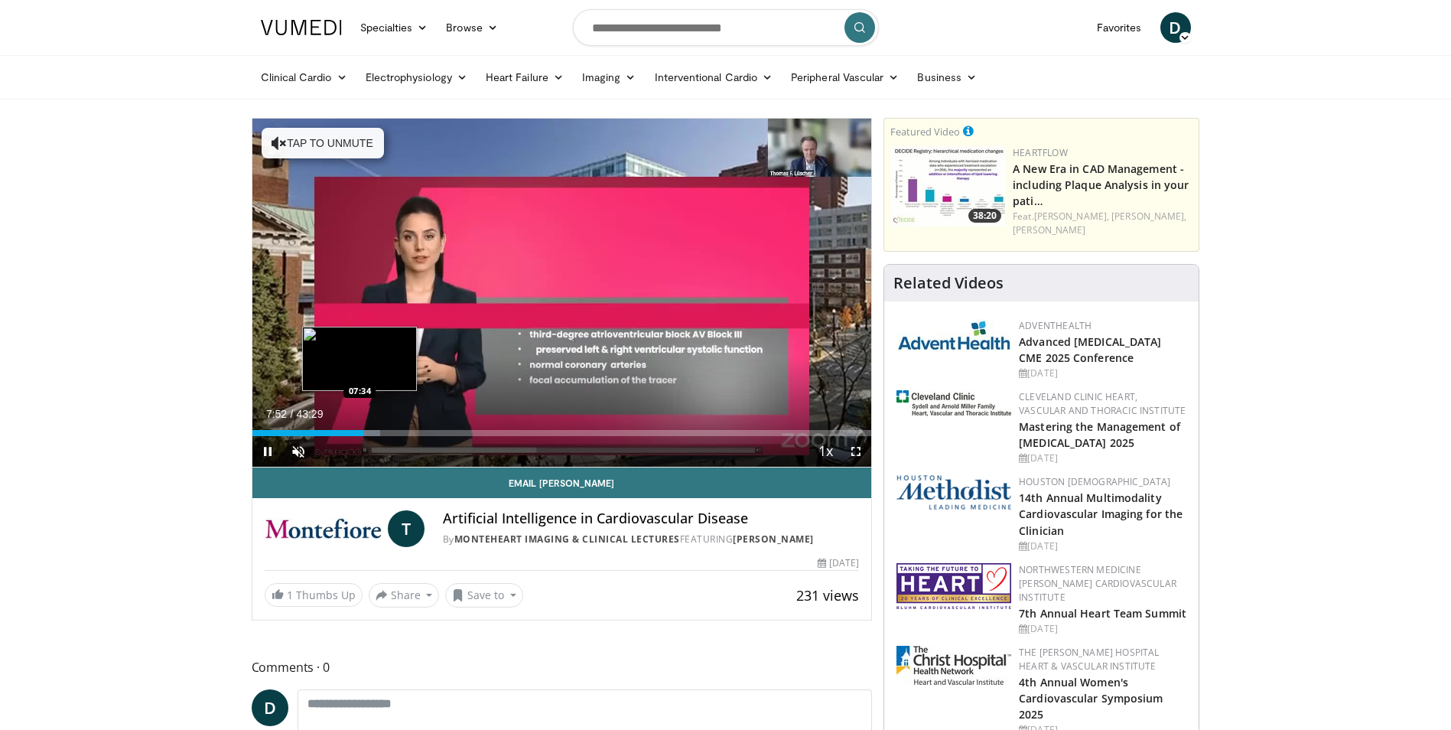
click at [360, 435] on div "Loaded : 20.66% 07:52 07:34" at bounding box center [562, 433] width 620 height 6
click at [360, 435] on div "Progress Bar" at bounding box center [361, 433] width 2 height 6
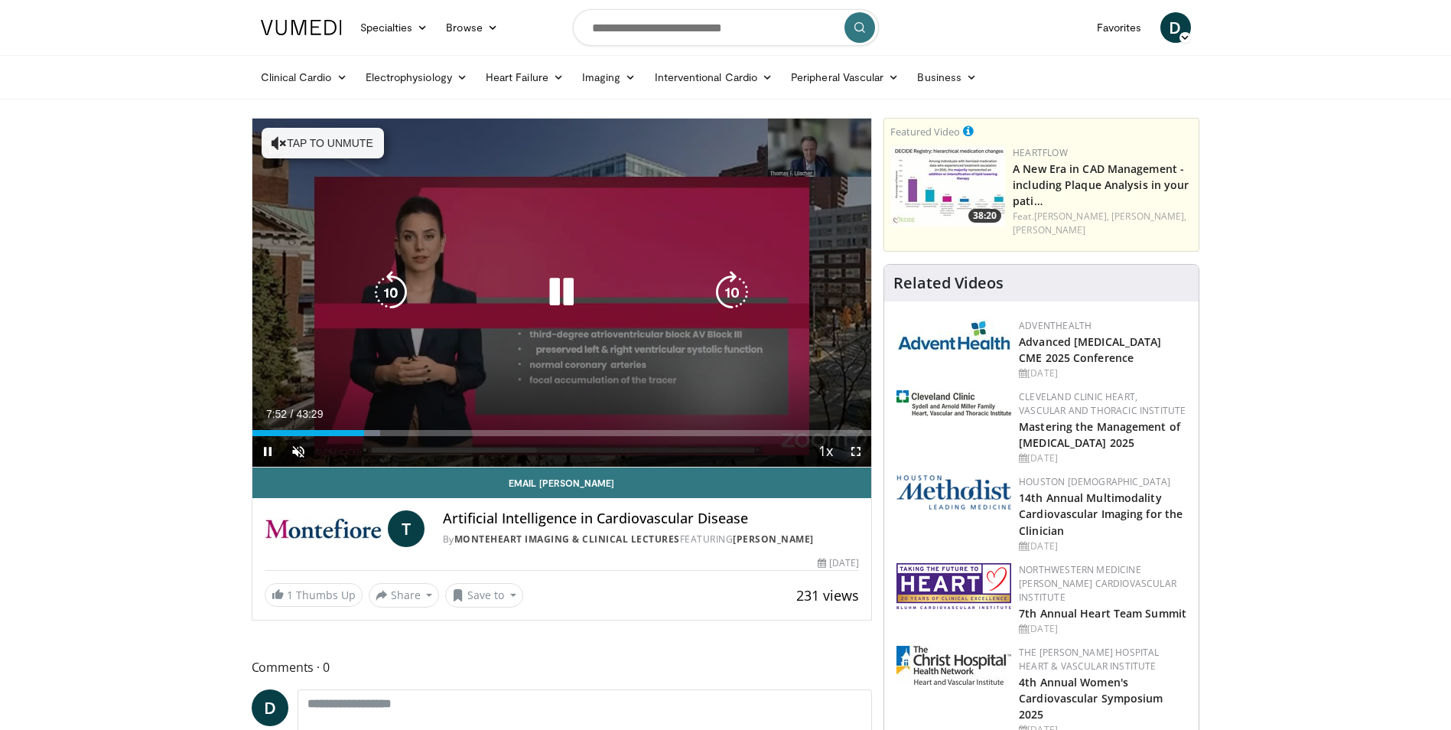
drag, startPoint x: 855, startPoint y: 452, endPoint x: 858, endPoint y: 509, distance: 56.7
click at [855, 452] on span "Video Player" at bounding box center [856, 451] width 31 height 31
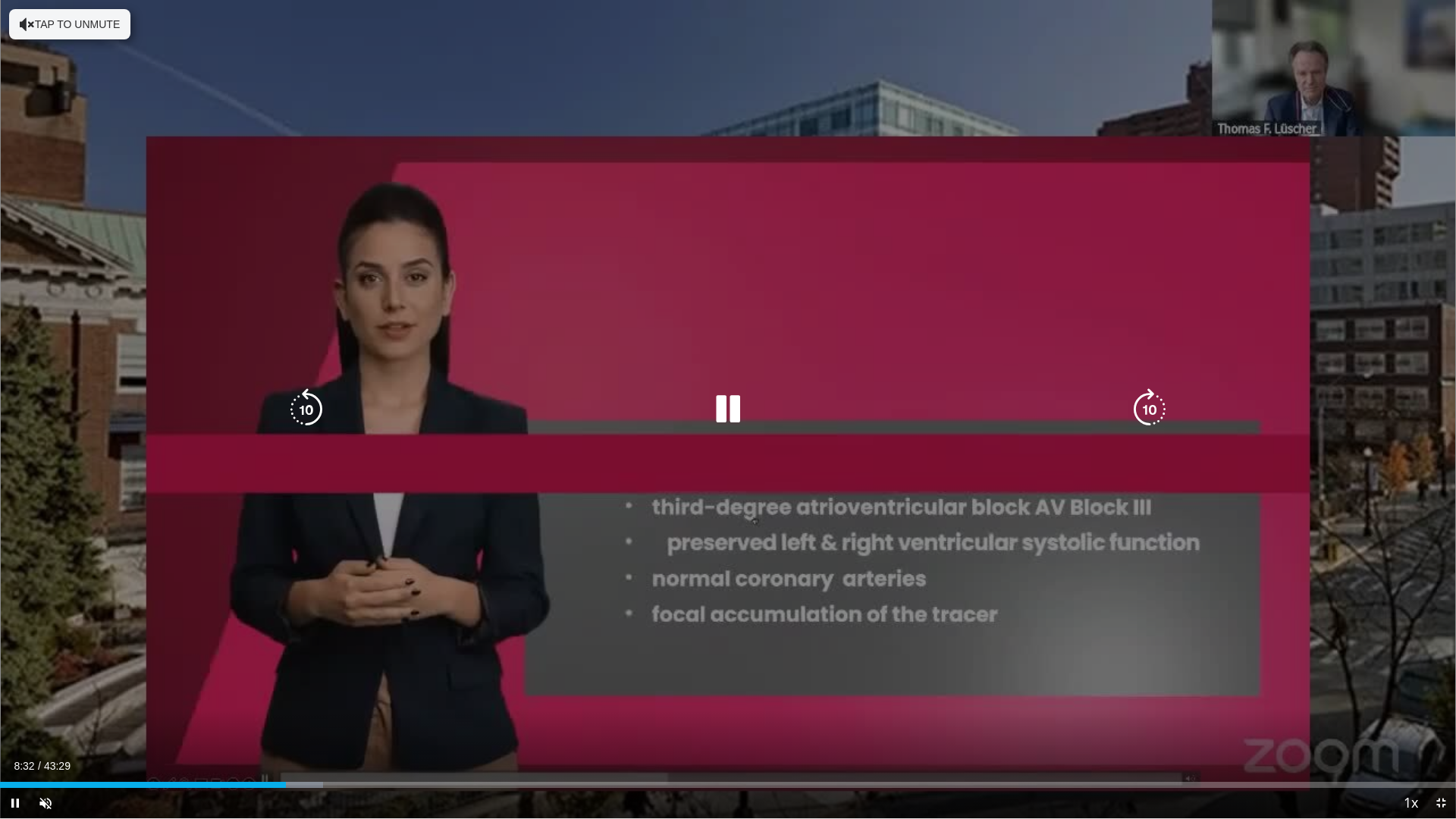
click at [131, 683] on div "10 seconds Tap to unmute" at bounding box center [728, 409] width 1456 height 818
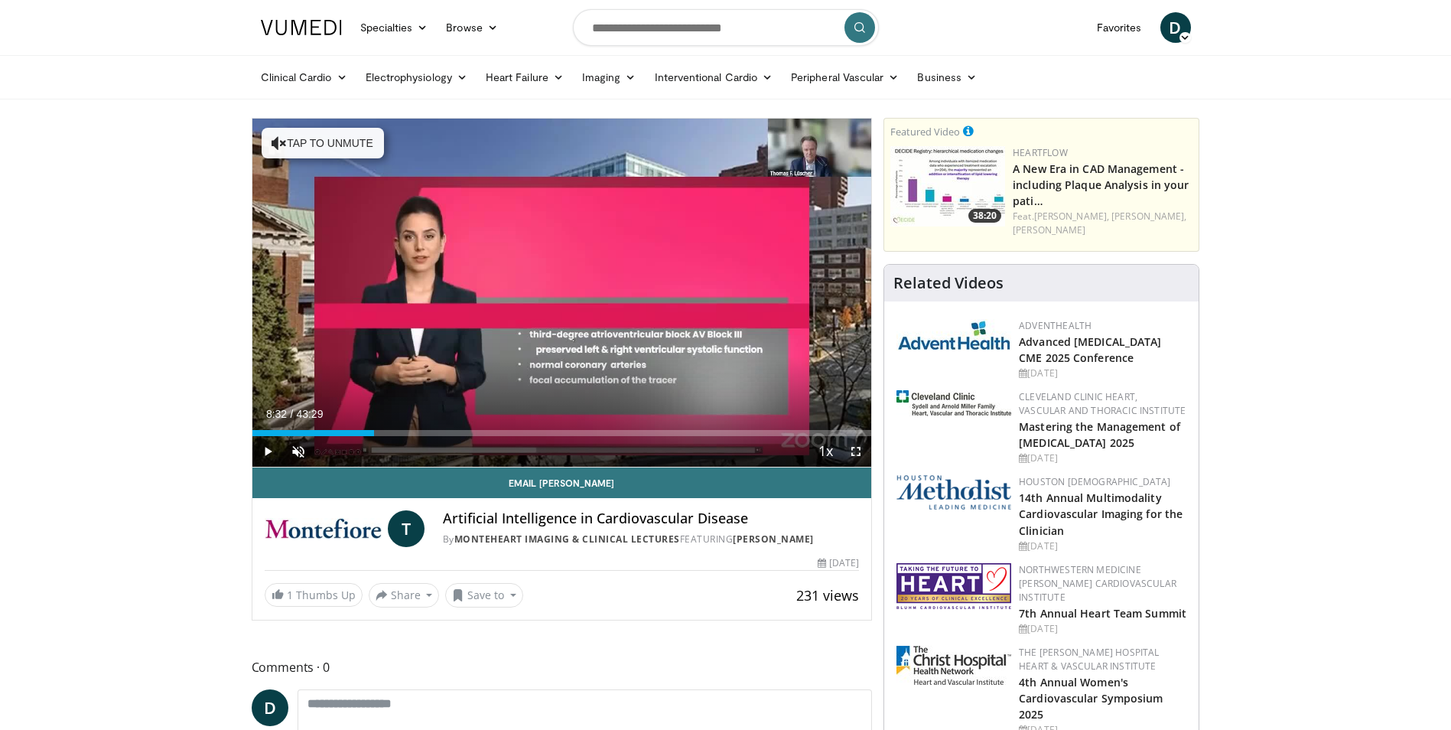
click at [855, 449] on span "Video Player" at bounding box center [856, 451] width 31 height 31
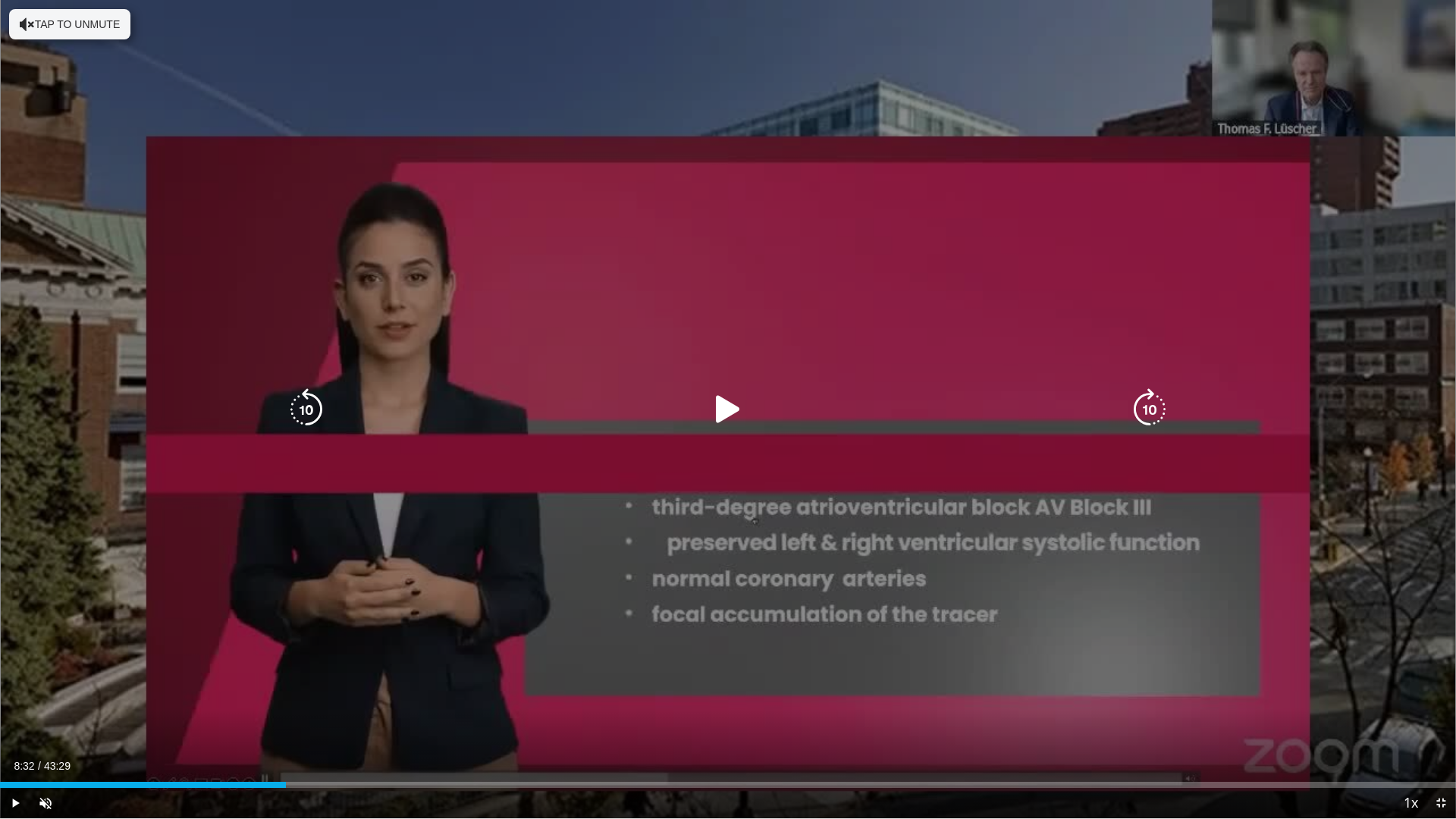
drag, startPoint x: 728, startPoint y: 409, endPoint x: 714, endPoint y: 440, distance: 34.0
click at [727, 411] on icon "Video Player" at bounding box center [728, 410] width 43 height 43
click at [731, 412] on icon "Video Player" at bounding box center [728, 410] width 43 height 43
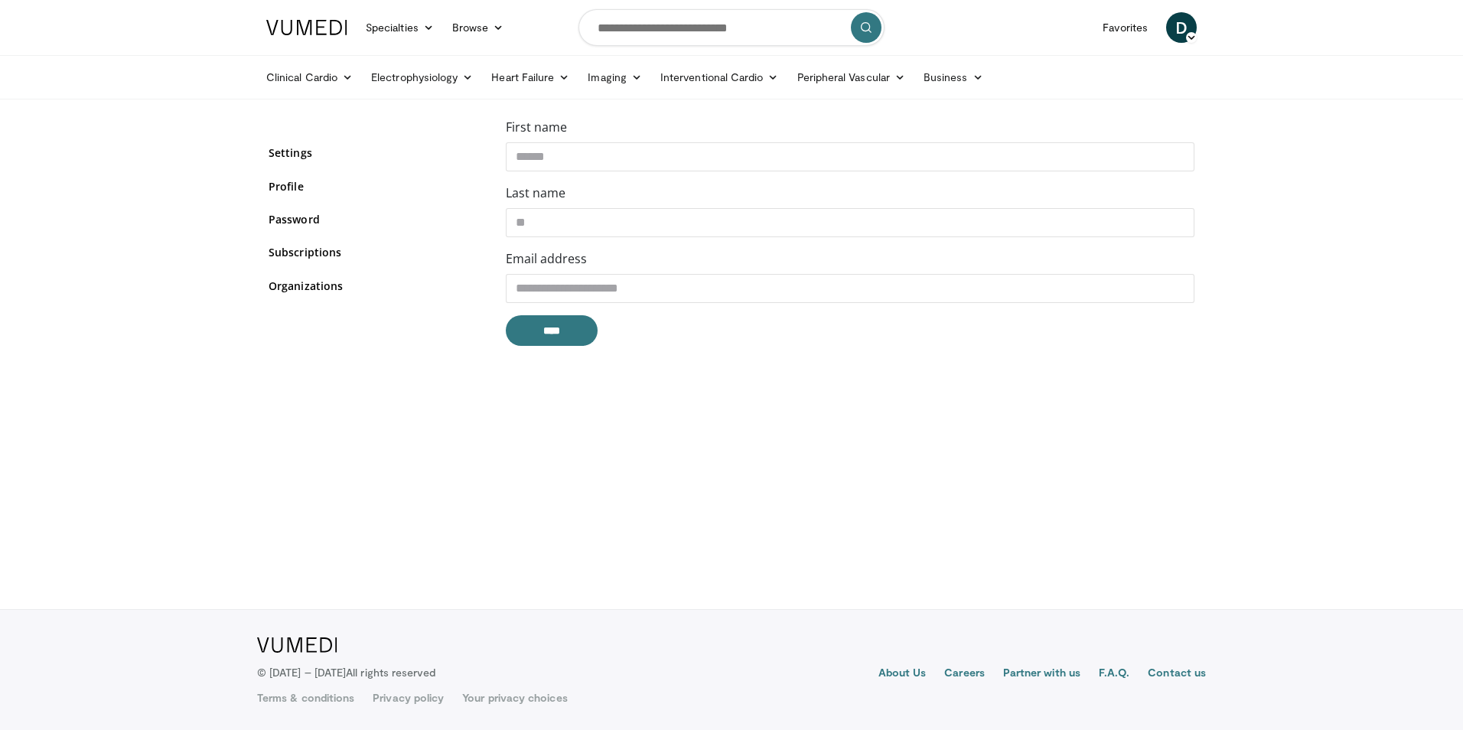
click at [1176, 26] on span "D" at bounding box center [1181, 27] width 31 height 31
click at [1129, 26] on link "Favorites" at bounding box center [1124, 27] width 63 height 31
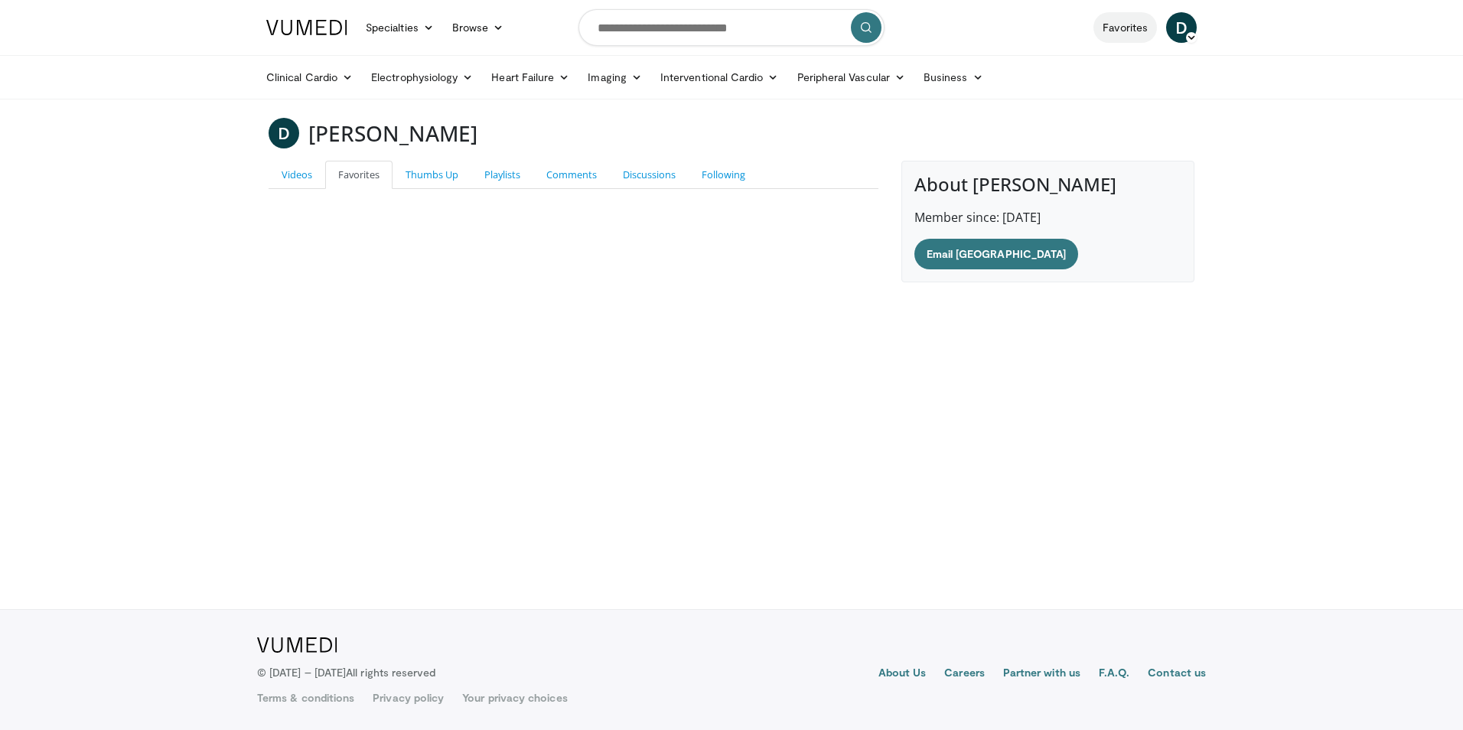
click at [1106, 24] on link "Favorites" at bounding box center [1124, 27] width 63 height 31
click at [986, 27] on nav "Specialties Adult & Family Medicine Allergy, [MEDICAL_DATA], Immunology Anesthe…" at bounding box center [731, 27] width 949 height 55
click at [287, 177] on link "Videos" at bounding box center [297, 175] width 57 height 28
click at [290, 172] on link "Videos" at bounding box center [297, 175] width 57 height 28
